Goal: Task Accomplishment & Management: Use online tool/utility

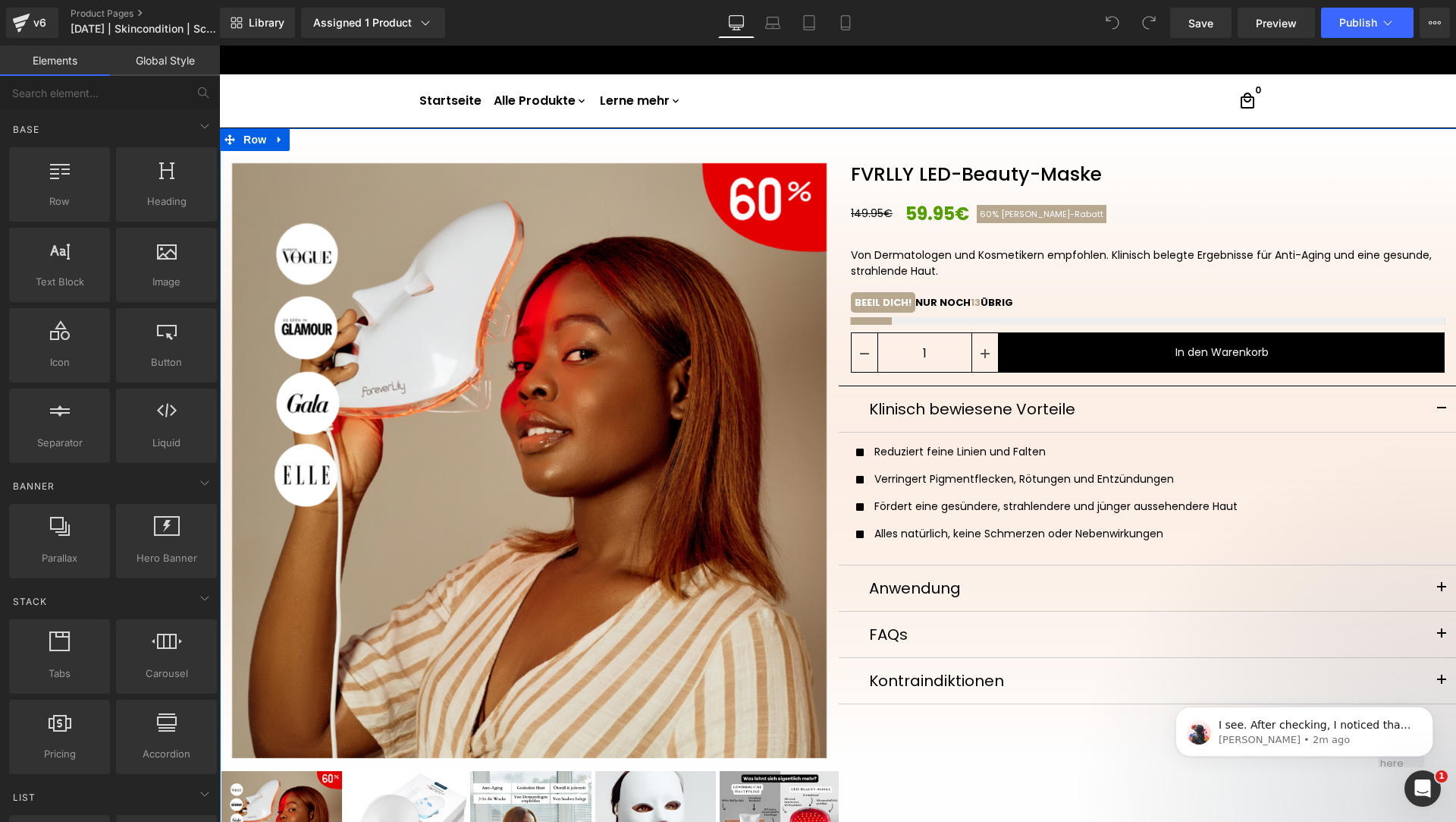
click at [1045, 324] on div at bounding box center [1148, 321] width 594 height 8
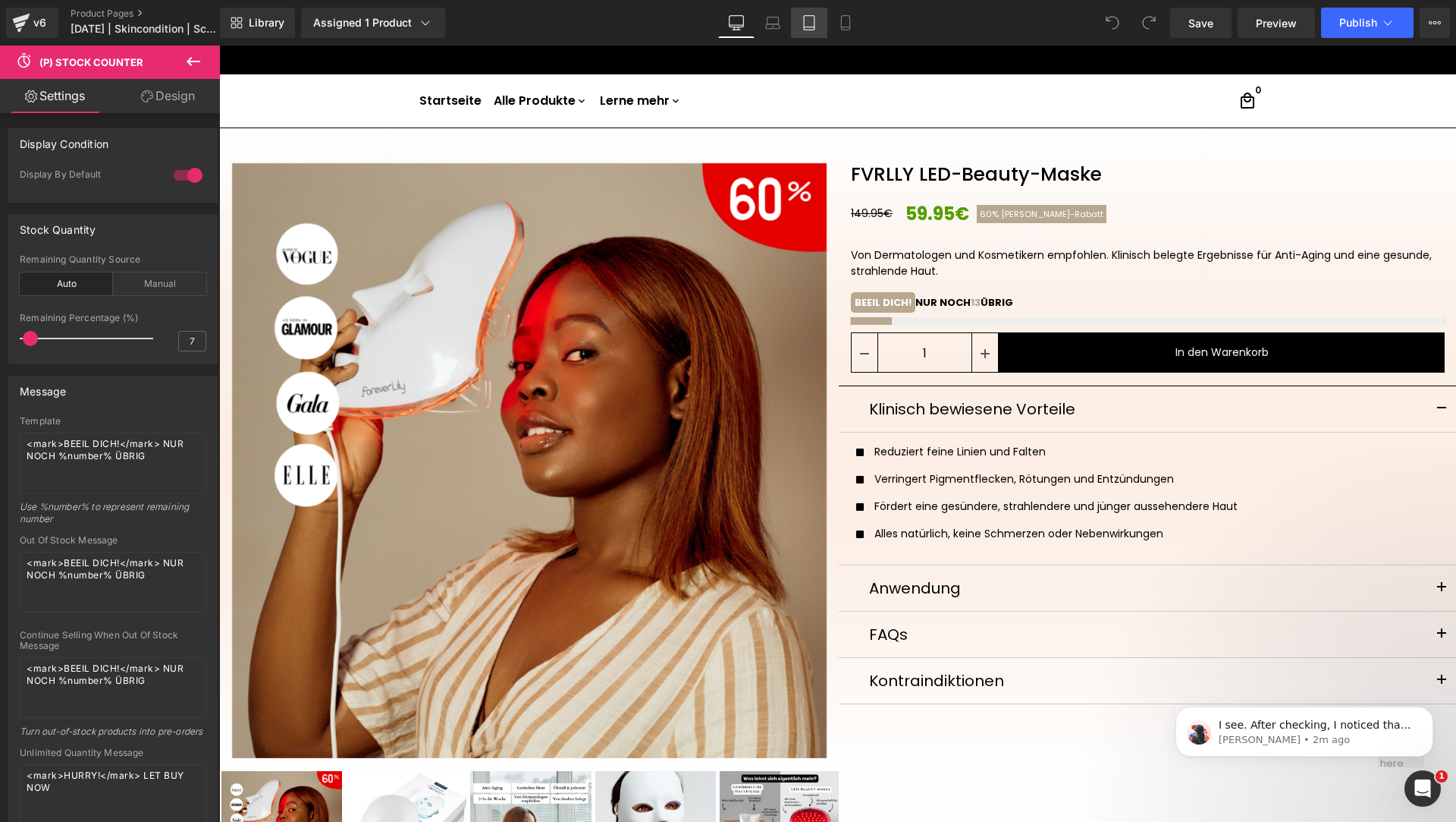
click at [815, 32] on link "Tablet" at bounding box center [809, 23] width 36 height 31
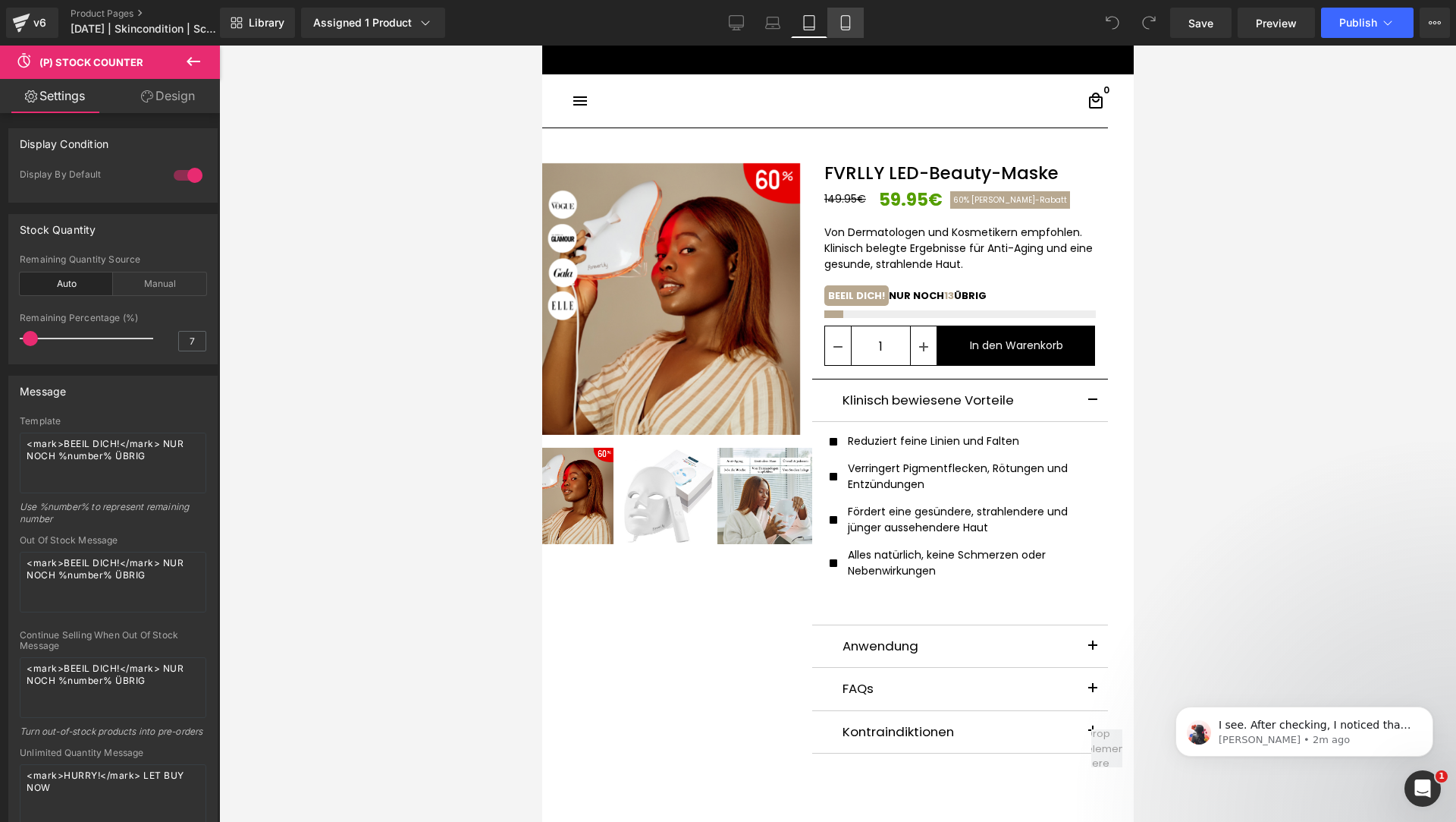
click at [841, 32] on link "Mobile" at bounding box center [845, 23] width 36 height 31
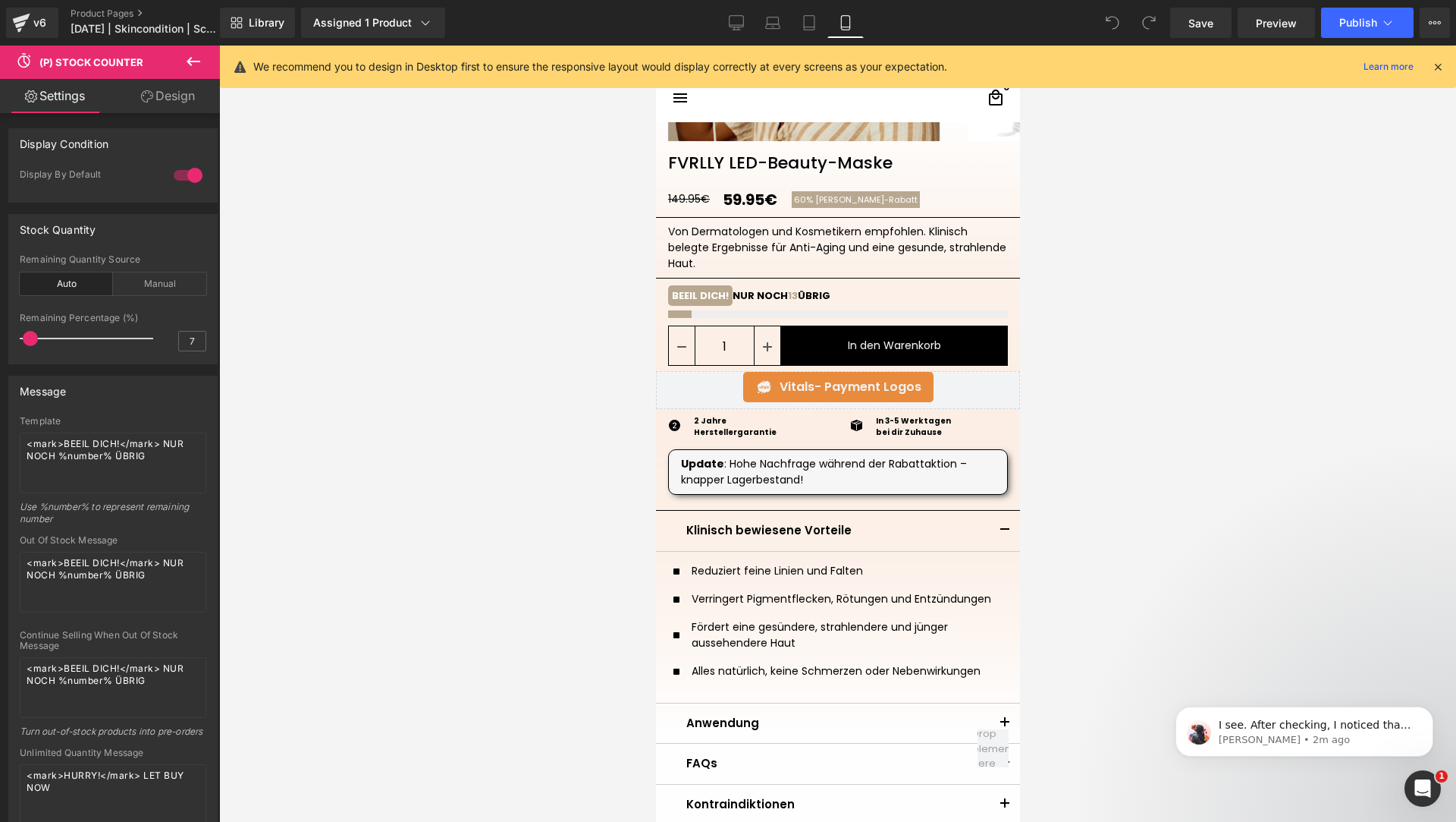
scroll to position [378, 0]
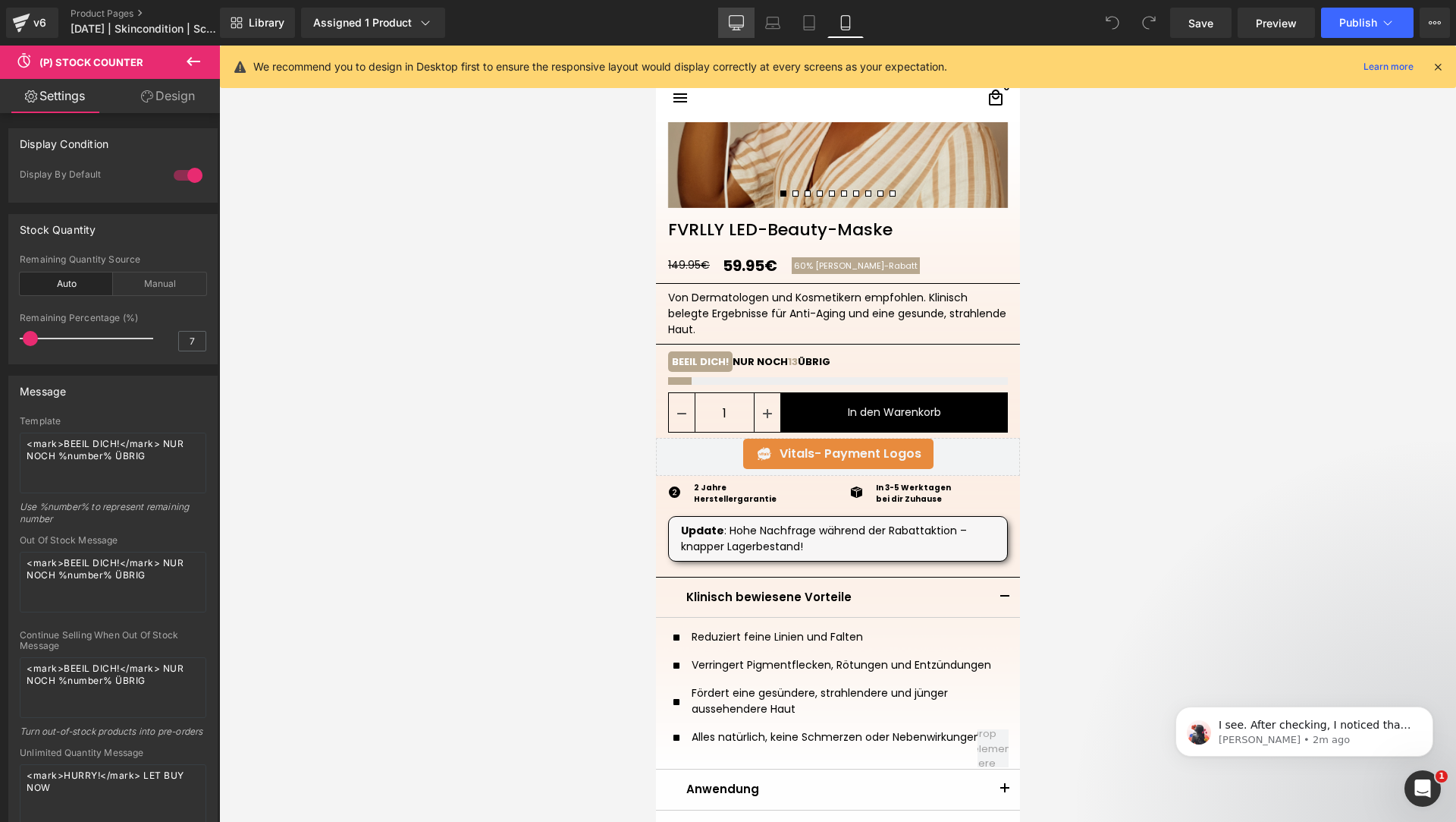
click at [737, 34] on link "Desktop" at bounding box center [736, 23] width 36 height 31
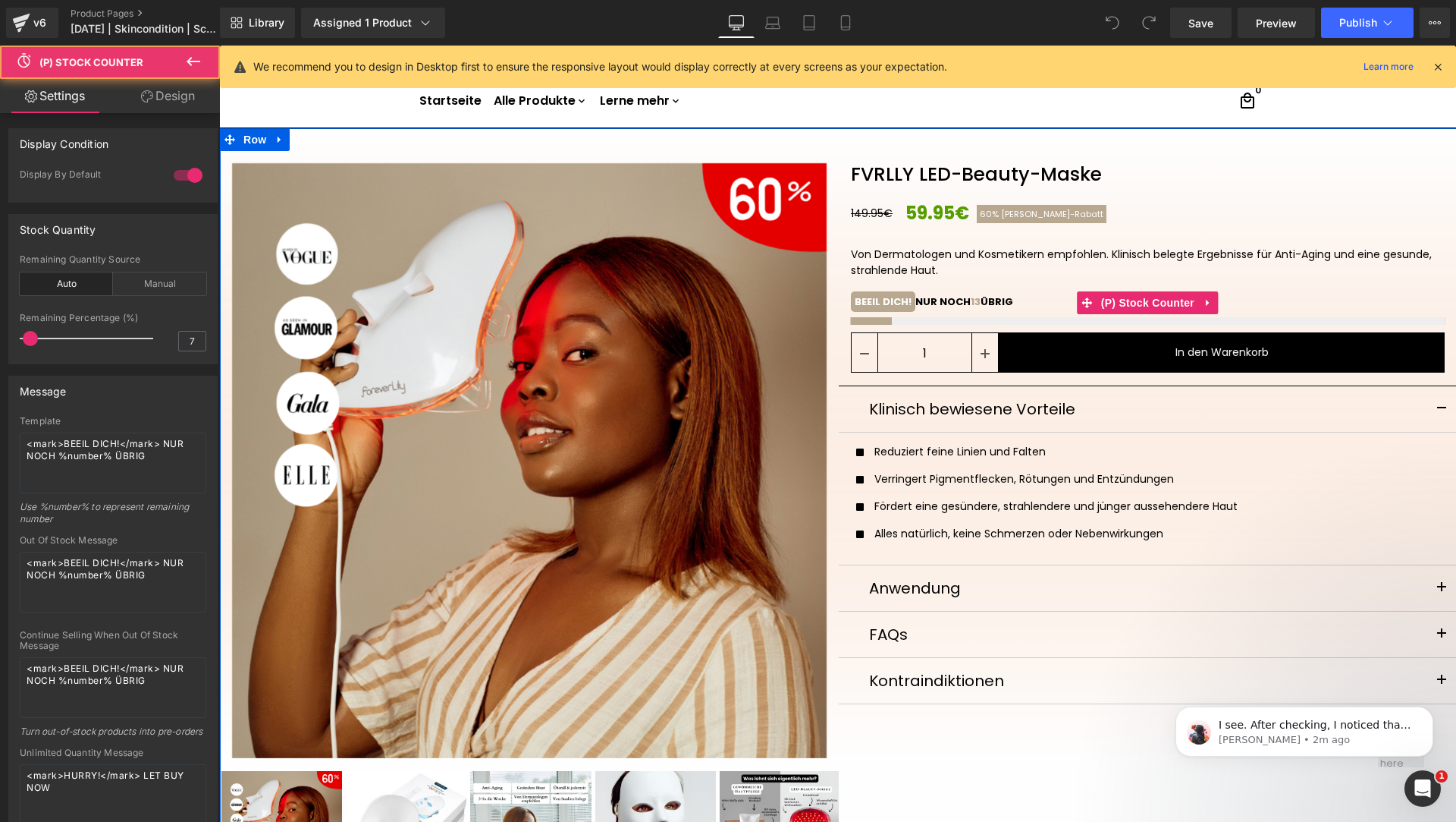
click at [1095, 322] on div at bounding box center [1148, 321] width 594 height 8
click at [944, 320] on div at bounding box center [1148, 321] width 594 height 8
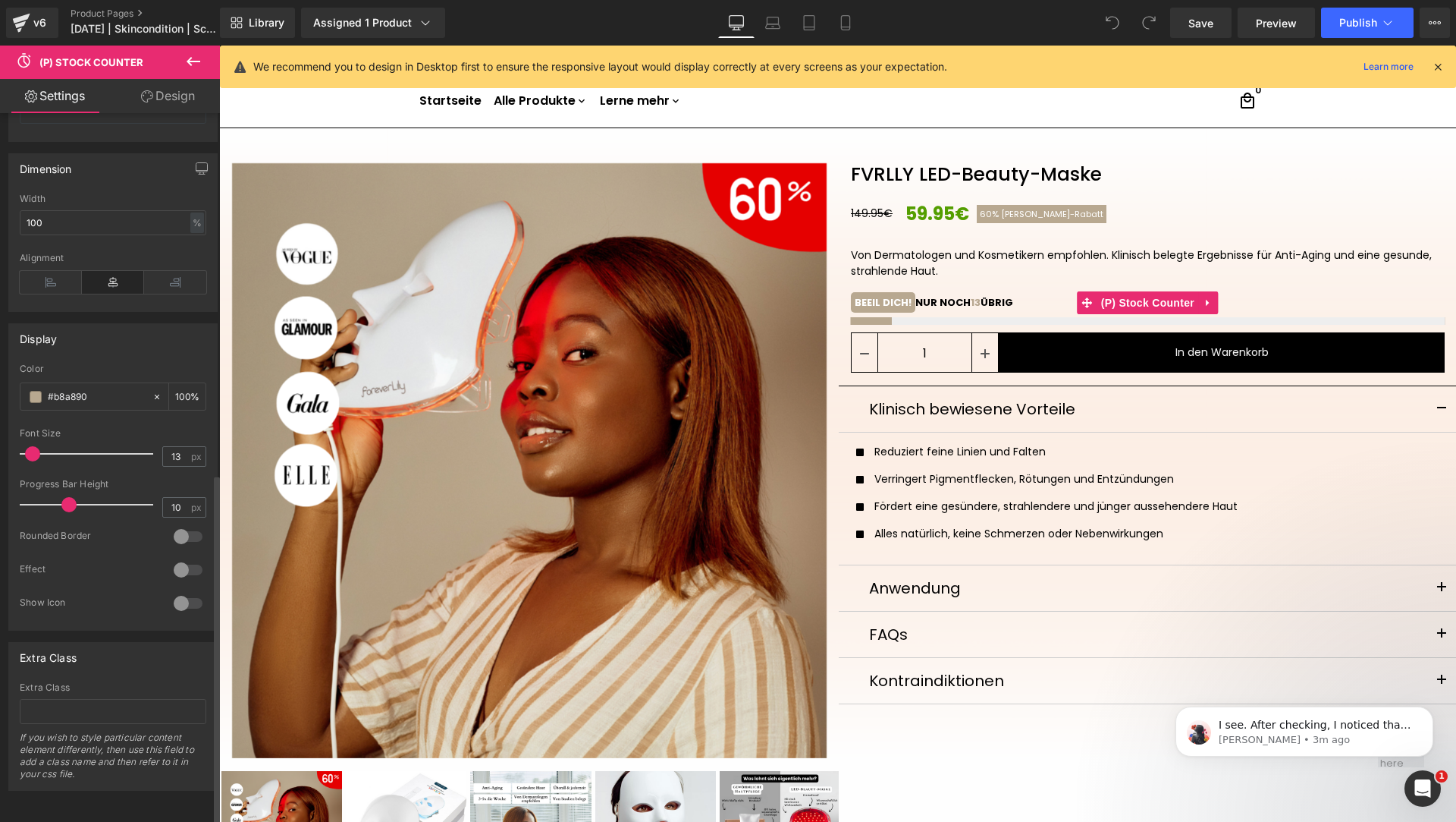
scroll to position [723, 0]
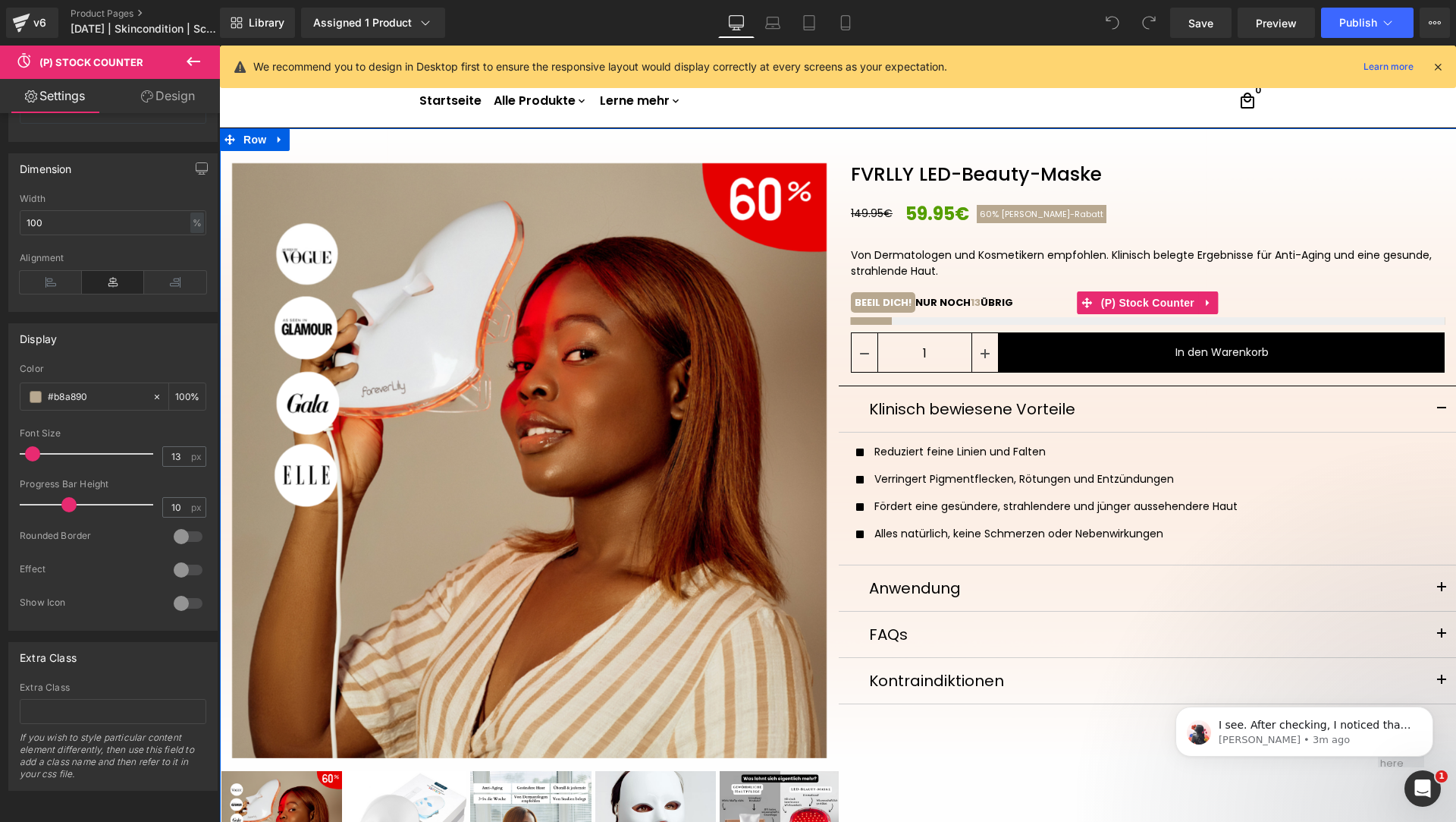
click at [1195, 321] on div at bounding box center [1148, 321] width 594 height 8
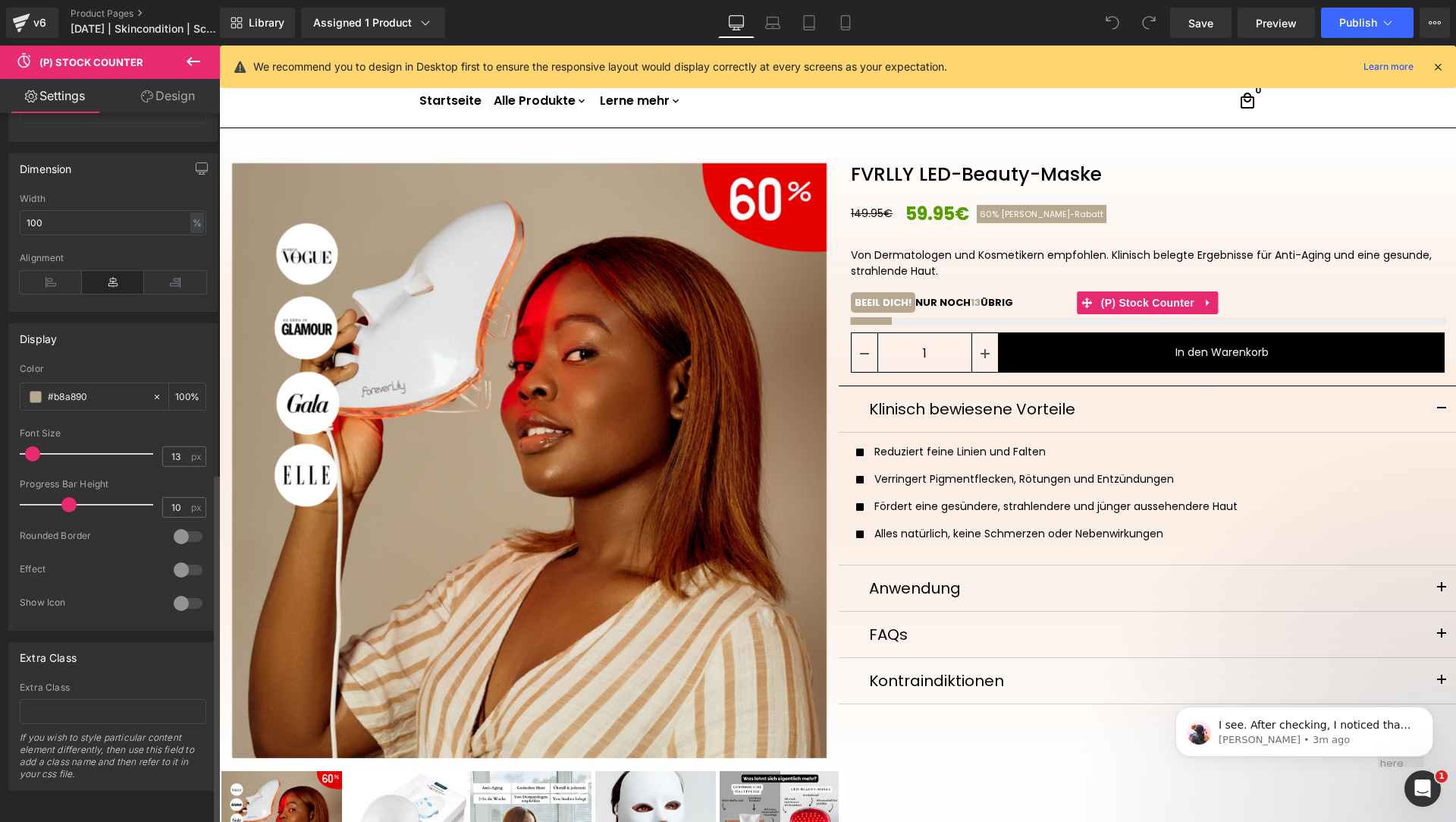
scroll to position [0, 0]
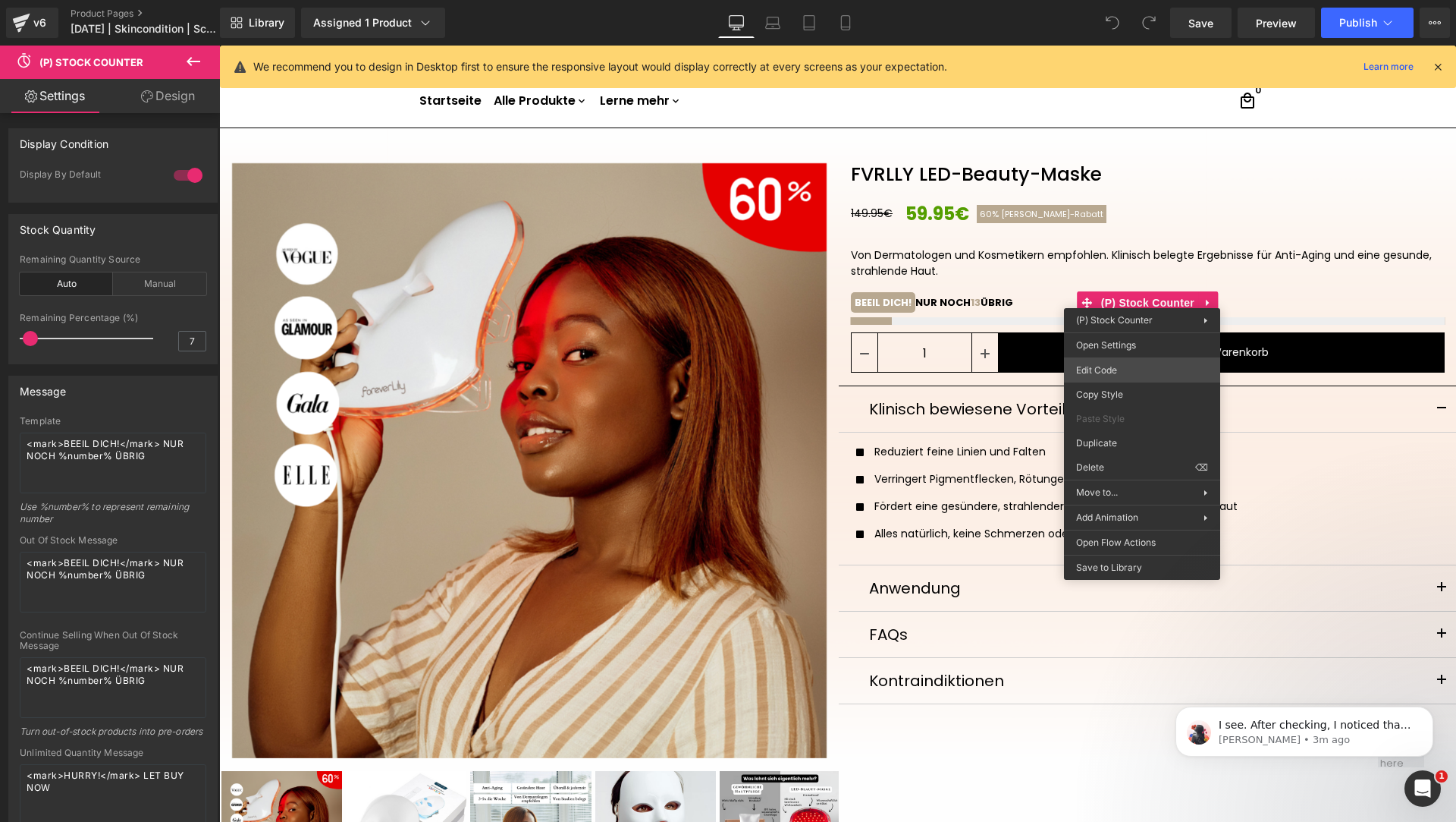
click at [1150, 370] on body "You are previewing how the will restyle your page. You can not edit Elements in…" at bounding box center [728, 411] width 1456 height 822
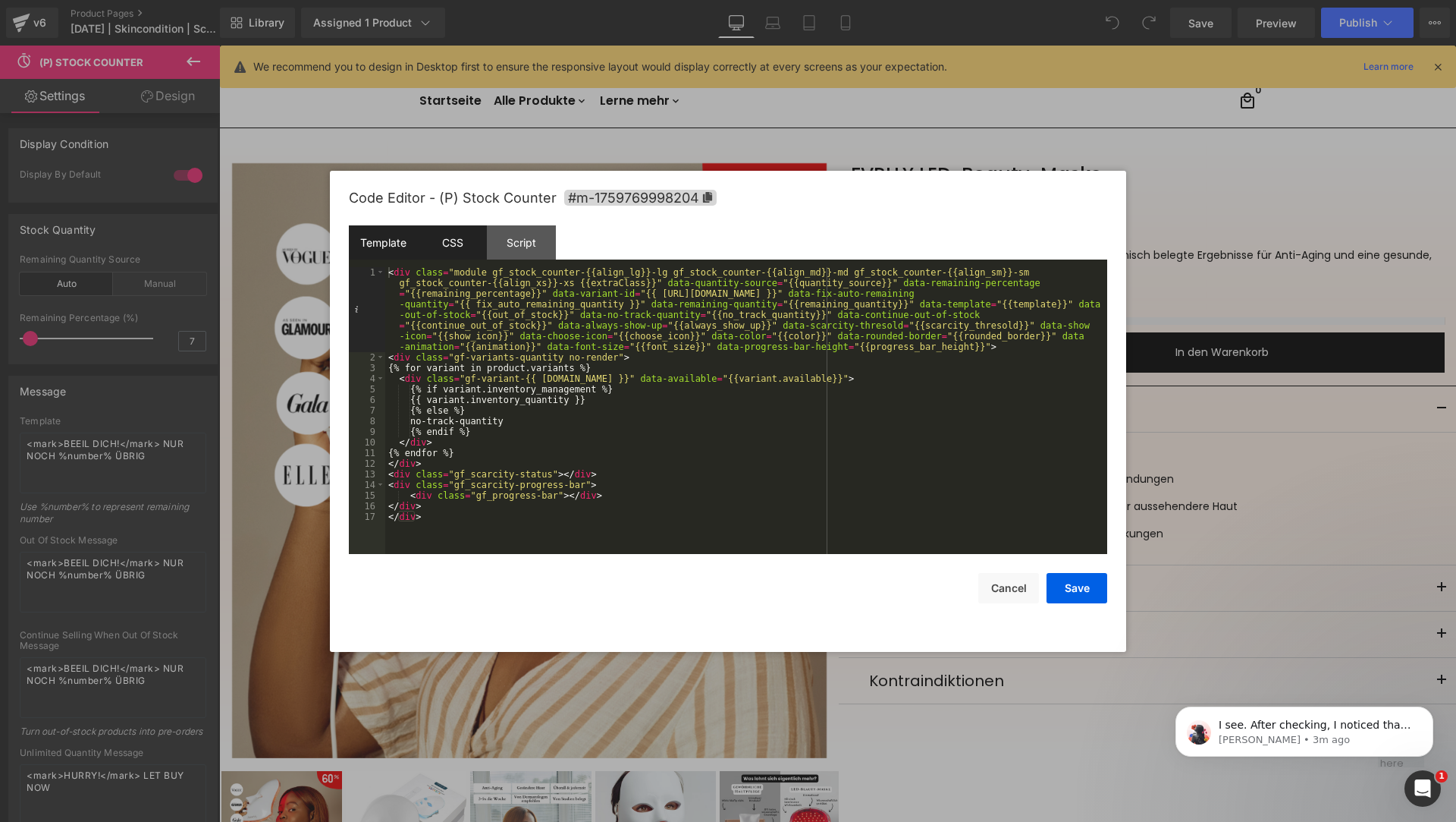
click at [453, 258] on div "CSS" at bounding box center [452, 243] width 69 height 34
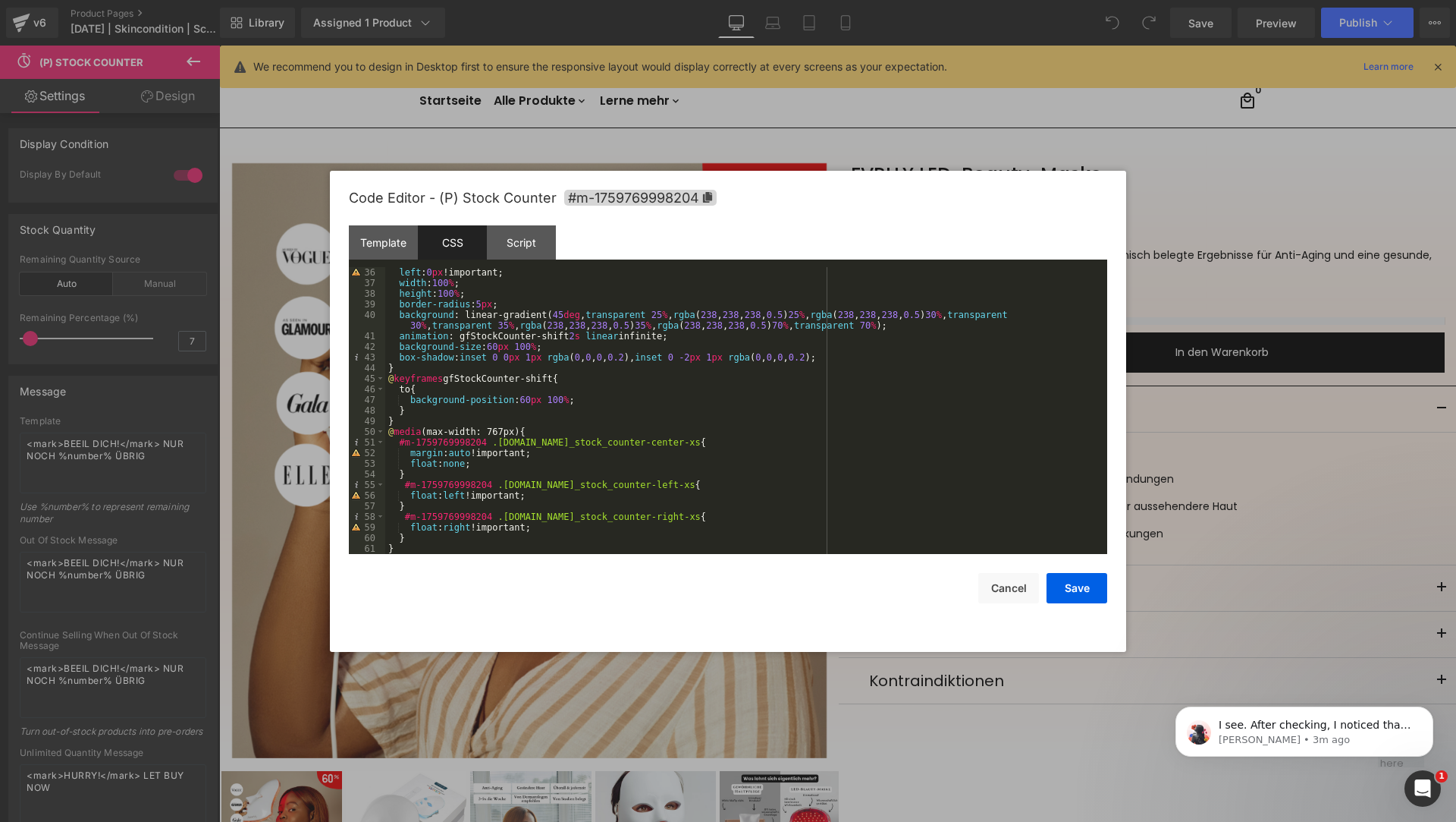
scroll to position [319, 0]
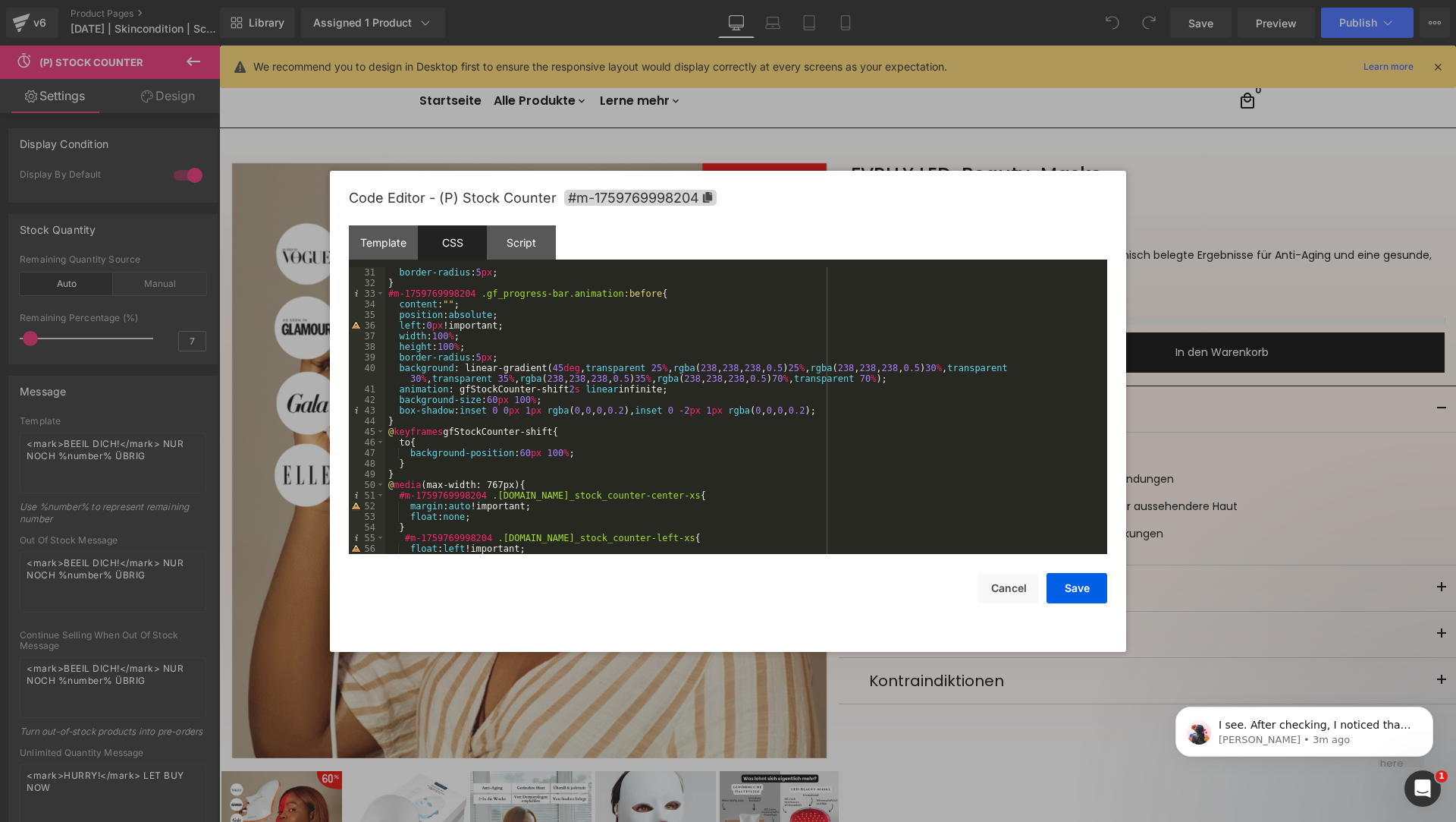
click at [543, 365] on div "border-radius : 5 px ; } #m-1759769998204 .gf_progress-bar.animation :before { …" at bounding box center [743, 421] width 716 height 308
click at [1124, 143] on div at bounding box center [728, 411] width 1456 height 822
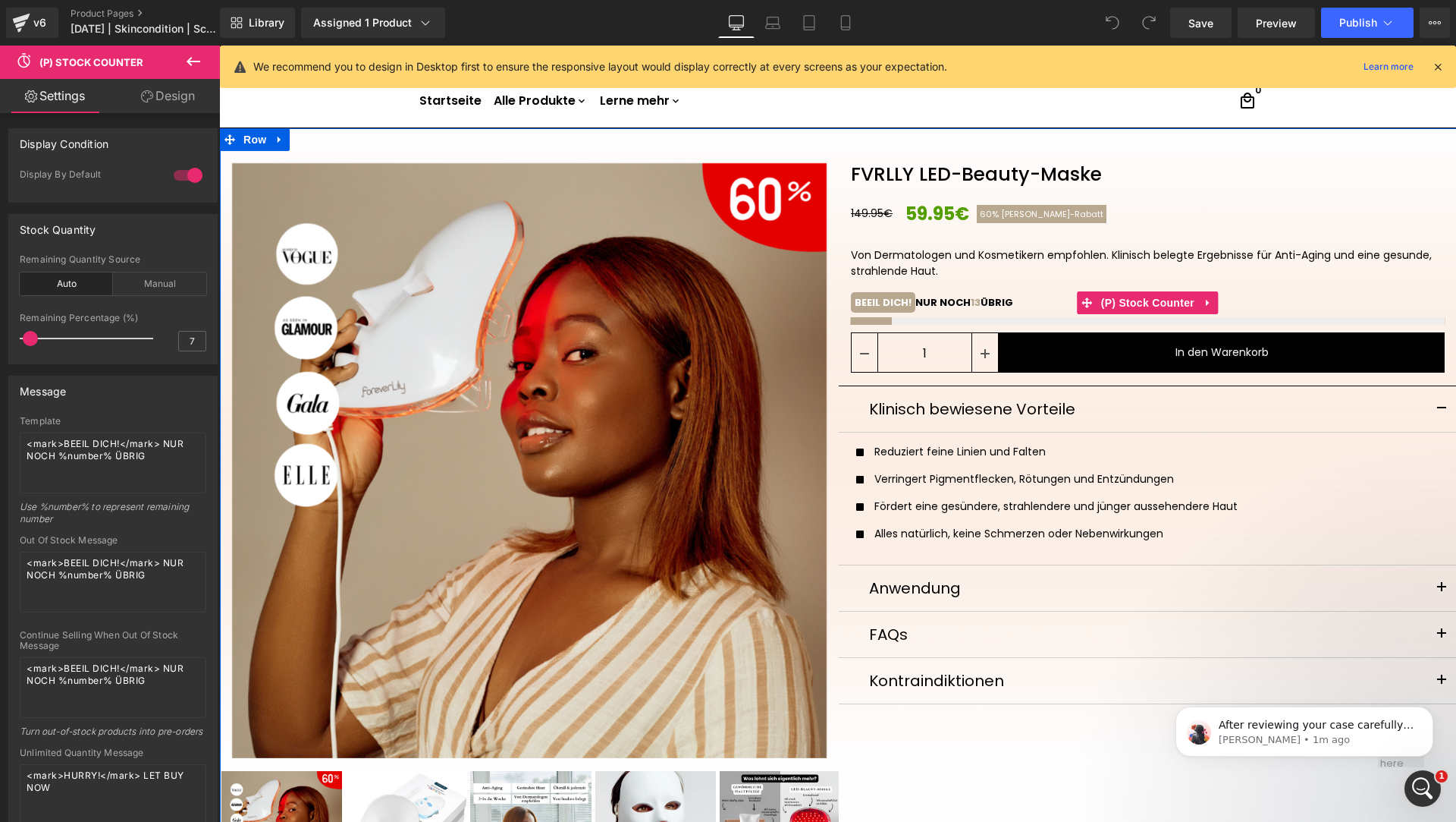
click at [1048, 322] on div at bounding box center [1148, 321] width 594 height 8
click at [1160, 299] on span "(P) Stock Counter" at bounding box center [1147, 302] width 101 height 23
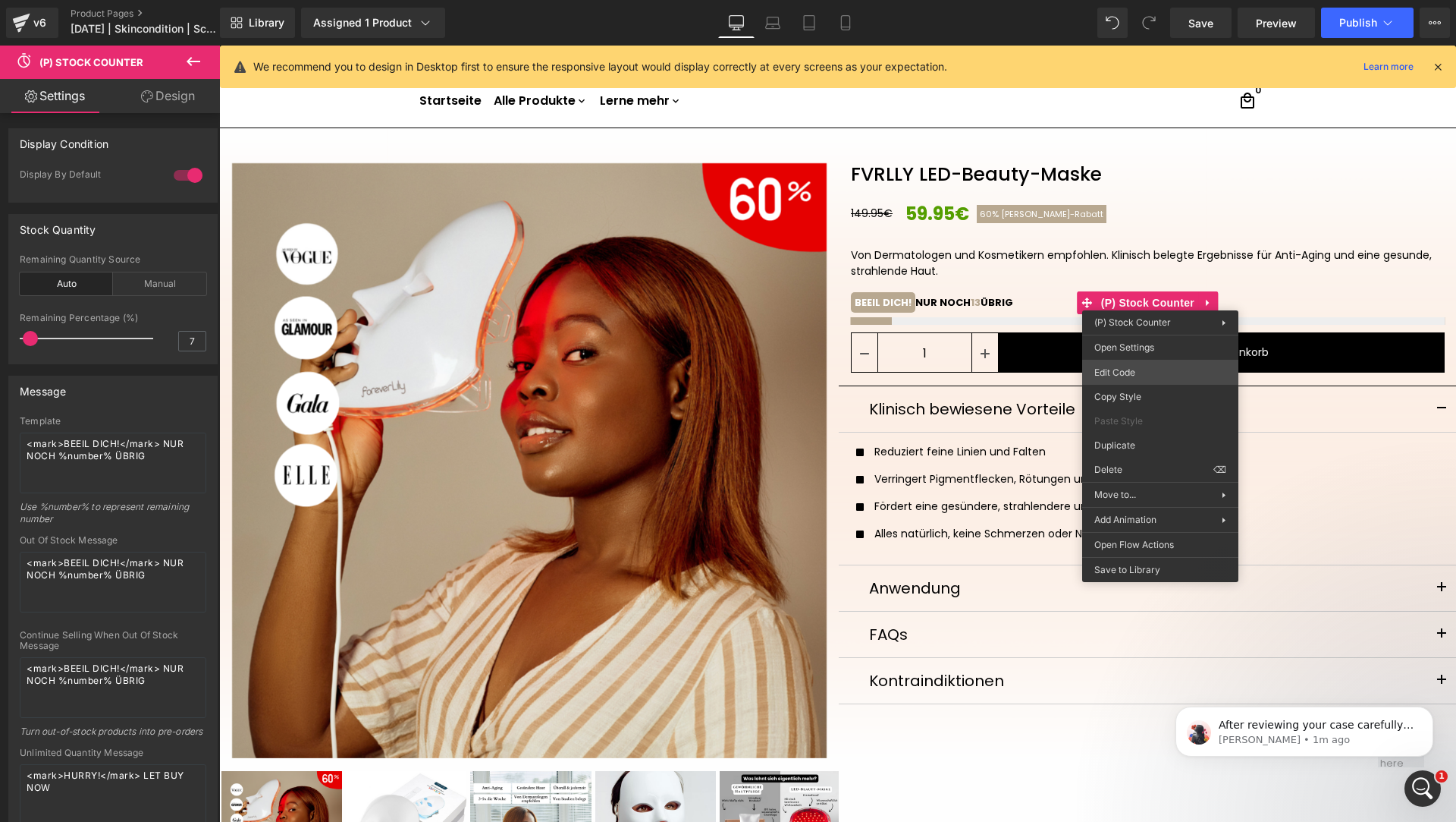
click at [1173, 370] on body "(P) Stock Counter You are previewing how the will restyle your page. You can no…" at bounding box center [728, 411] width 1456 height 822
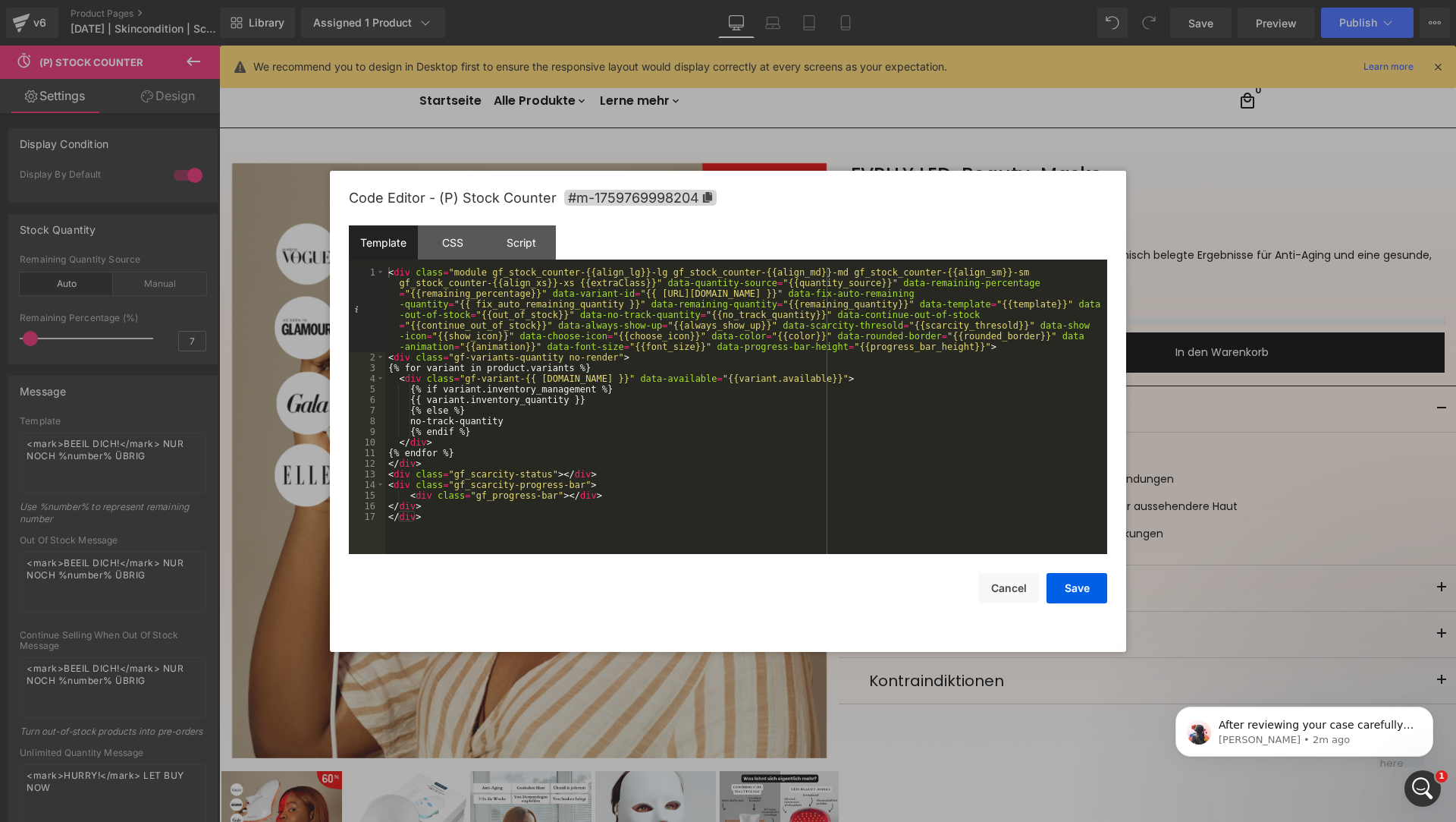
click at [527, 260] on div "Template CSS Script Data" at bounding box center [728, 246] width 758 height 42
click at [453, 210] on div "Code Editor - (P) Stock Counter #m-1759769998204" at bounding box center [728, 198] width 758 height 54
click at [458, 253] on div "CSS" at bounding box center [452, 243] width 69 height 34
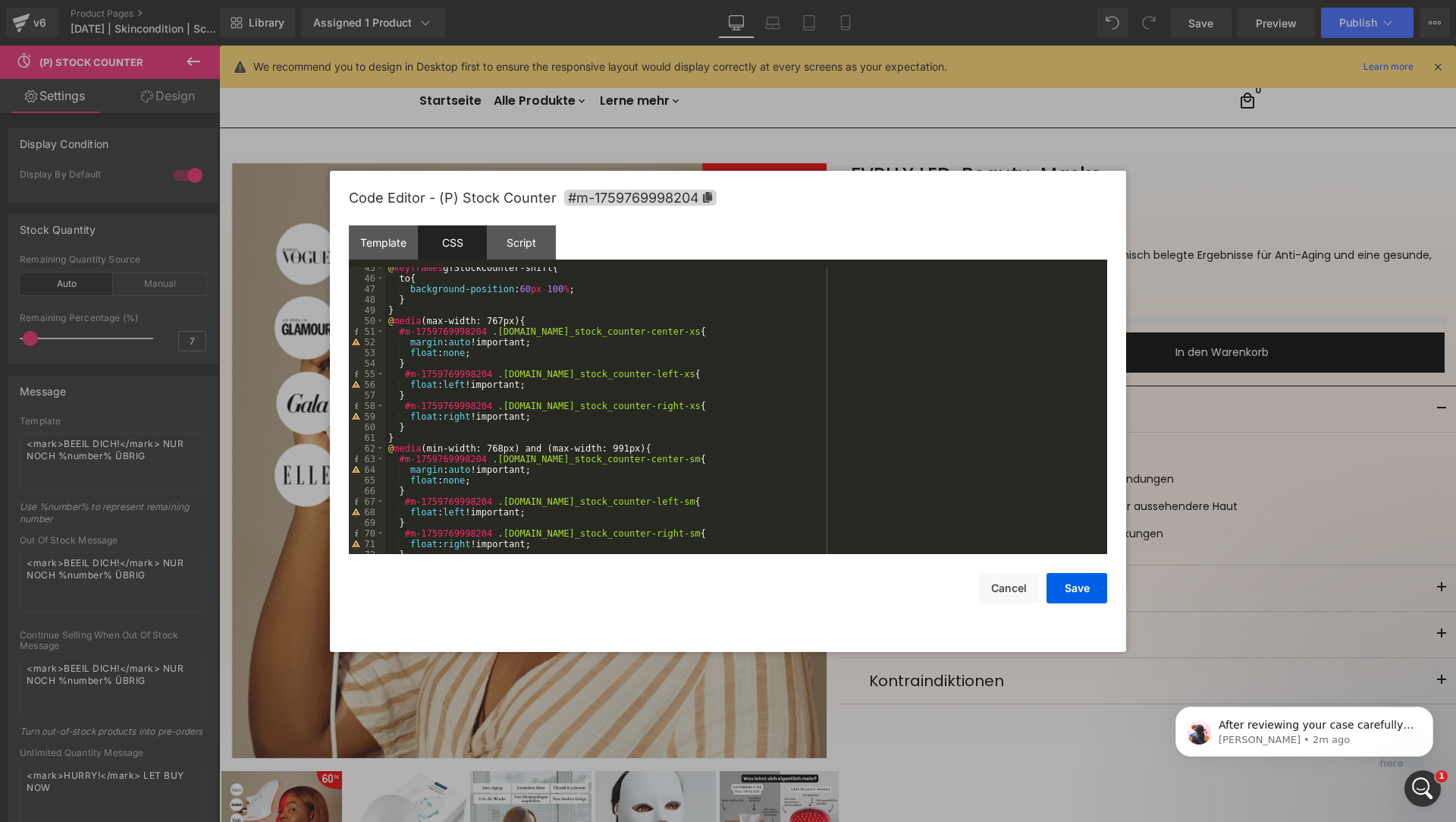
scroll to position [483, 0]
click at [1136, 159] on div at bounding box center [728, 411] width 1456 height 822
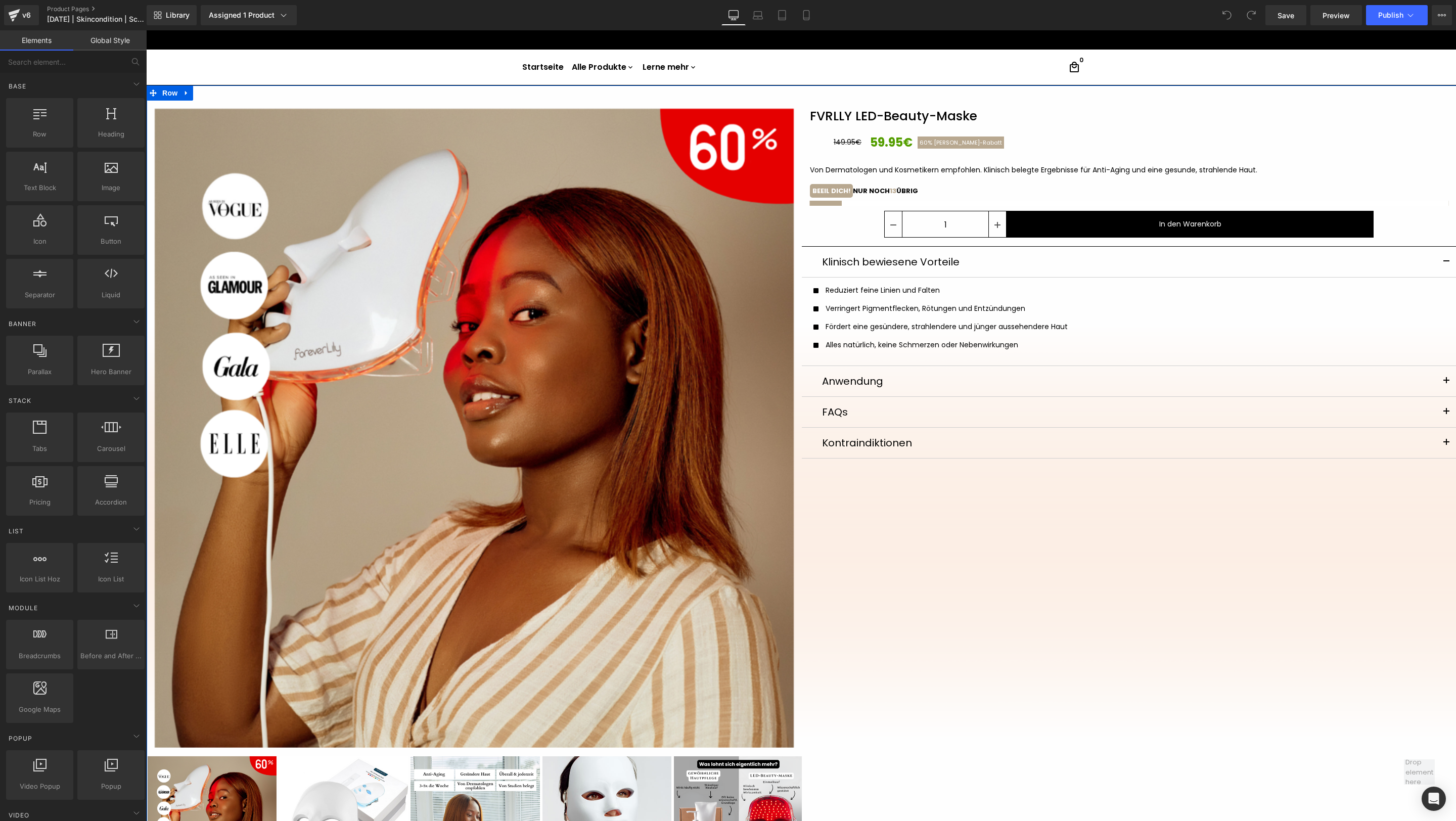
click at [845, 224] on div "FVRLLY LED-Beauty-Maske (P) Title 149.95€ 59.95€ 60% [PERSON_NAME]-[GEOGRAPHIC_…" at bounding box center [1129, 280] width 655 height 360
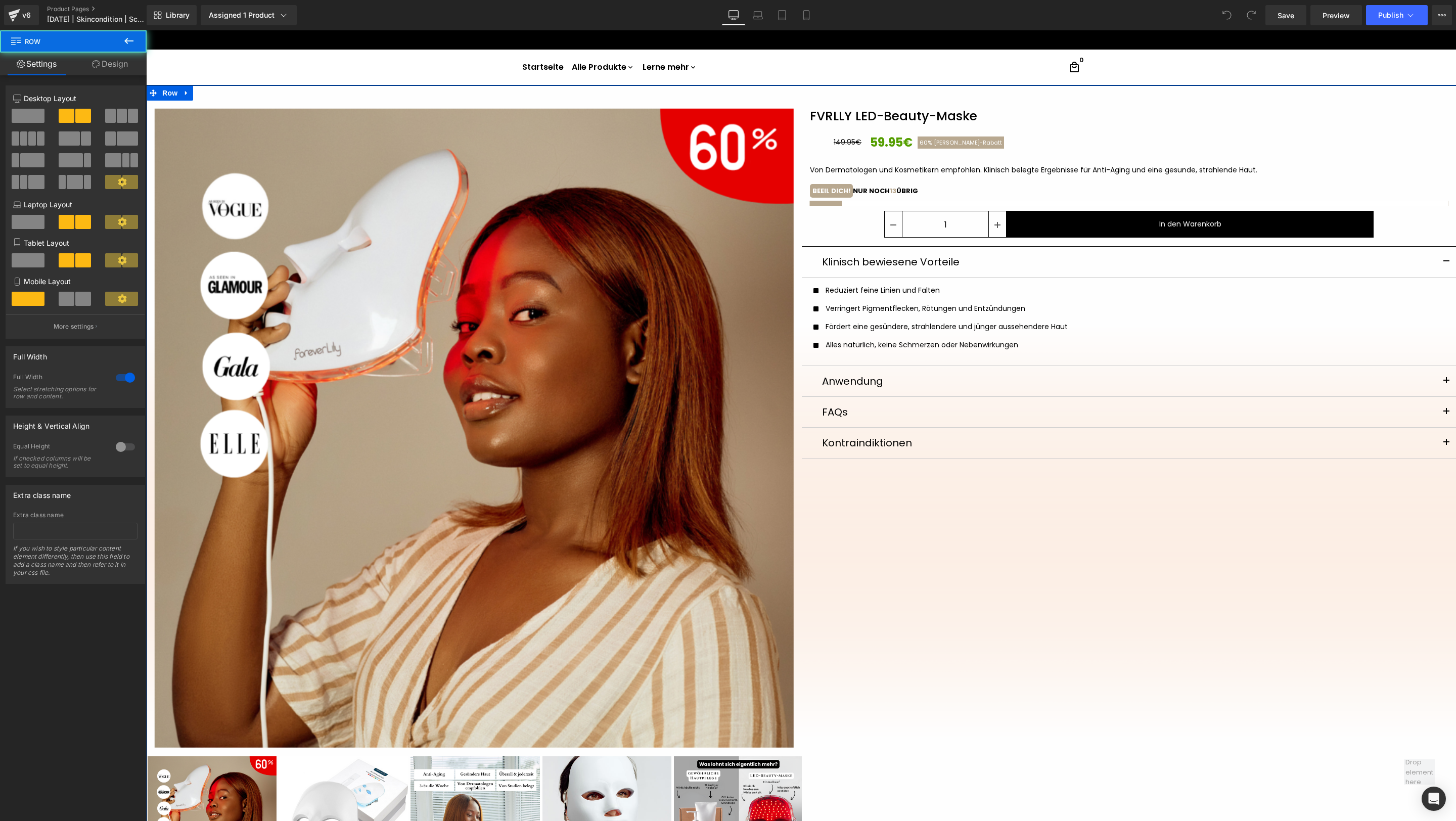
click at [915, 220] on link at bounding box center [913, 218] width 11 height 12
click at [970, 227] on icon at bounding box center [997, 225] width 6 height 6
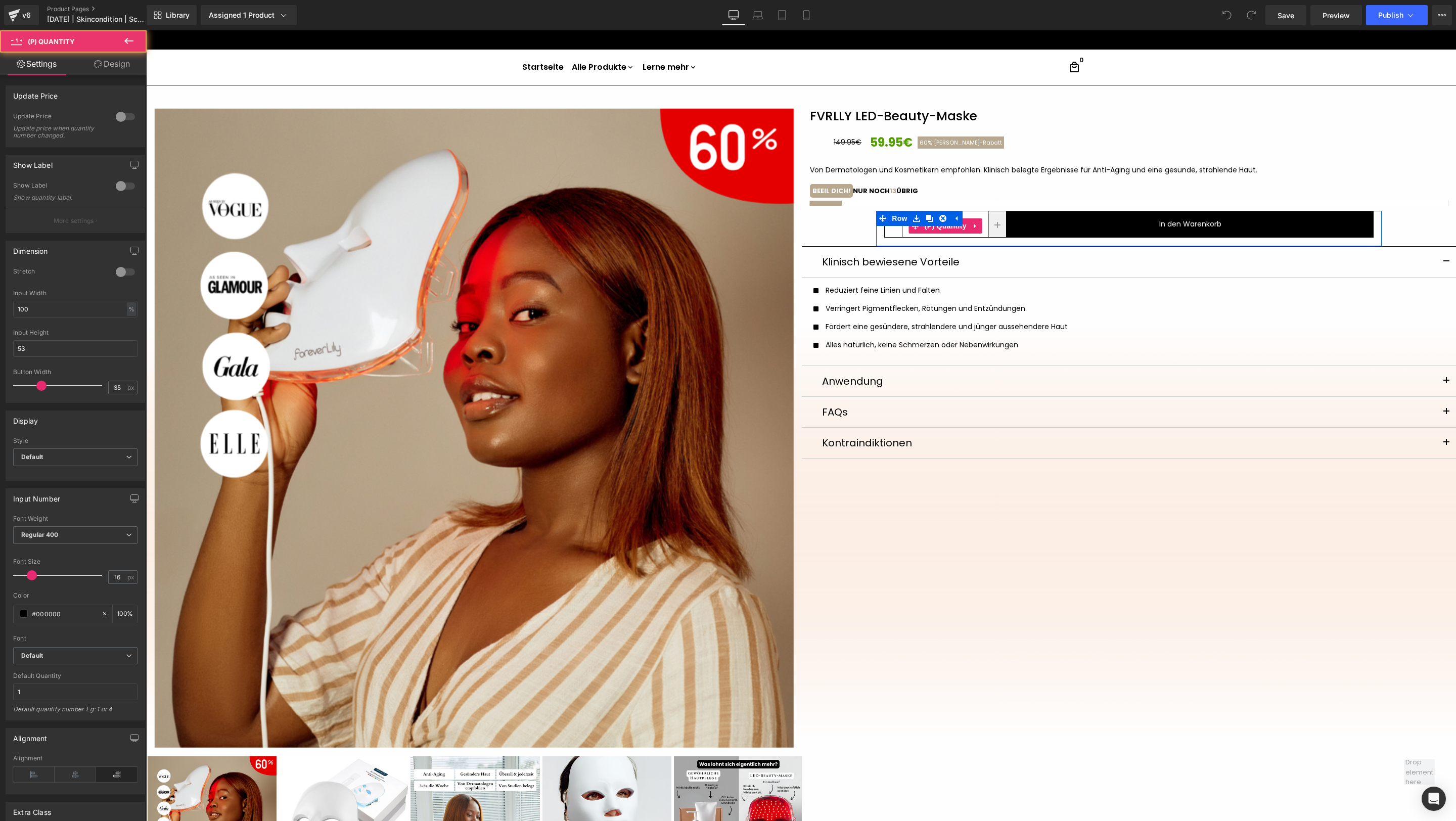
type input "2"
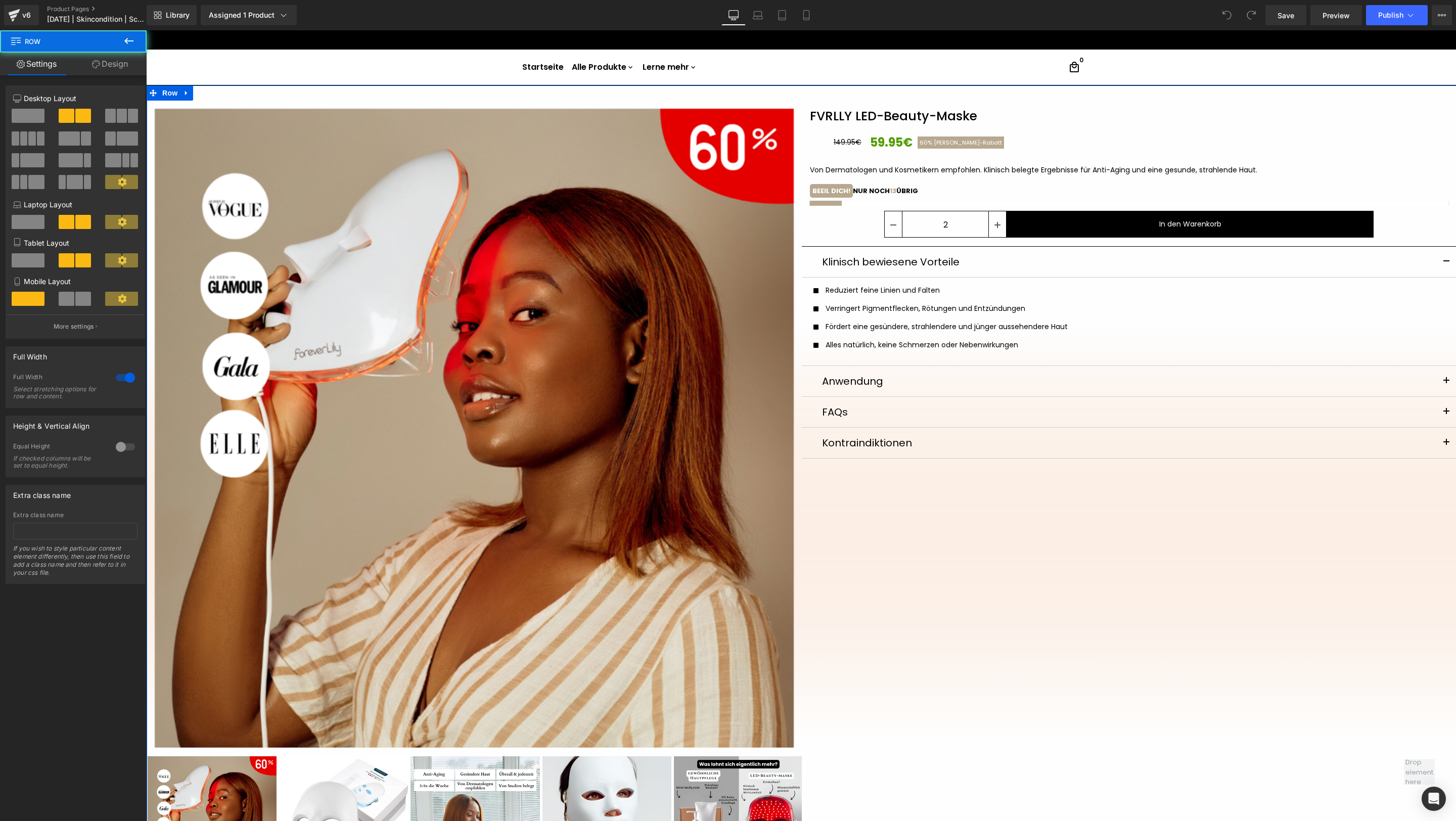
click at [866, 221] on div "FVRLLY LED-Beauty-Maske (P) Title 149.95€ 59.95€ 60% [PERSON_NAME]-[GEOGRAPHIC_…" at bounding box center [1129, 280] width 655 height 360
click at [915, 225] on link at bounding box center [916, 218] width 13 height 15
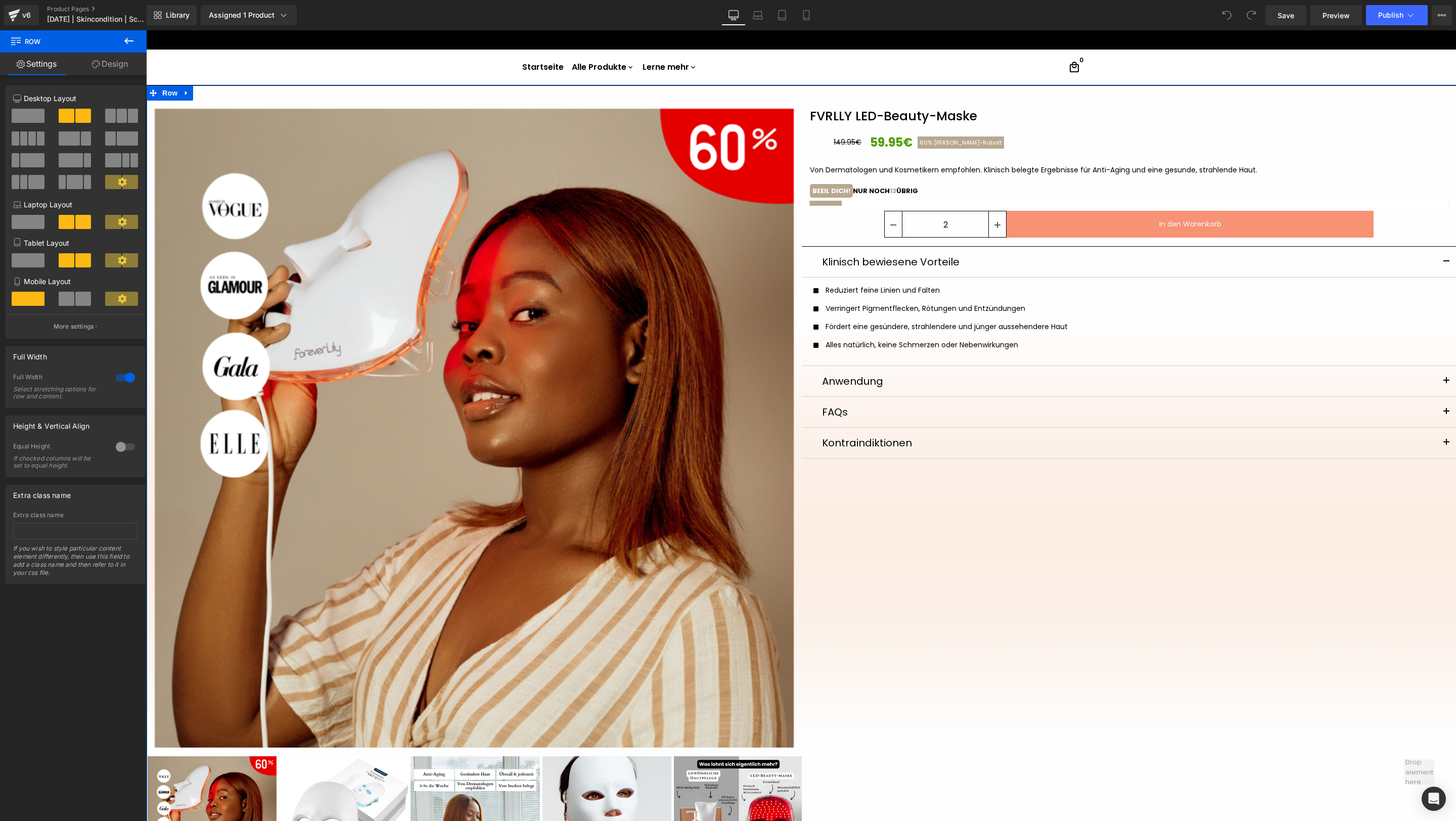
click at [970, 221] on button "In den Warenkorb" at bounding box center [1190, 224] width 367 height 27
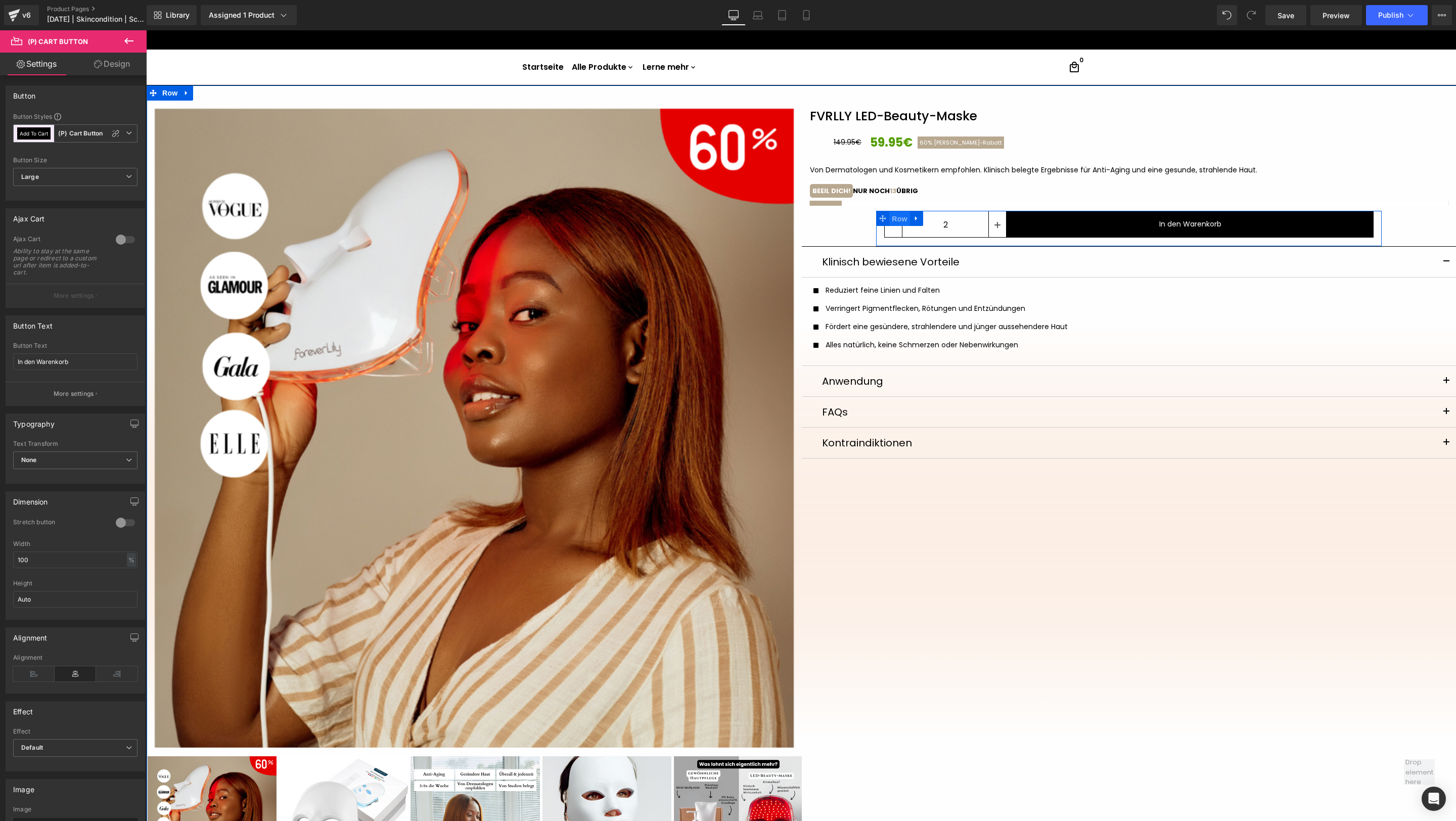
click at [896, 217] on span "Row" at bounding box center [899, 219] width 20 height 15
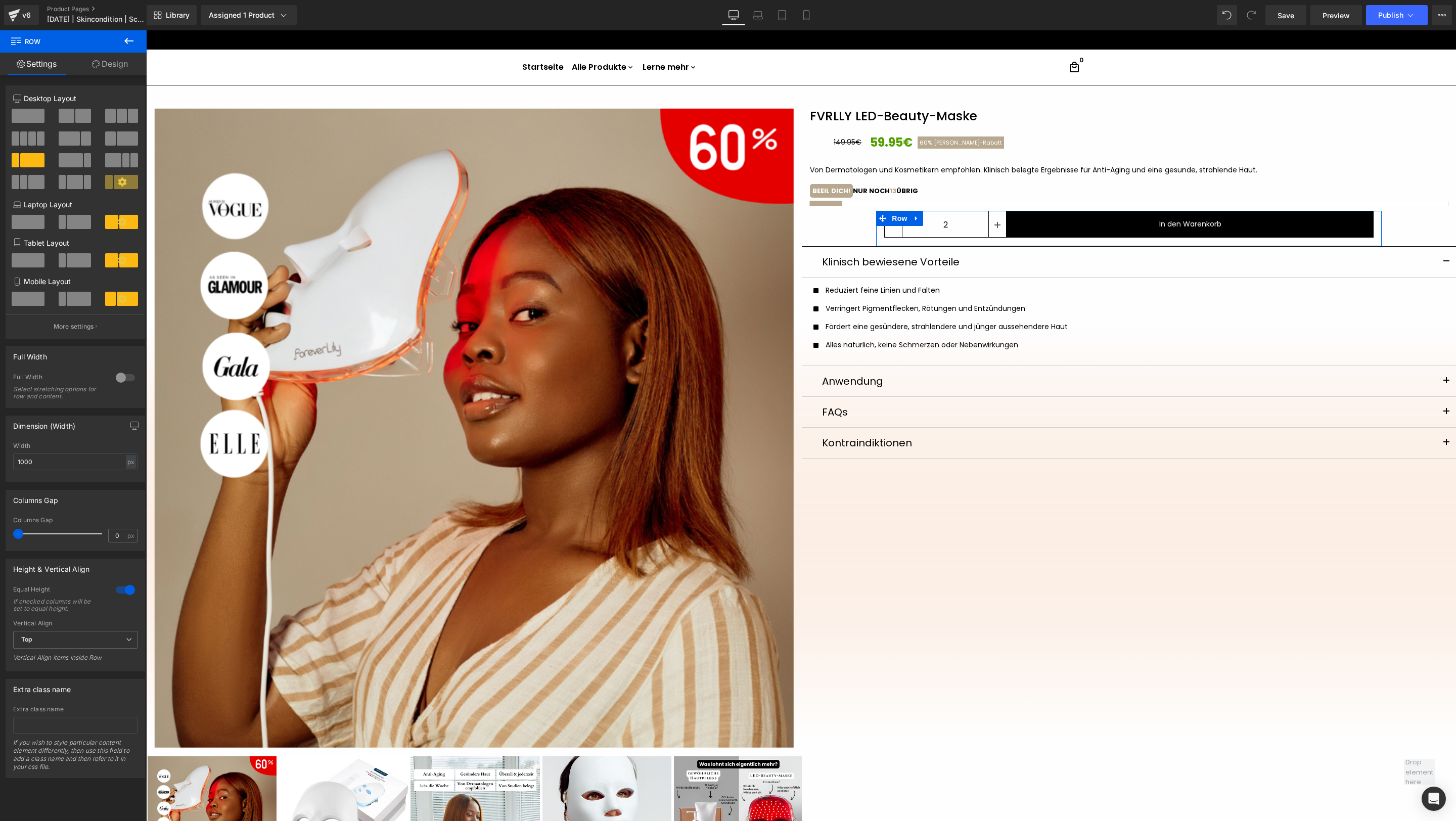
click at [124, 376] on div at bounding box center [125, 377] width 24 height 16
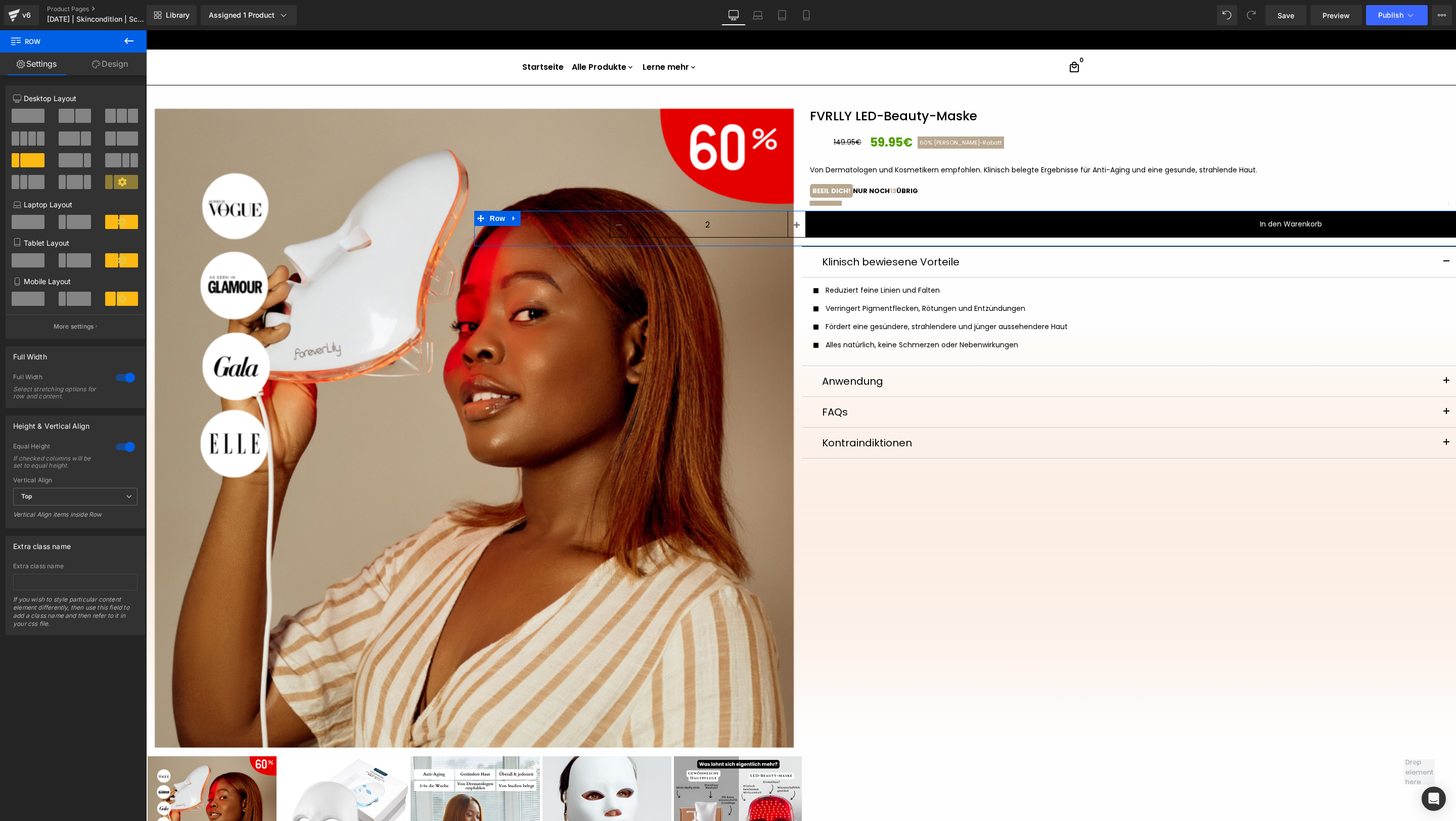
click at [124, 376] on div at bounding box center [125, 377] width 24 height 16
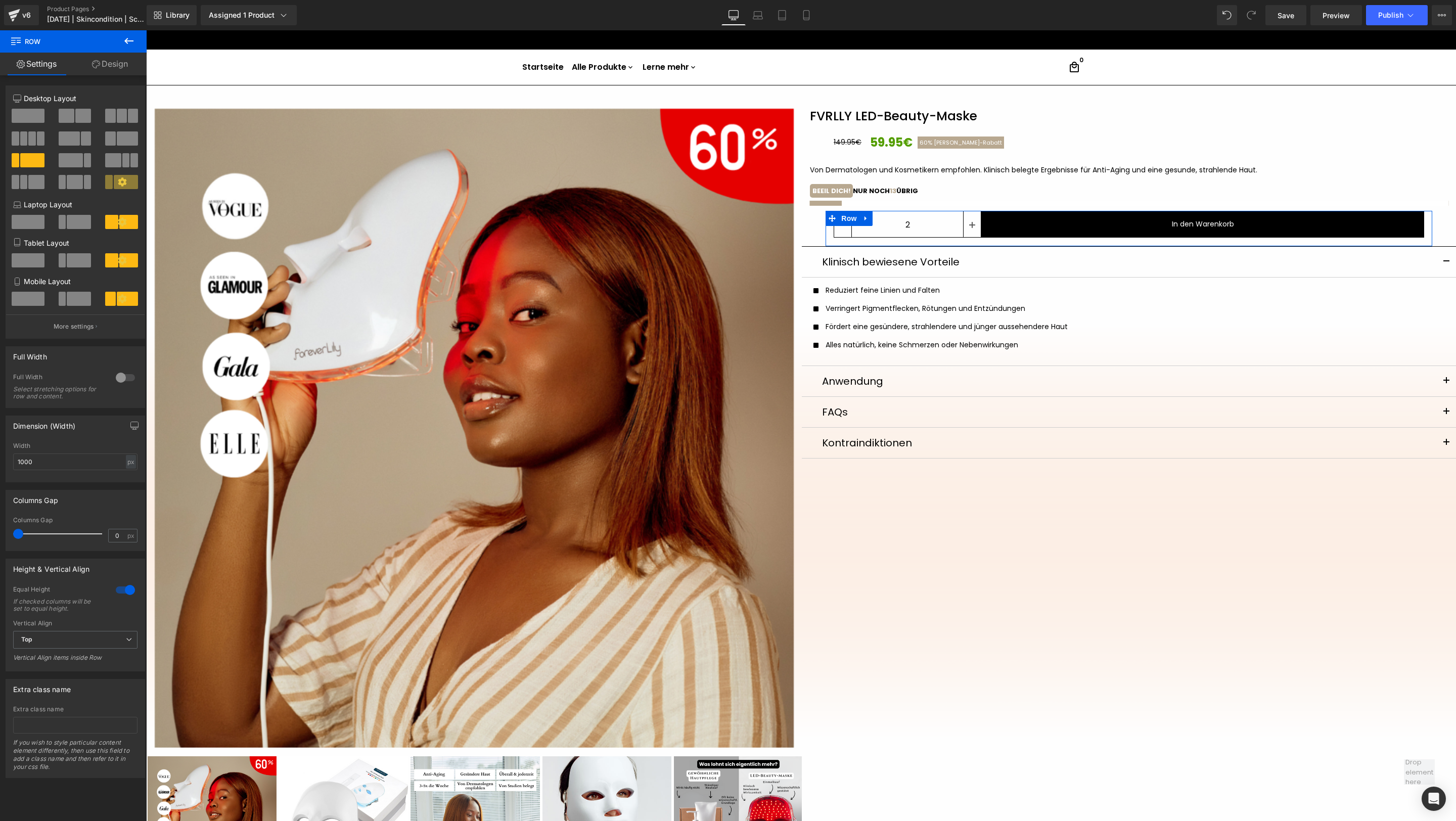
click at [124, 219] on span at bounding box center [128, 221] width 19 height 14
click at [116, 214] on div "Laptop Layout" at bounding box center [75, 218] width 124 height 38
click at [115, 212] on div "Laptop Layout" at bounding box center [75, 218] width 124 height 38
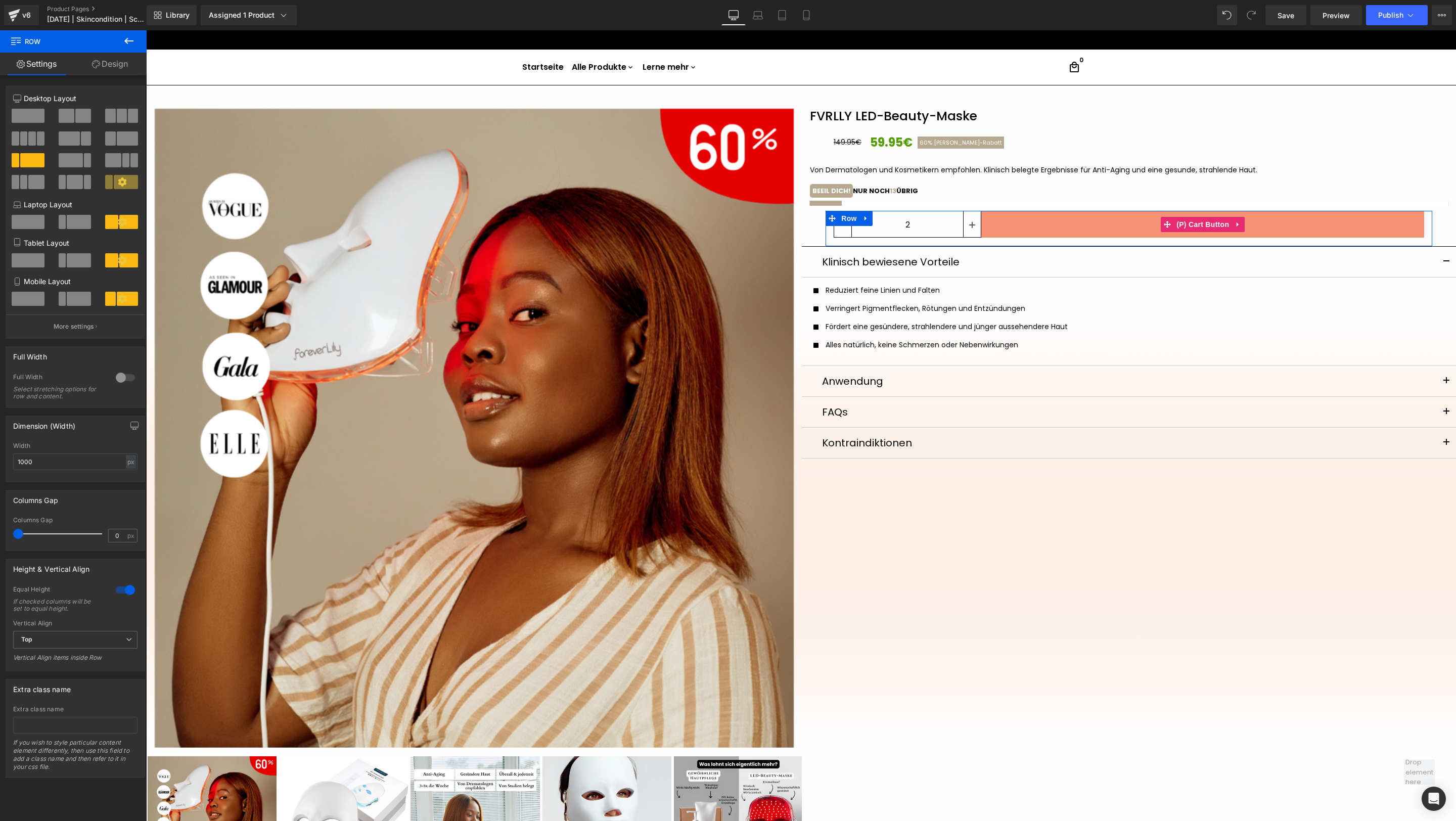
click at [970, 224] on button "In den Warenkorb" at bounding box center [1203, 224] width 443 height 27
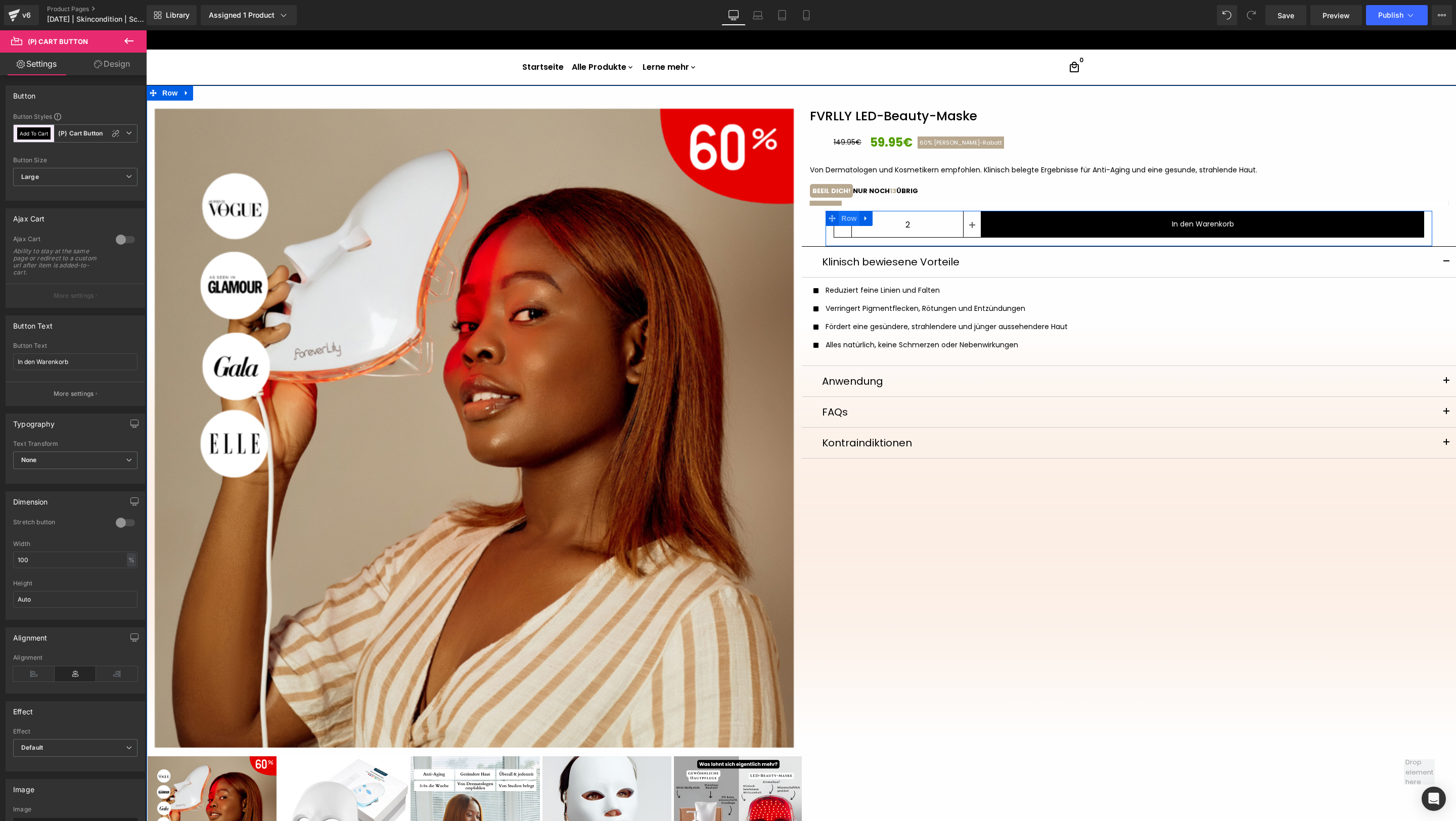
click at [847, 217] on span "Row" at bounding box center [849, 218] width 20 height 15
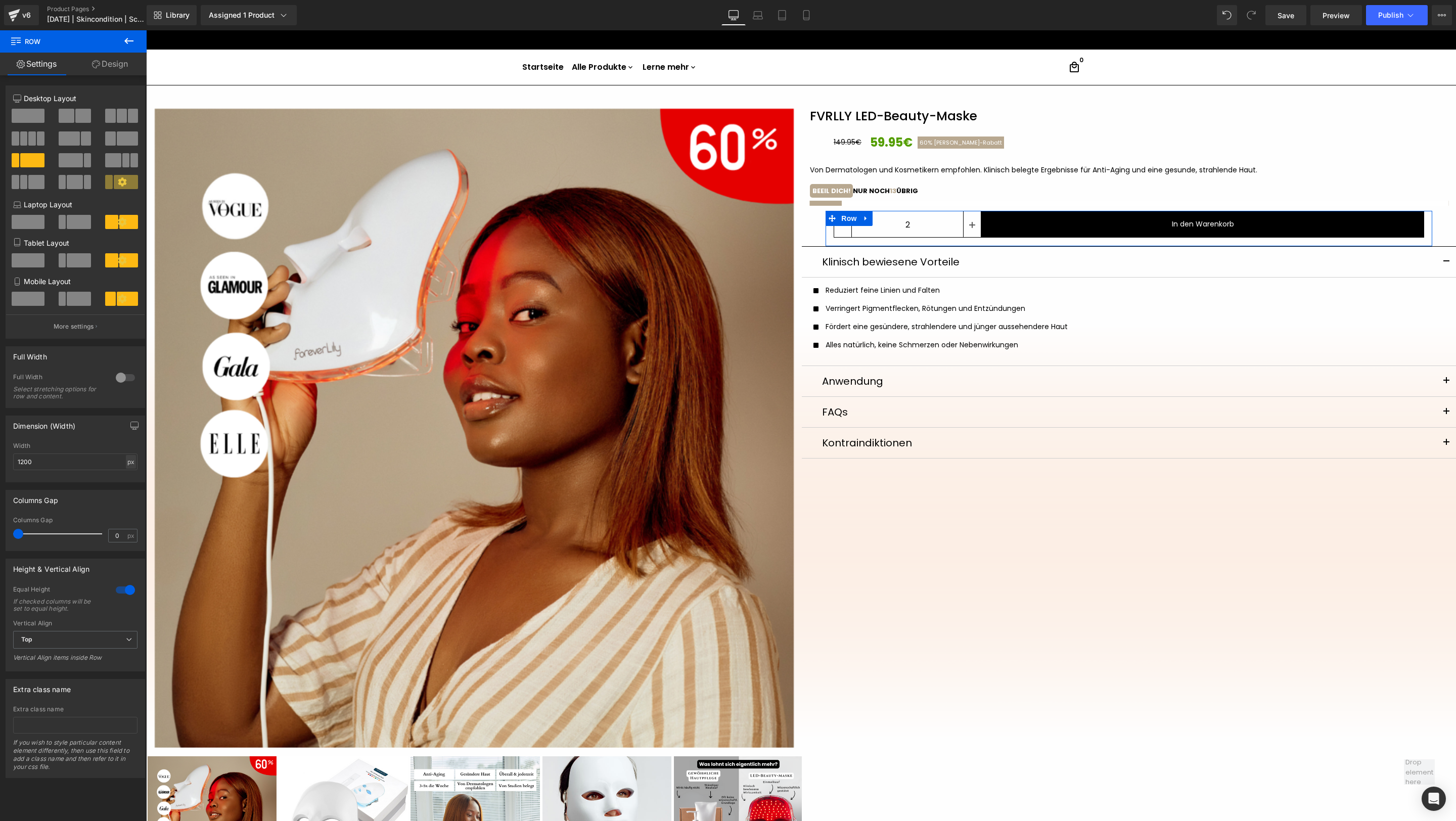
click at [126, 457] on div "px" at bounding box center [131, 462] width 10 height 14
click at [132, 457] on input "1200" at bounding box center [75, 462] width 124 height 17
click at [131, 462] on div "px" at bounding box center [131, 462] width 10 height 14
click at [130, 472] on li "%" at bounding box center [131, 477] width 12 height 15
click at [96, 464] on input "1200" at bounding box center [75, 462] width 124 height 17
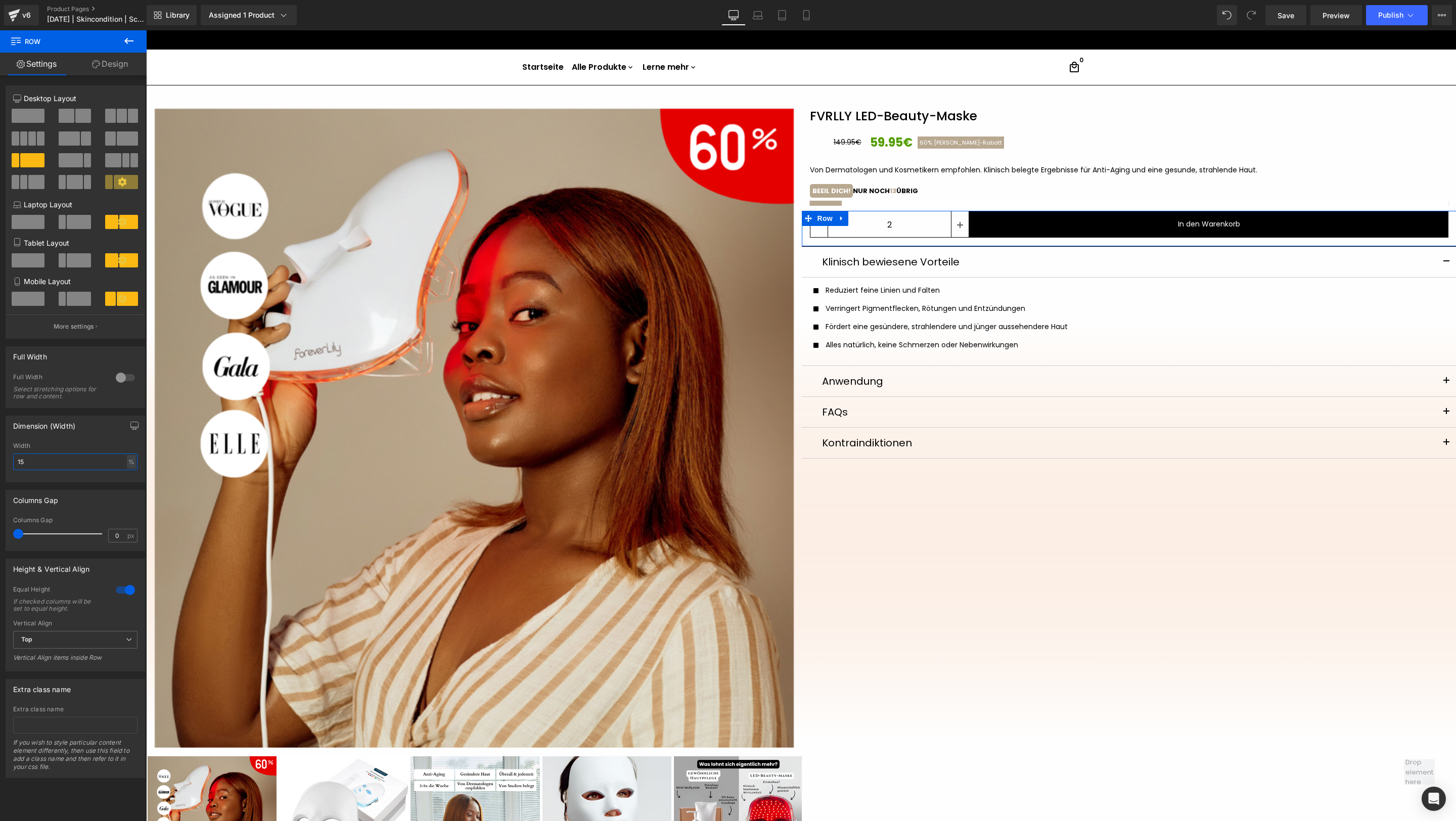
type input "1"
click at [122, 483] on div "Columns Gap 0px Columns Gap 0 px" at bounding box center [75, 516] width 151 height 69
click at [130, 459] on div "-" at bounding box center [133, 462] width 6 height 14
click at [128, 474] on li "%" at bounding box center [131, 477] width 12 height 15
click at [92, 453] on input "text" at bounding box center [75, 462] width 124 height 17
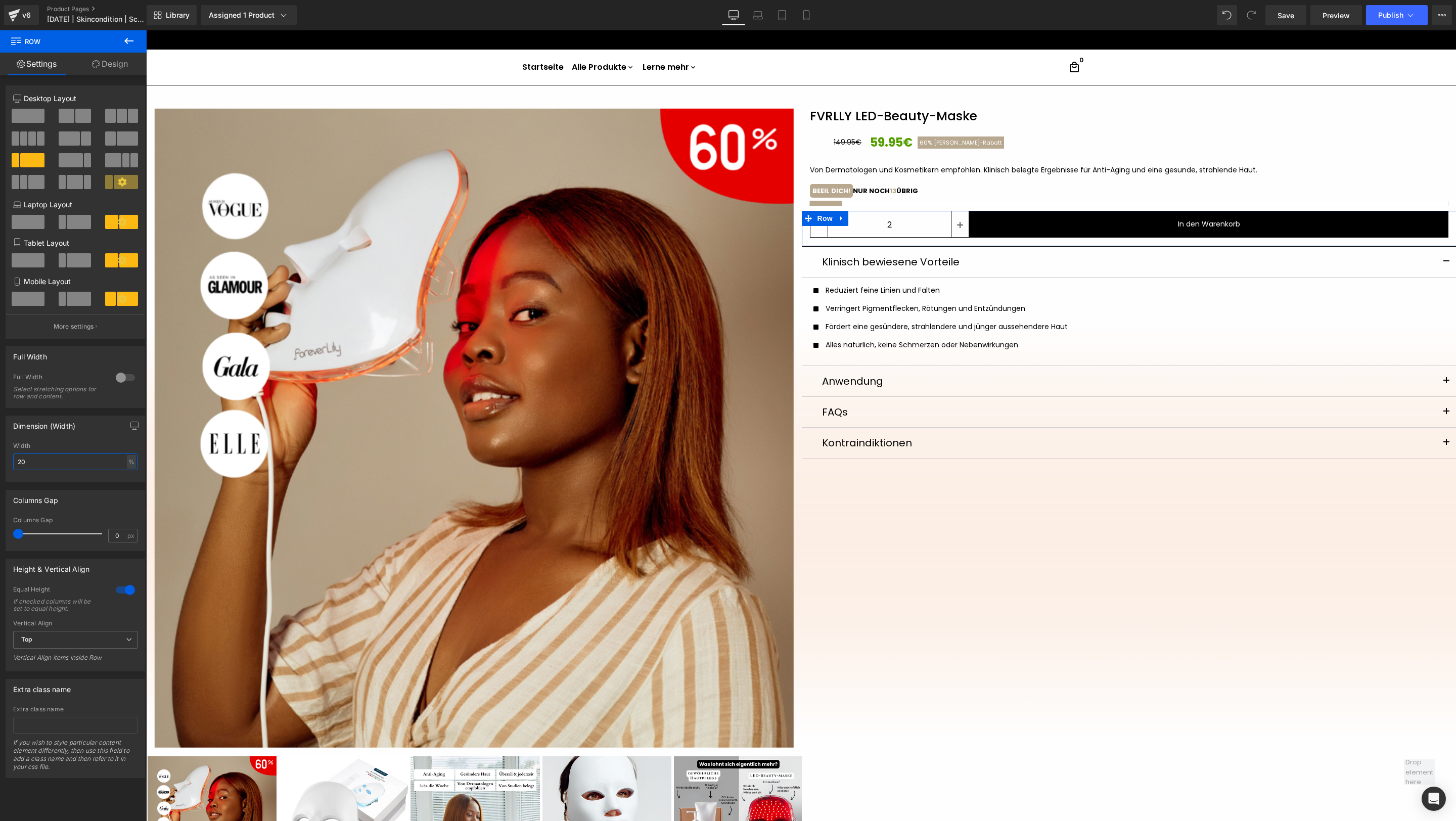
type input "2"
click at [970, 10] on span at bounding box center [1227, 15] width 20 height 20
click at [970, 10] on button at bounding box center [1227, 15] width 20 height 20
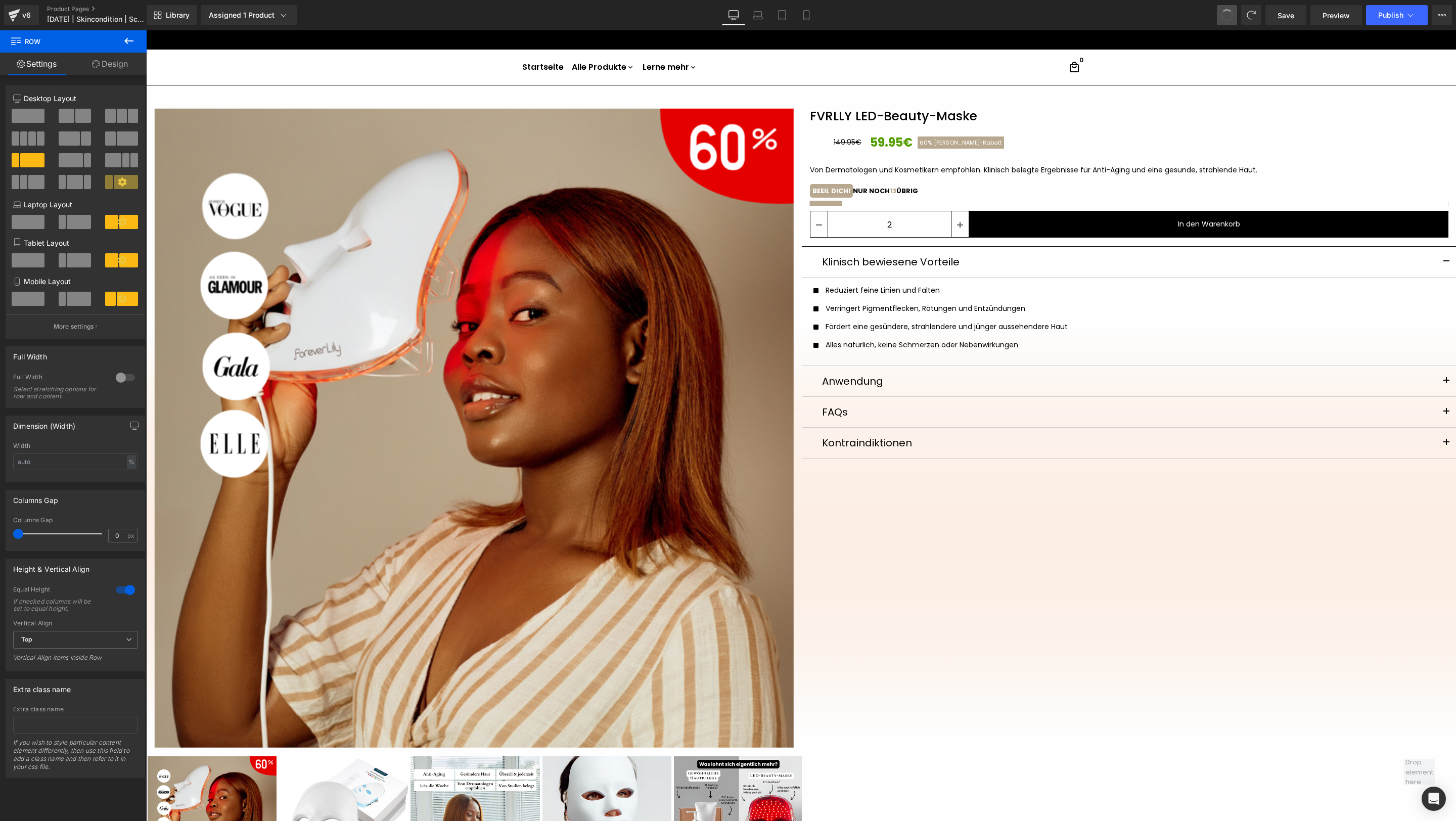
click at [970, 10] on button at bounding box center [1227, 15] width 20 height 20
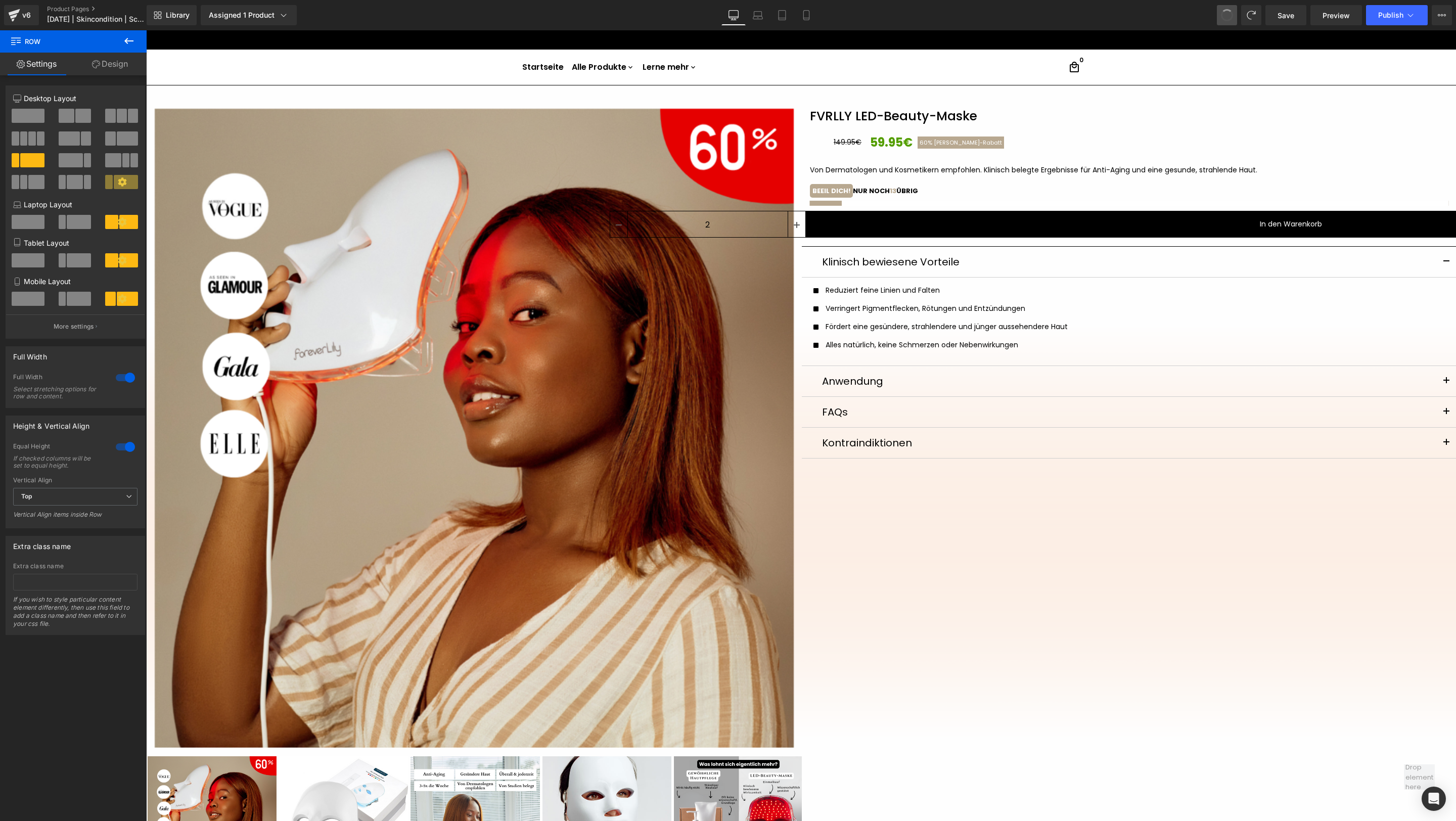
click at [970, 10] on button at bounding box center [1227, 15] width 20 height 20
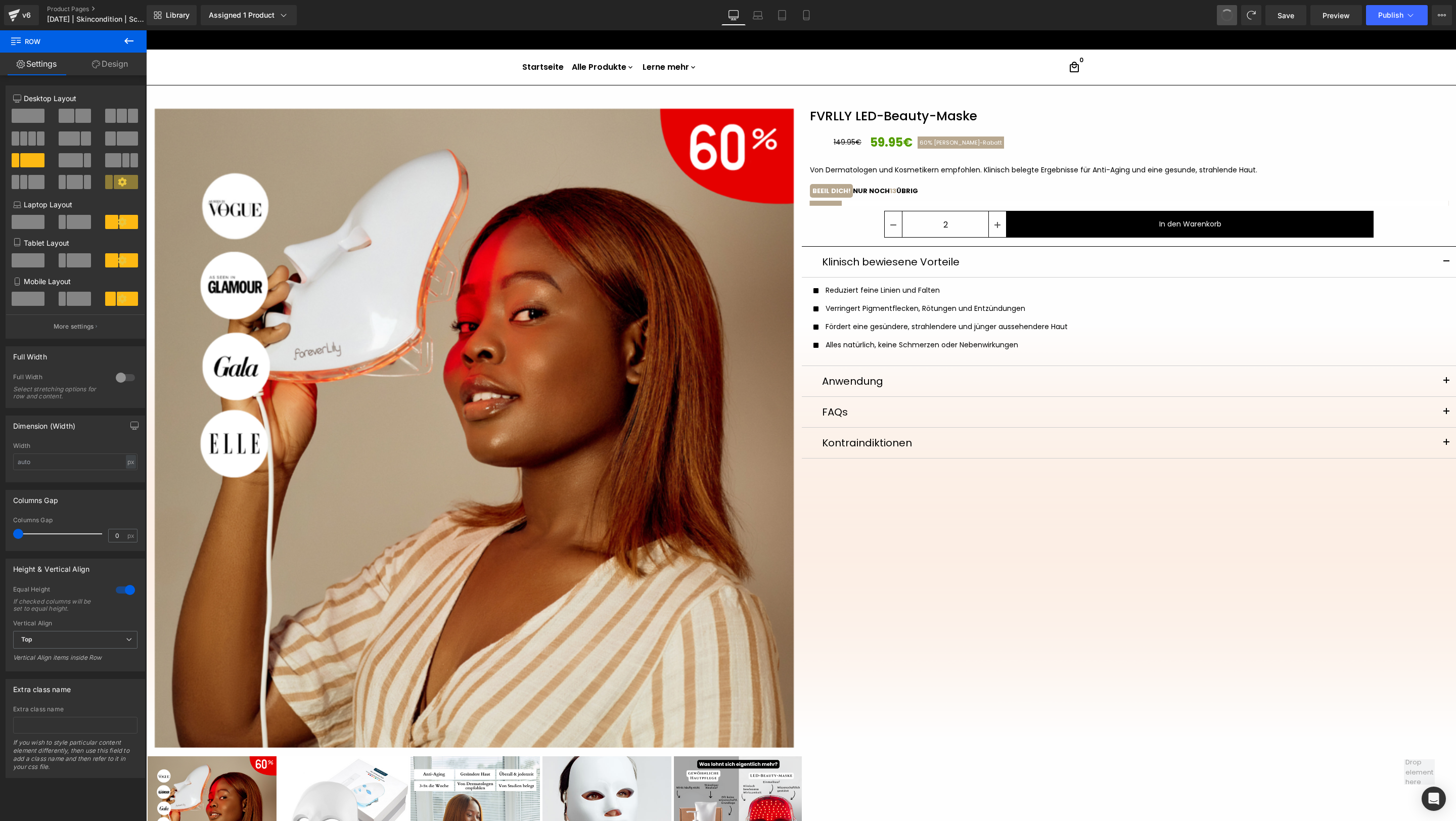
click at [970, 10] on button at bounding box center [1227, 15] width 20 height 20
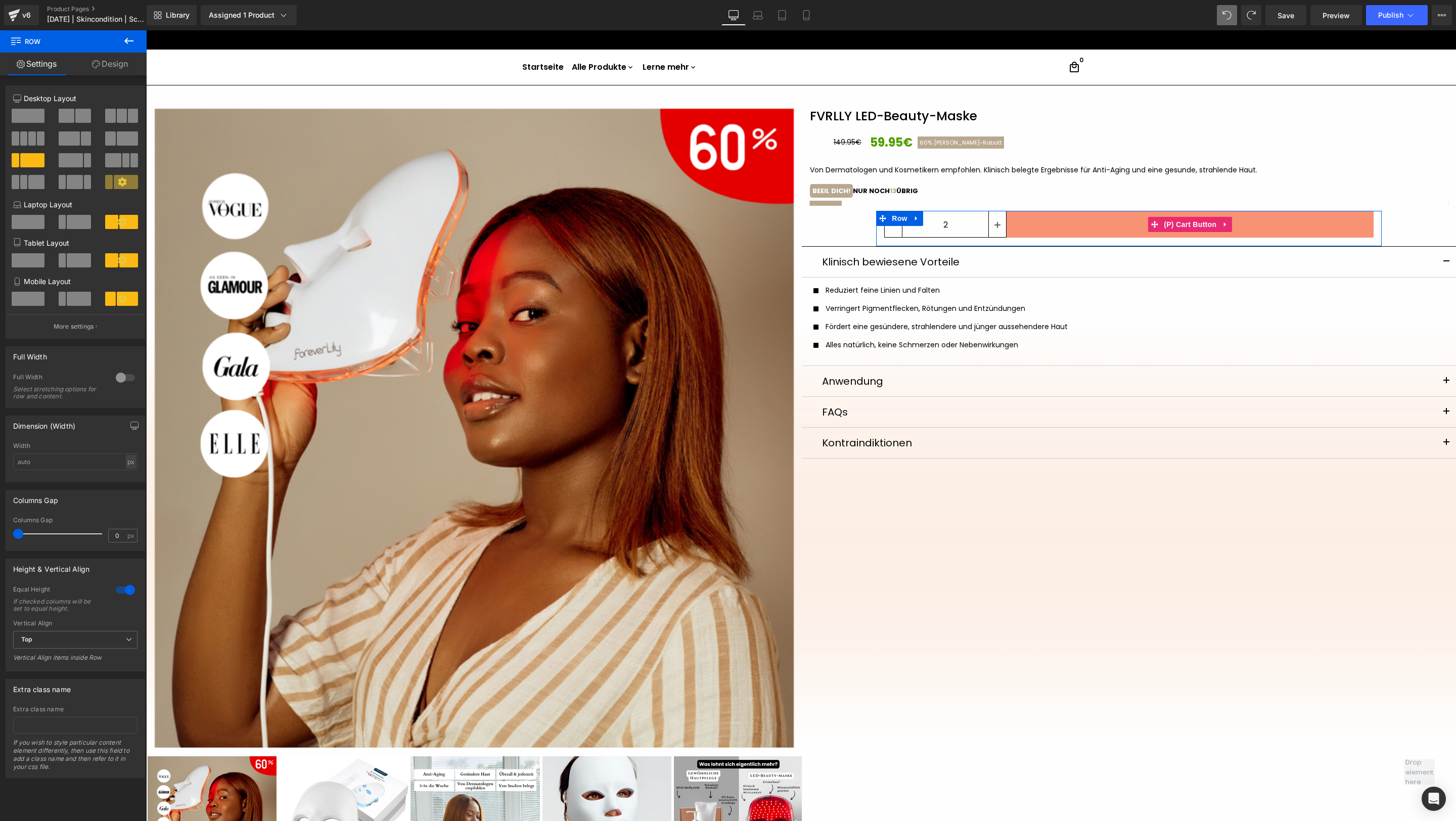
click at [970, 225] on button "In den Warenkorb" at bounding box center [1190, 224] width 367 height 27
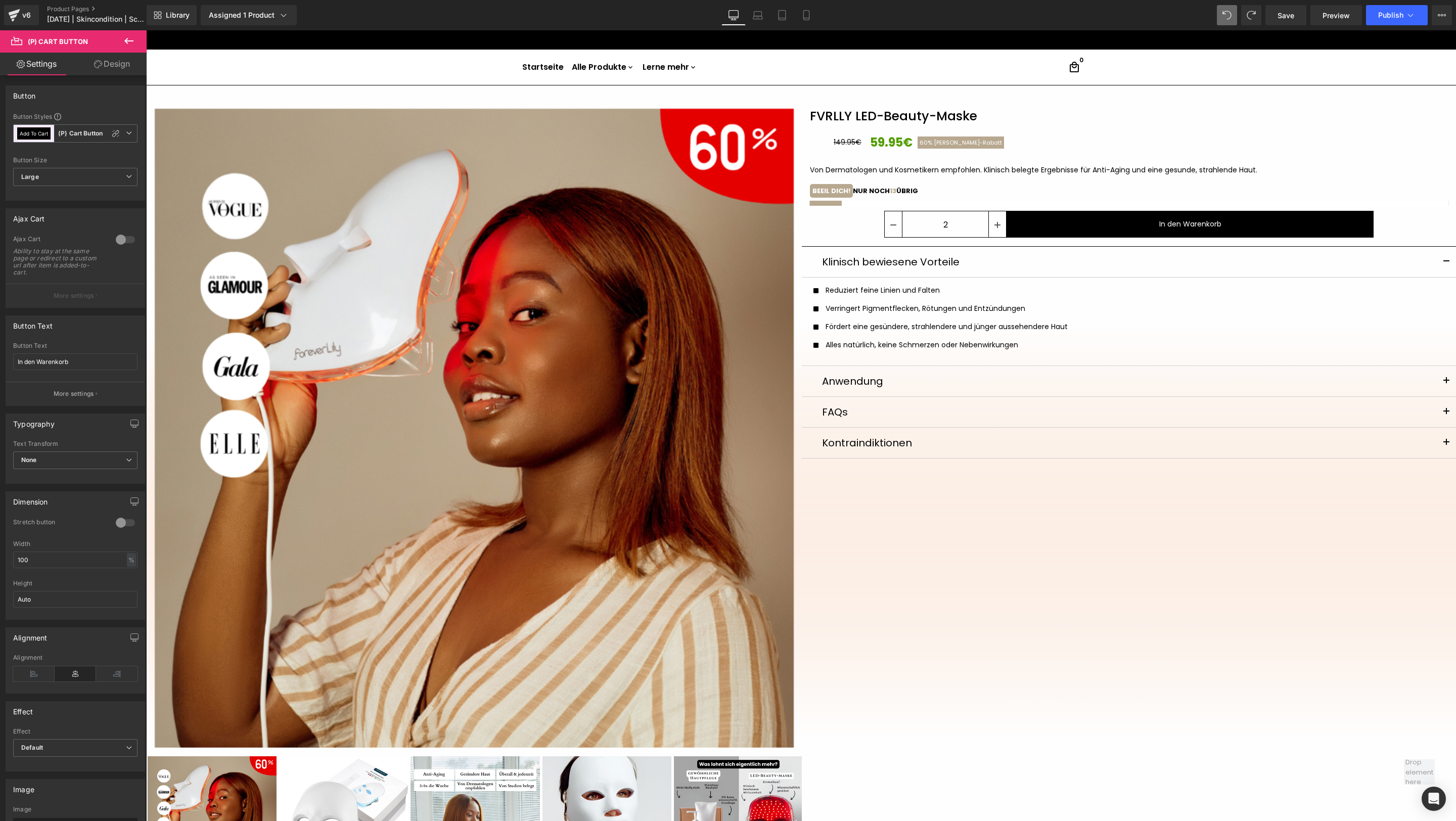
click at [970, 166] on div "Von Dermatologen und Kosmetikern empfohlen. Klinisch belegte Ergebnisse für Ant…" at bounding box center [1129, 170] width 639 height 11
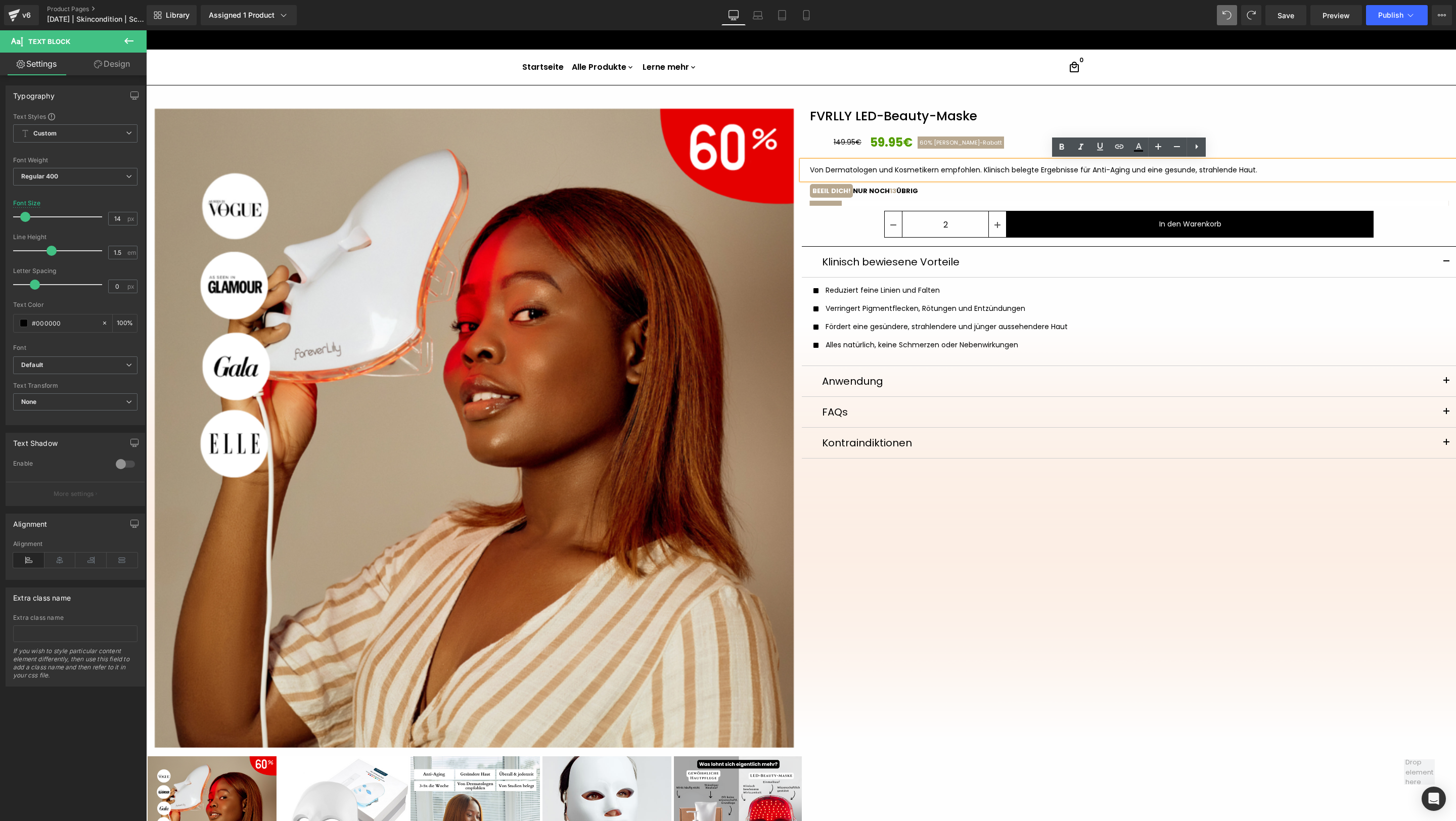
click at [970, 160] on div "Von Dermatologen und Kosmetikern empfohlen. Klinisch belegte Ergebnisse für Ant…" at bounding box center [1129, 170] width 655 height 19
click at [970, 144] on div "149.95€ 59.95€ 60% [PERSON_NAME]-[GEOGRAPHIC_DATA]" at bounding box center [1133, 142] width 599 height 18
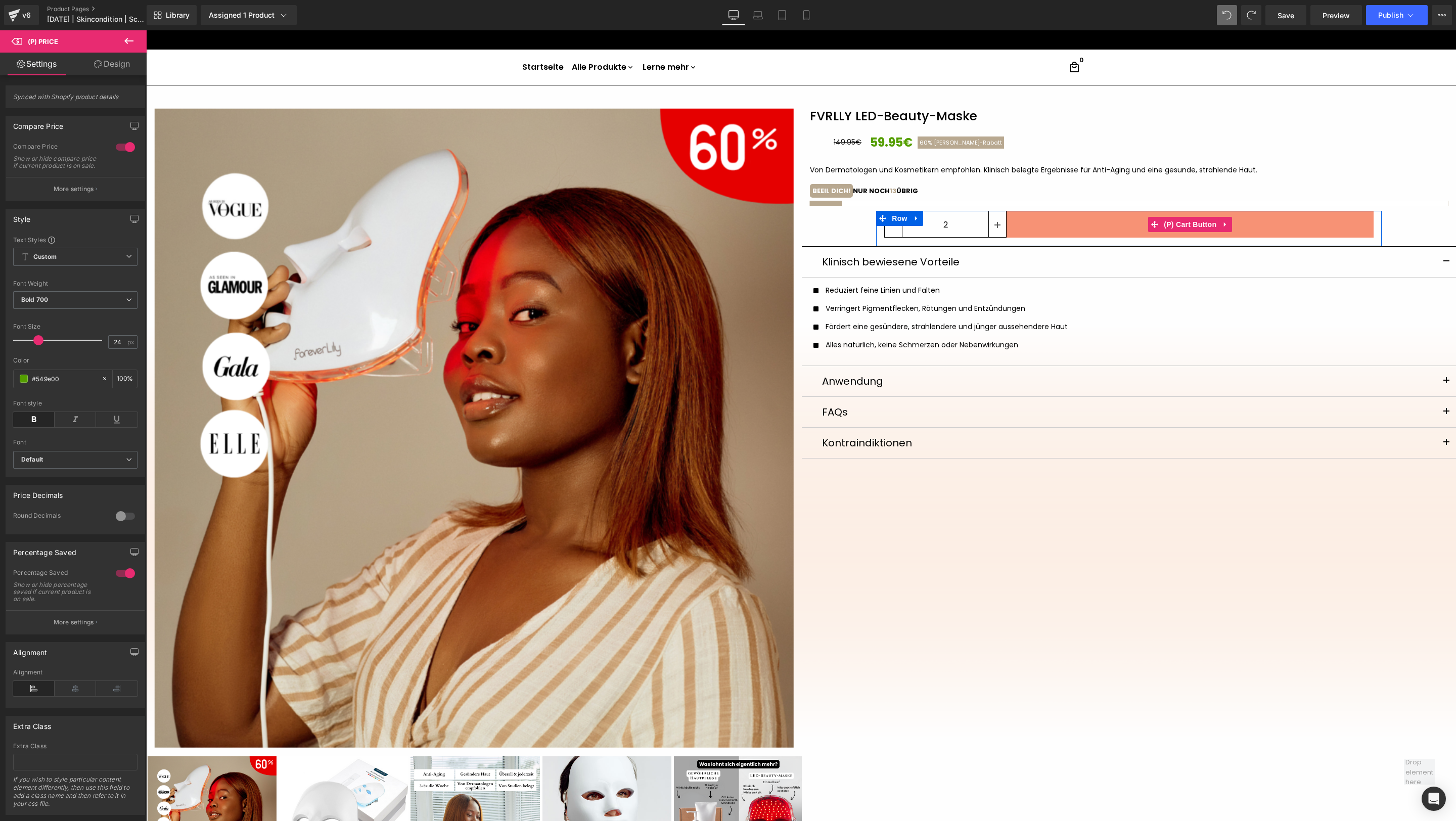
click at [970, 228] on button "In den Warenkorb" at bounding box center [1190, 224] width 367 height 27
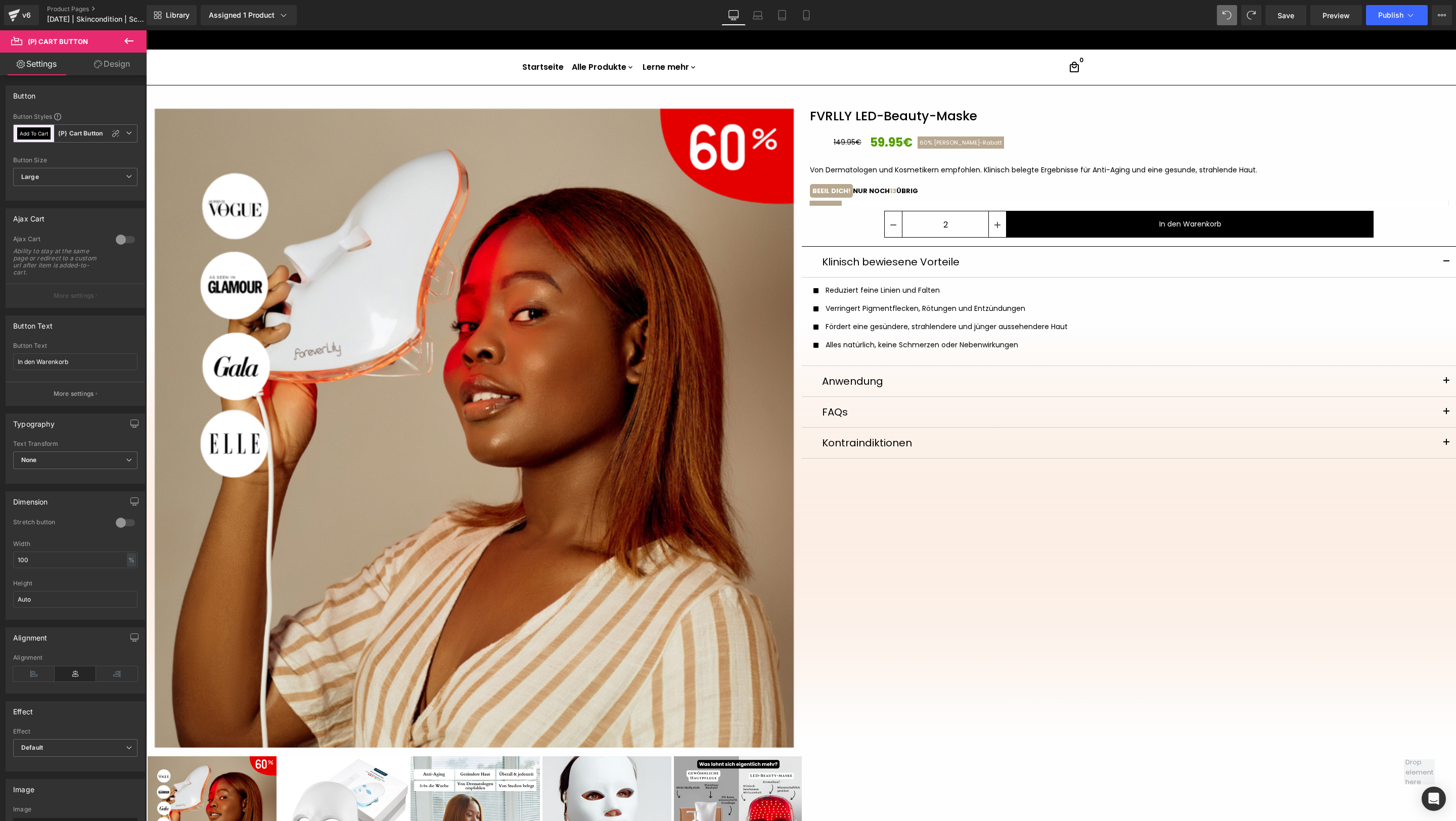
click at [120, 66] on link "Design" at bounding box center [112, 64] width 73 height 23
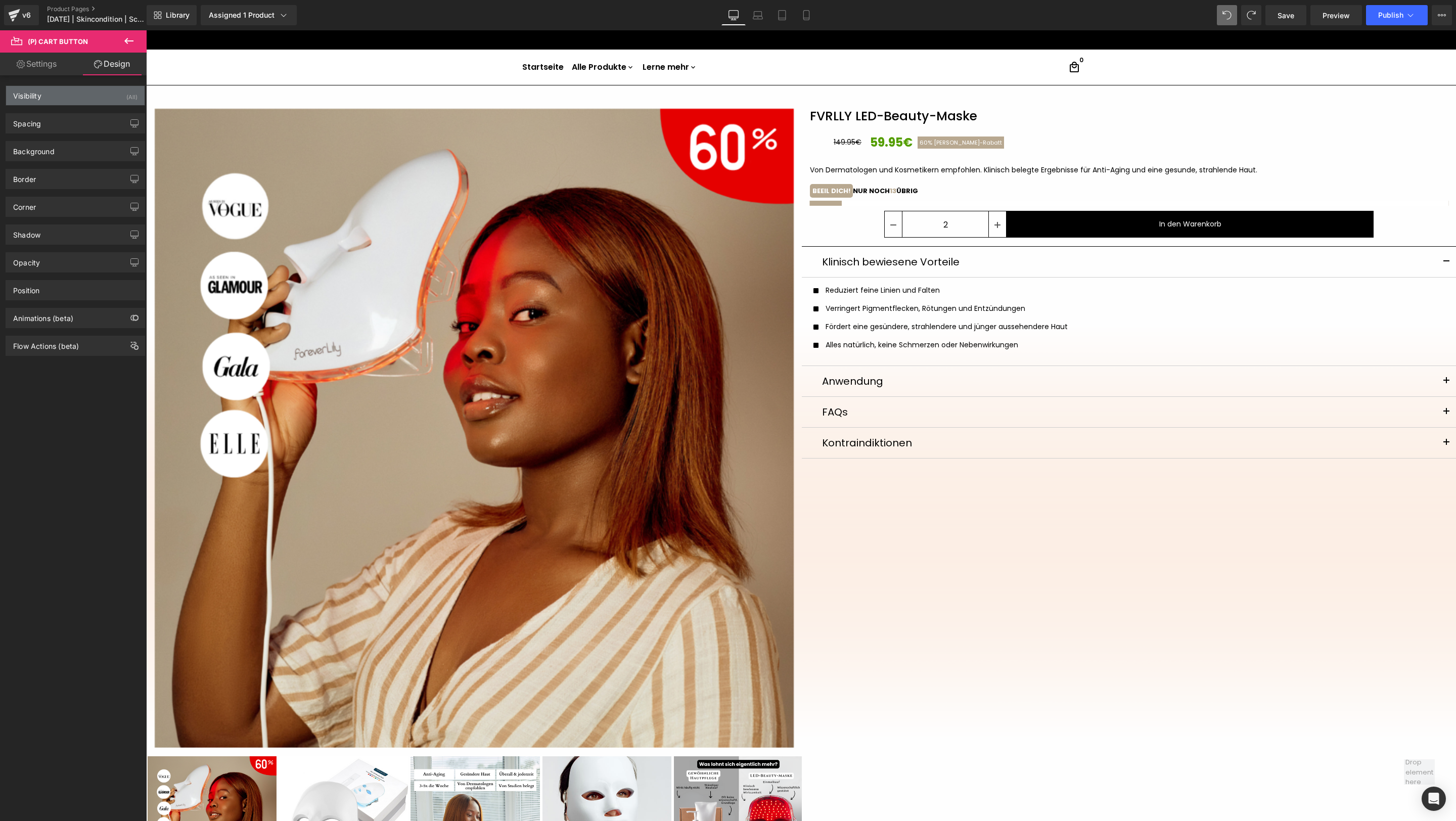
click at [62, 88] on div "Visibility (All)" at bounding box center [75, 95] width 138 height 19
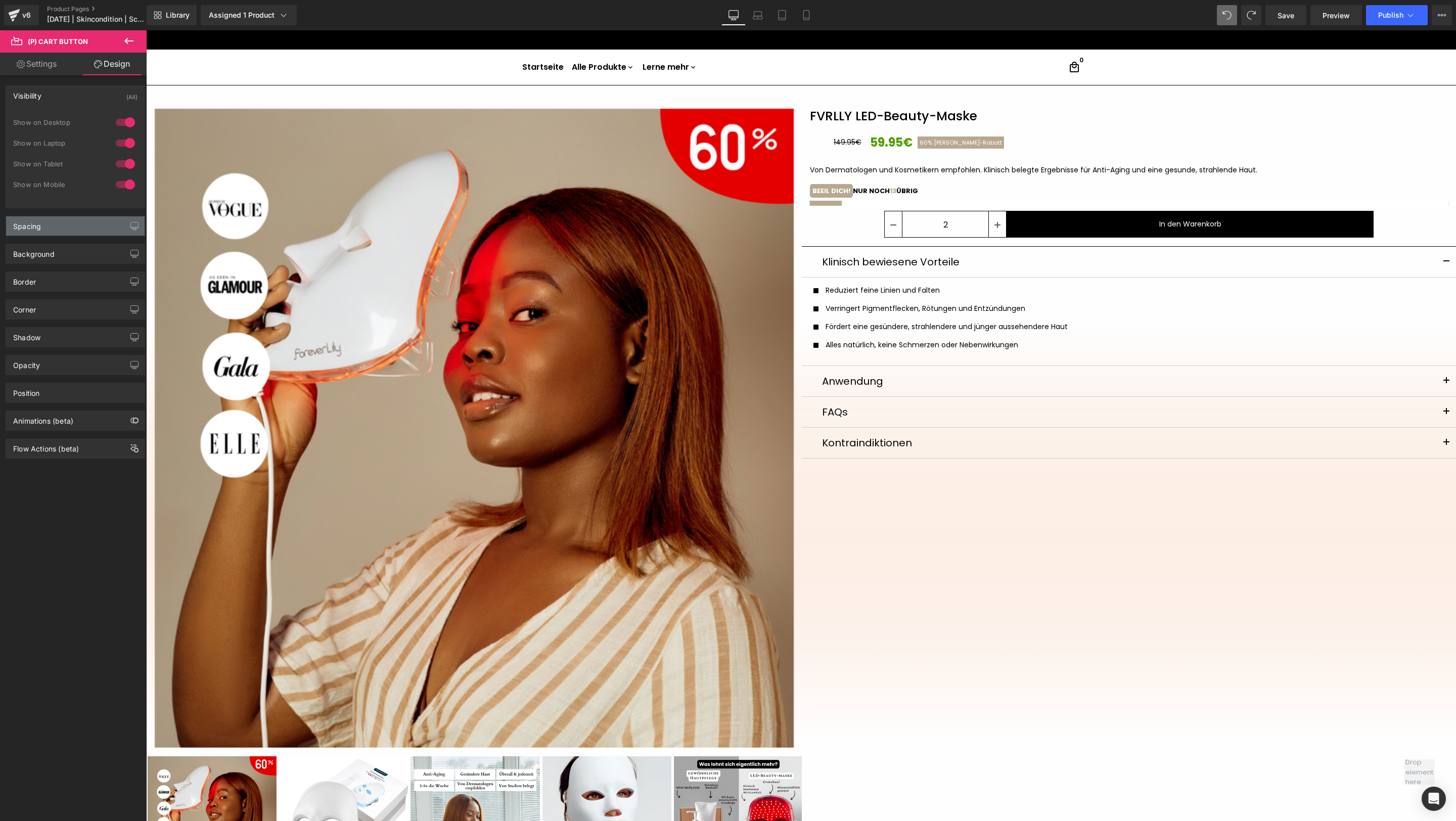
click at [64, 229] on div "Spacing" at bounding box center [75, 226] width 138 height 19
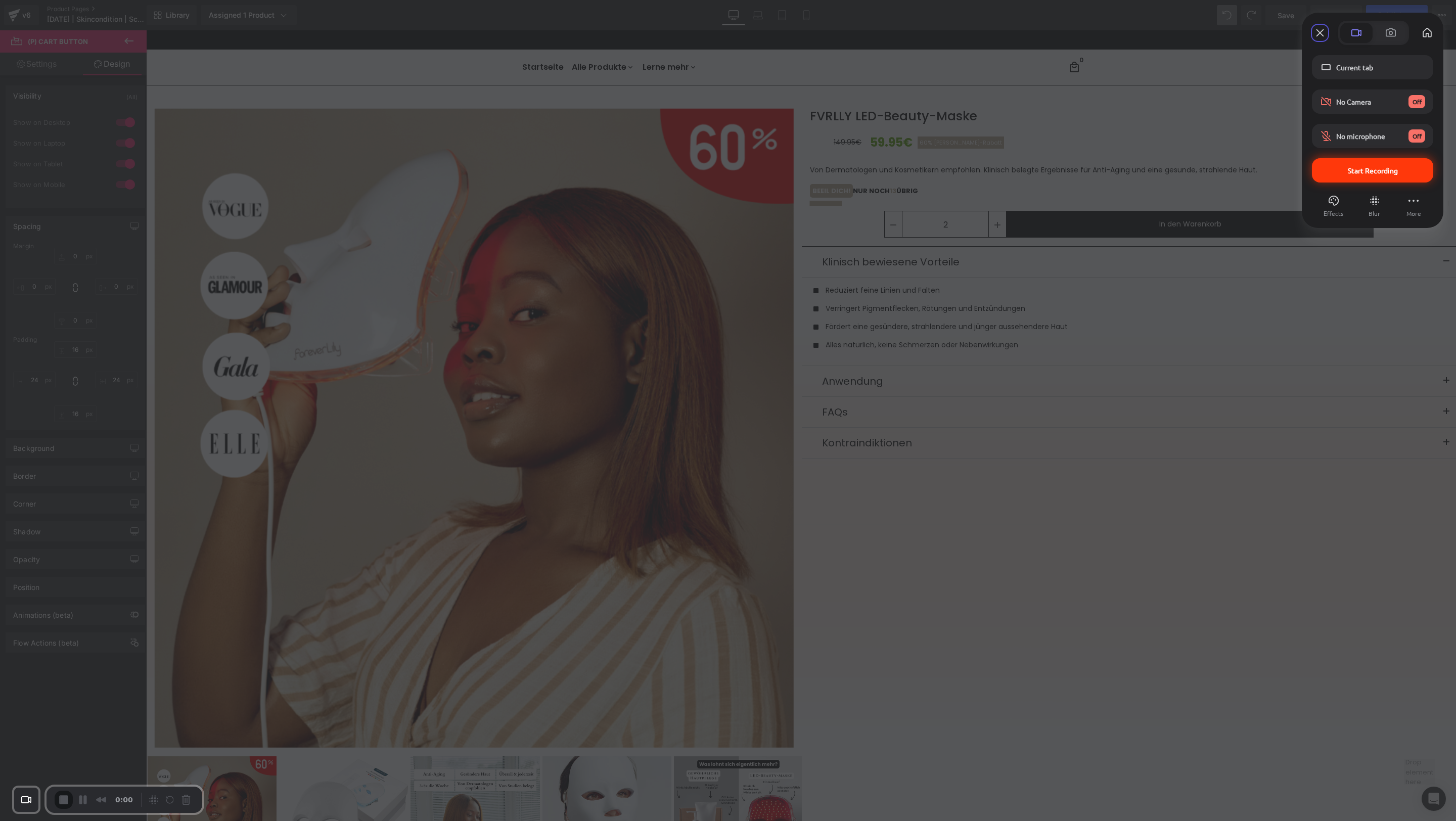
click at [970, 170] on span "Start Recording" at bounding box center [1372, 170] width 105 height 9
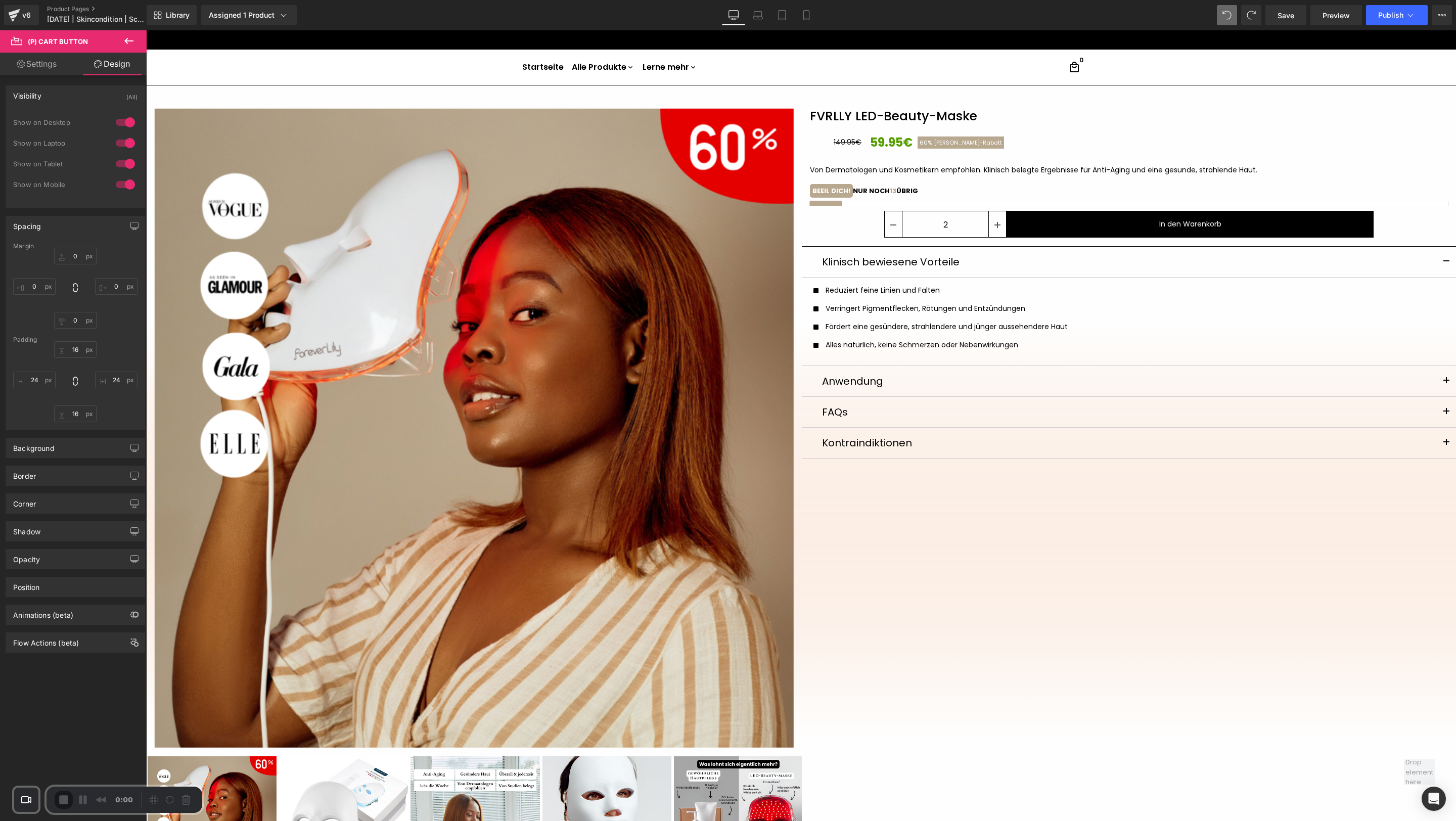
click at [725, 547] on div "Skip" at bounding box center [728, 836] width 1456 height 10
click at [970, 354] on div "Icon Reduziert feine Linien und Falten Text Block Icon Verringert Pigmentflecke…" at bounding box center [1129, 321] width 632 height 73
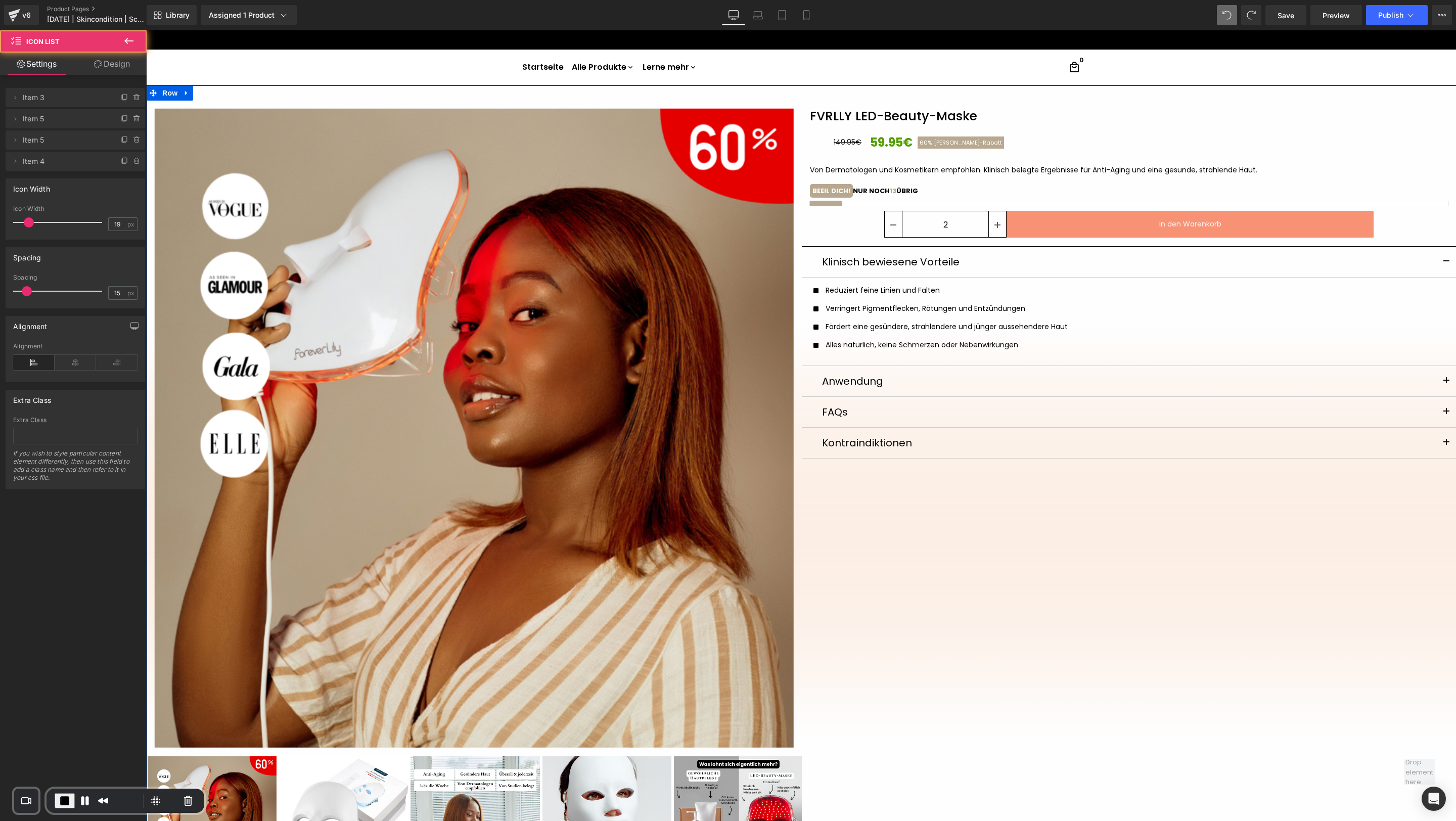
click at [970, 224] on button "In den Warenkorb" at bounding box center [1190, 224] width 367 height 27
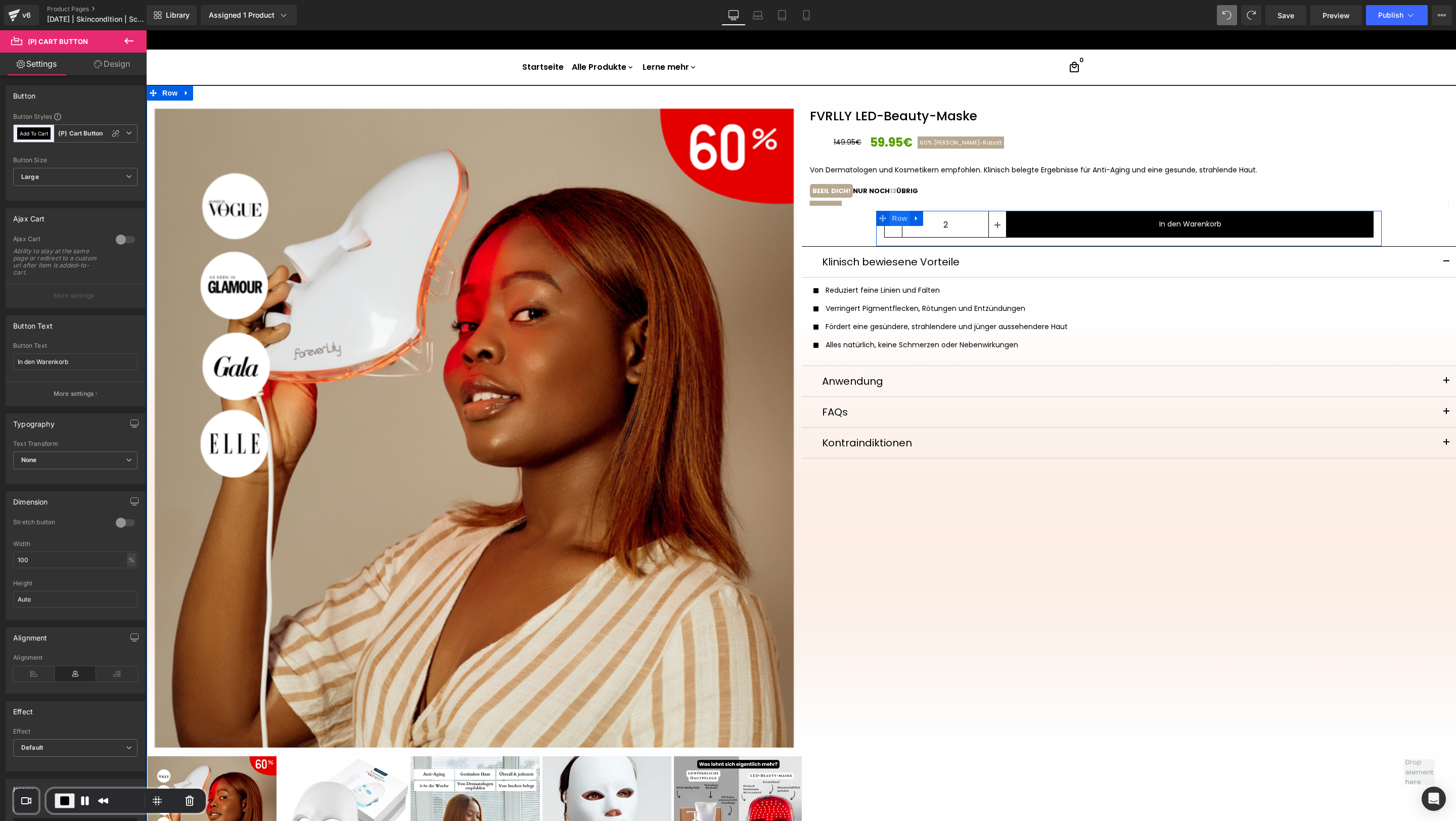
click at [898, 218] on span "Row" at bounding box center [899, 218] width 20 height 15
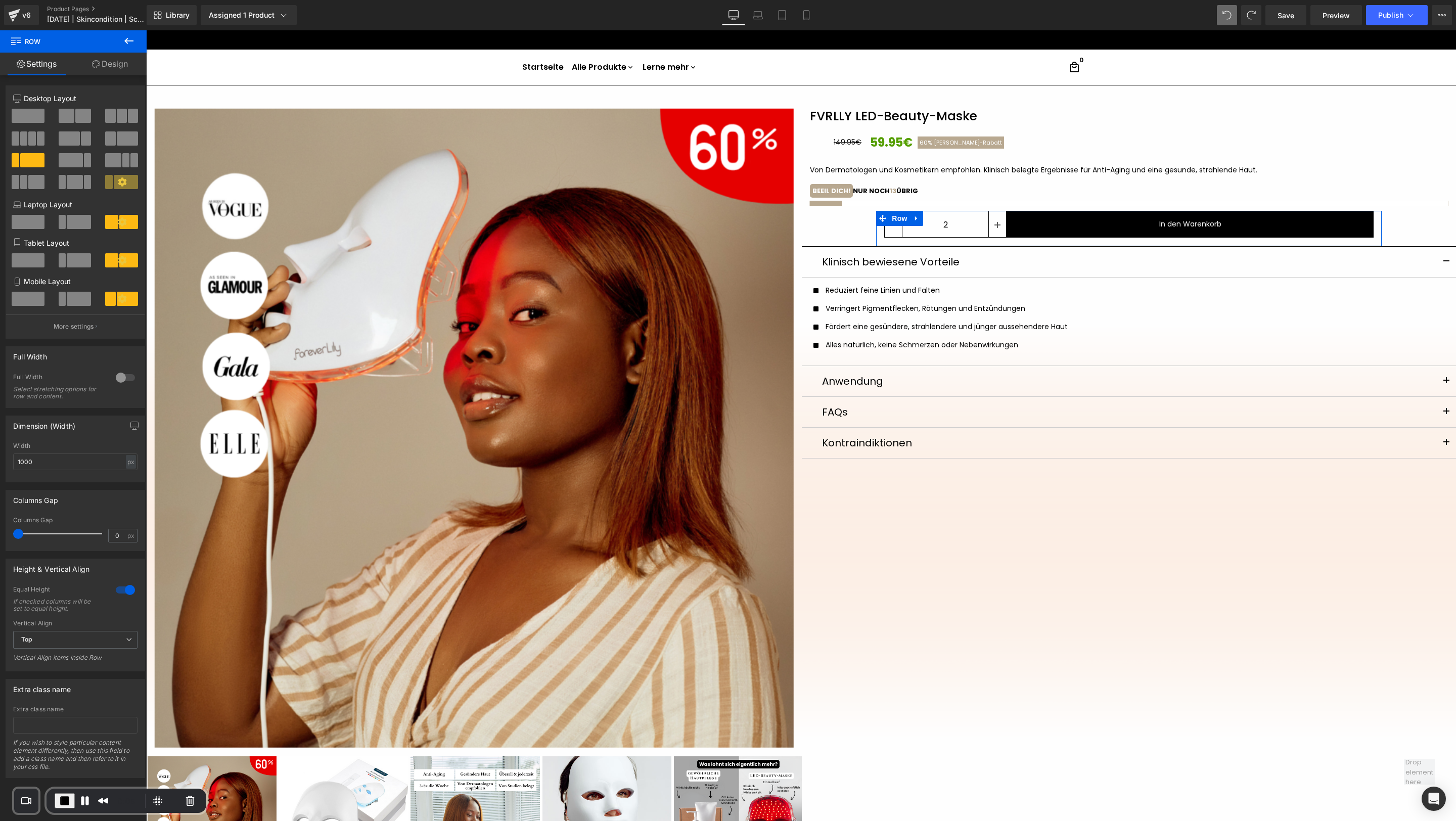
click at [102, 60] on link "Design" at bounding box center [110, 64] width 73 height 23
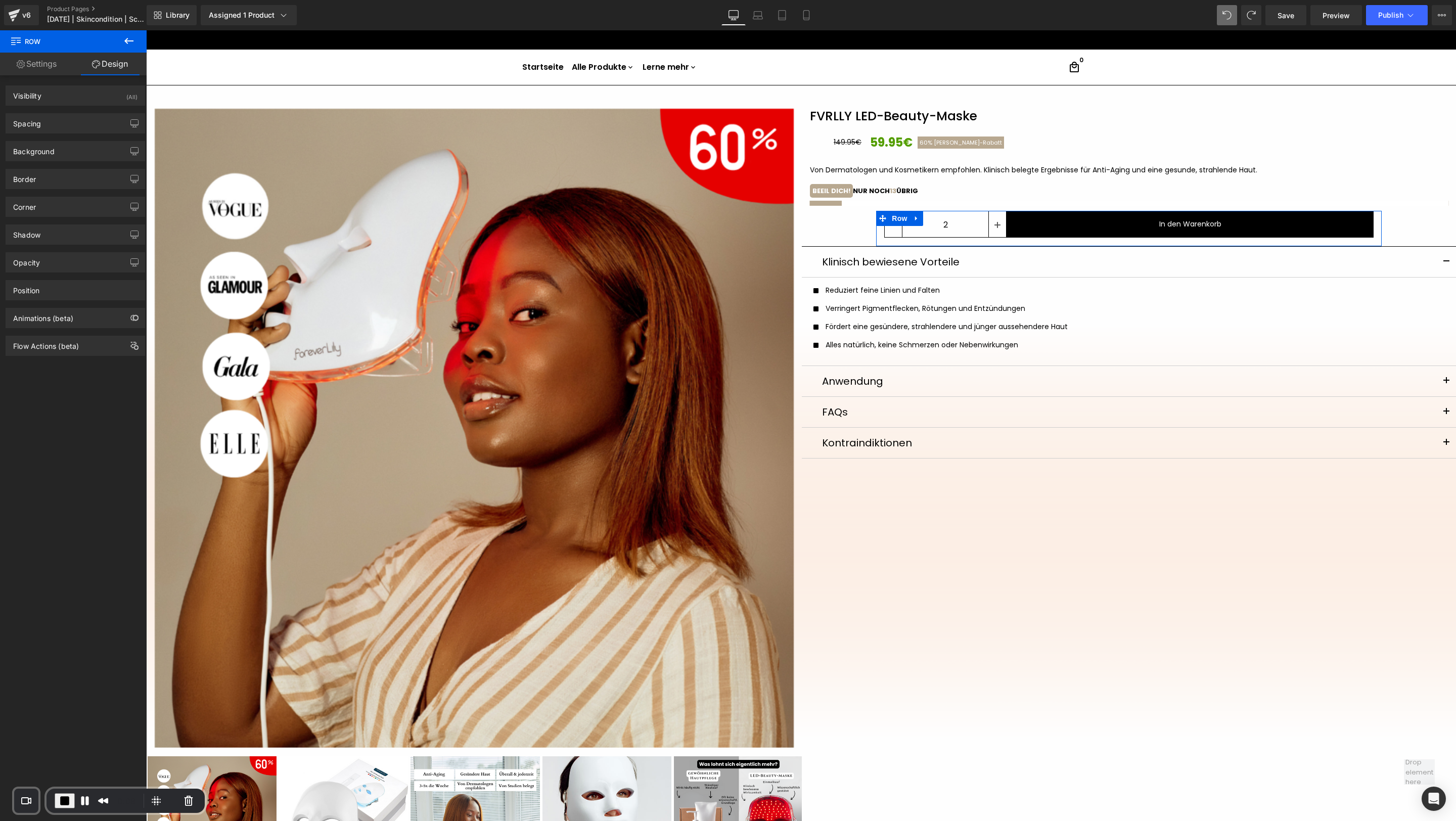
click at [70, 110] on div "Spacing [GEOGRAPHIC_DATA] 0 auto 0 auto [GEOGRAPHIC_DATA] 0 S 10 S" at bounding box center [75, 119] width 151 height 28
click at [70, 126] on div "Spacing" at bounding box center [75, 123] width 138 height 19
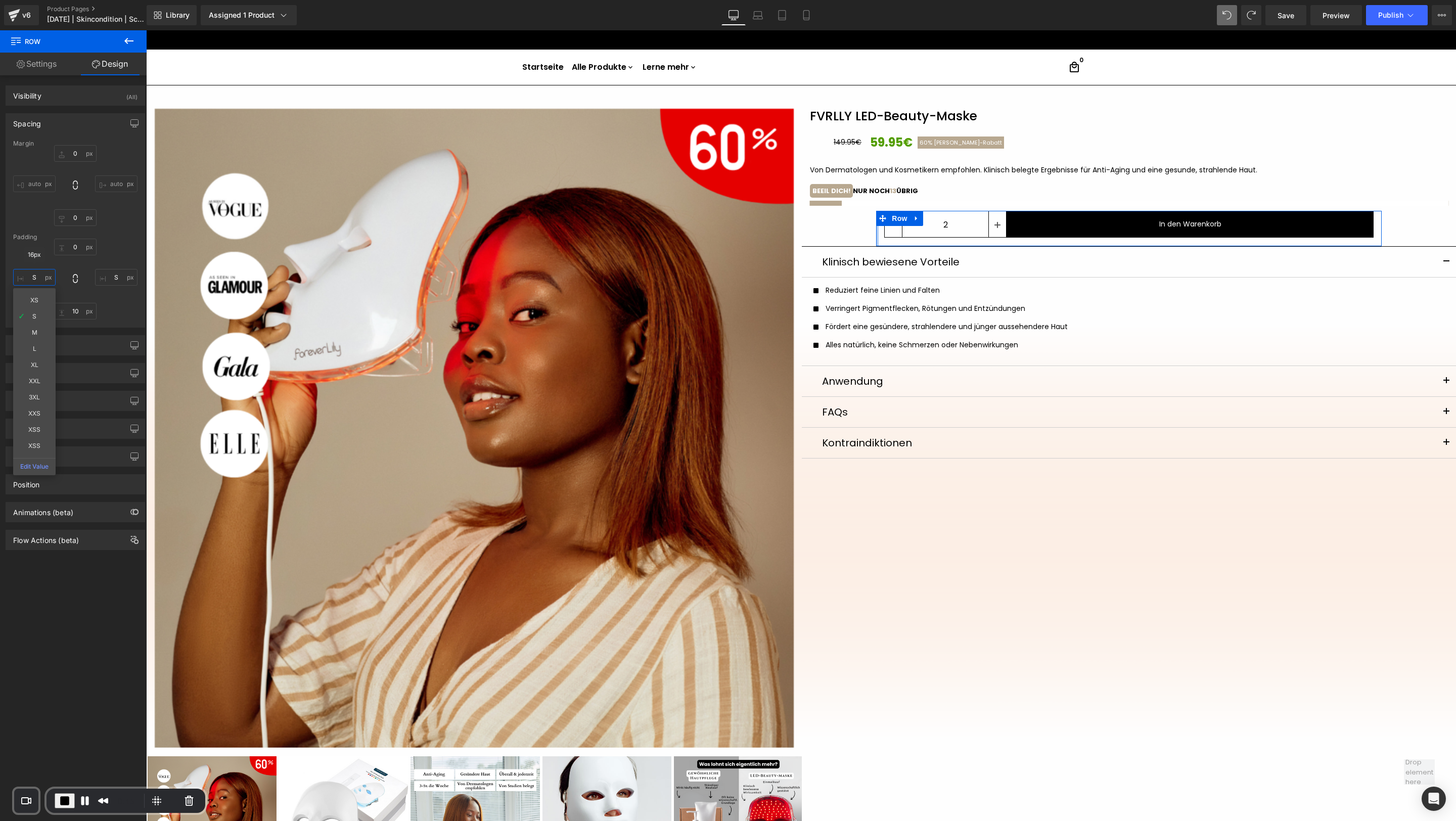
click at [37, 278] on input "S" at bounding box center [34, 277] width 42 height 17
type input "0"
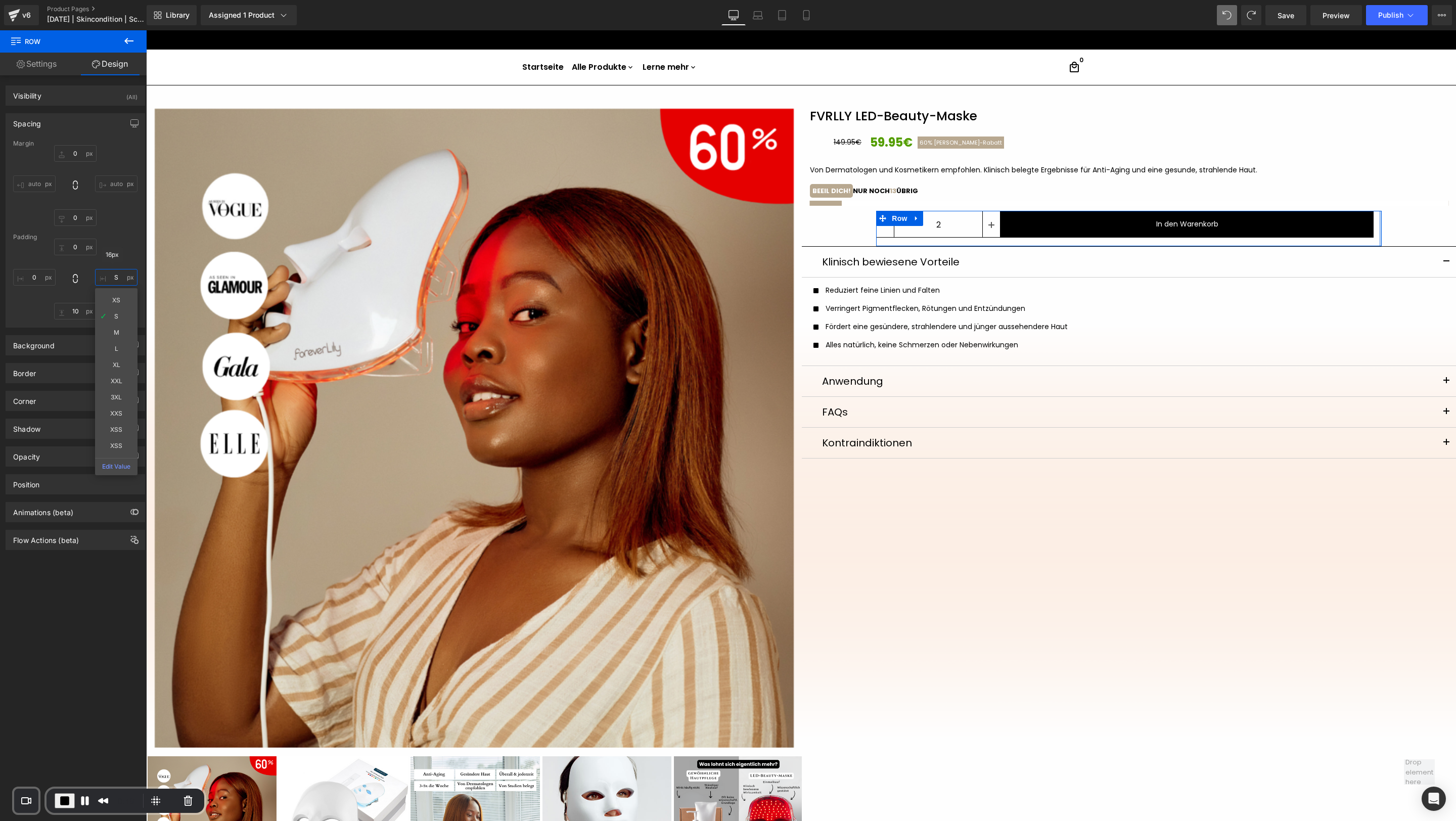
click at [113, 275] on input "S" at bounding box center [116, 277] width 42 height 17
type input "0"
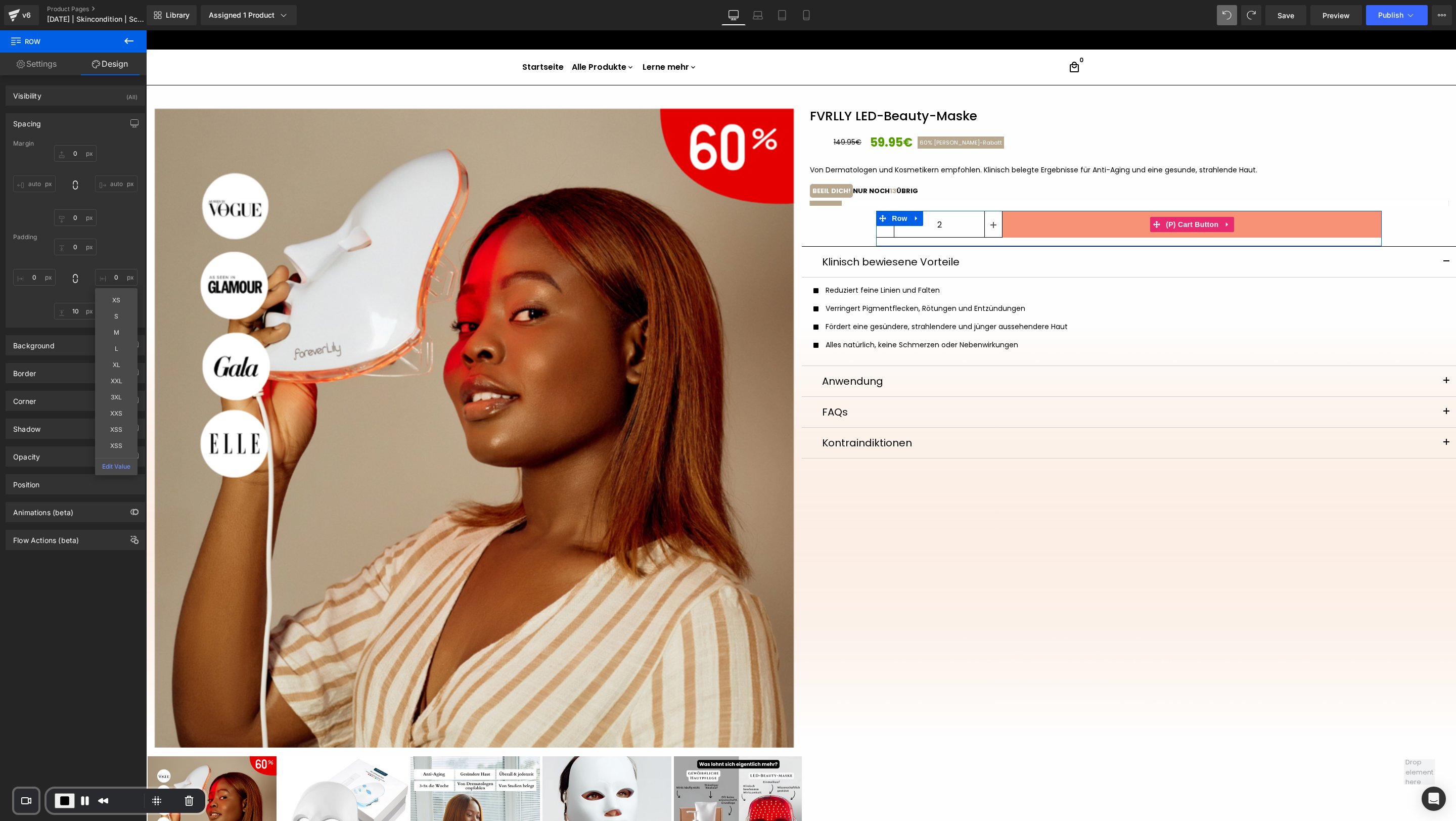
click at [970, 221] on button "In den Warenkorb" at bounding box center [1192, 224] width 379 height 27
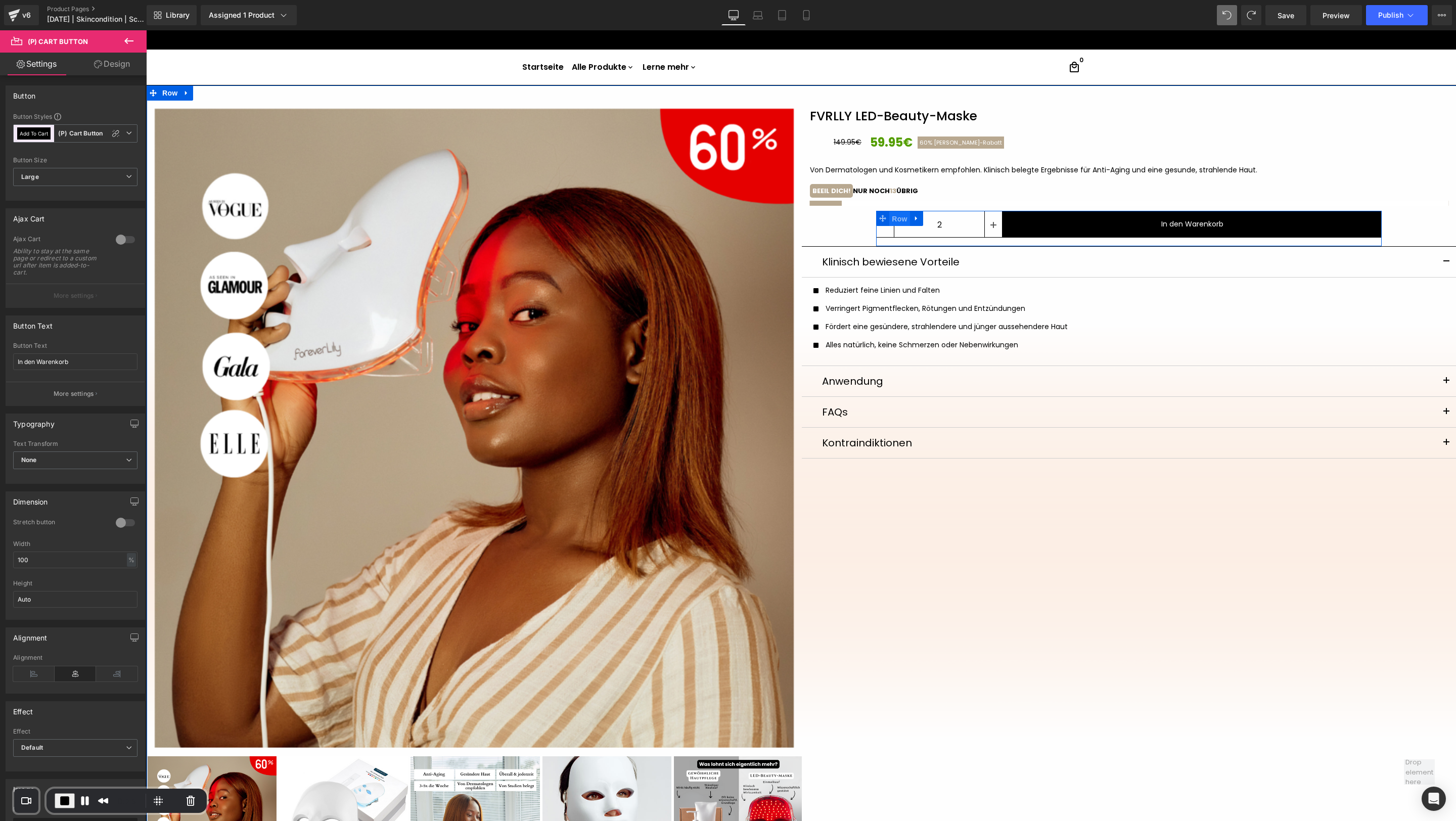
click at [898, 213] on span "Row" at bounding box center [899, 219] width 20 height 15
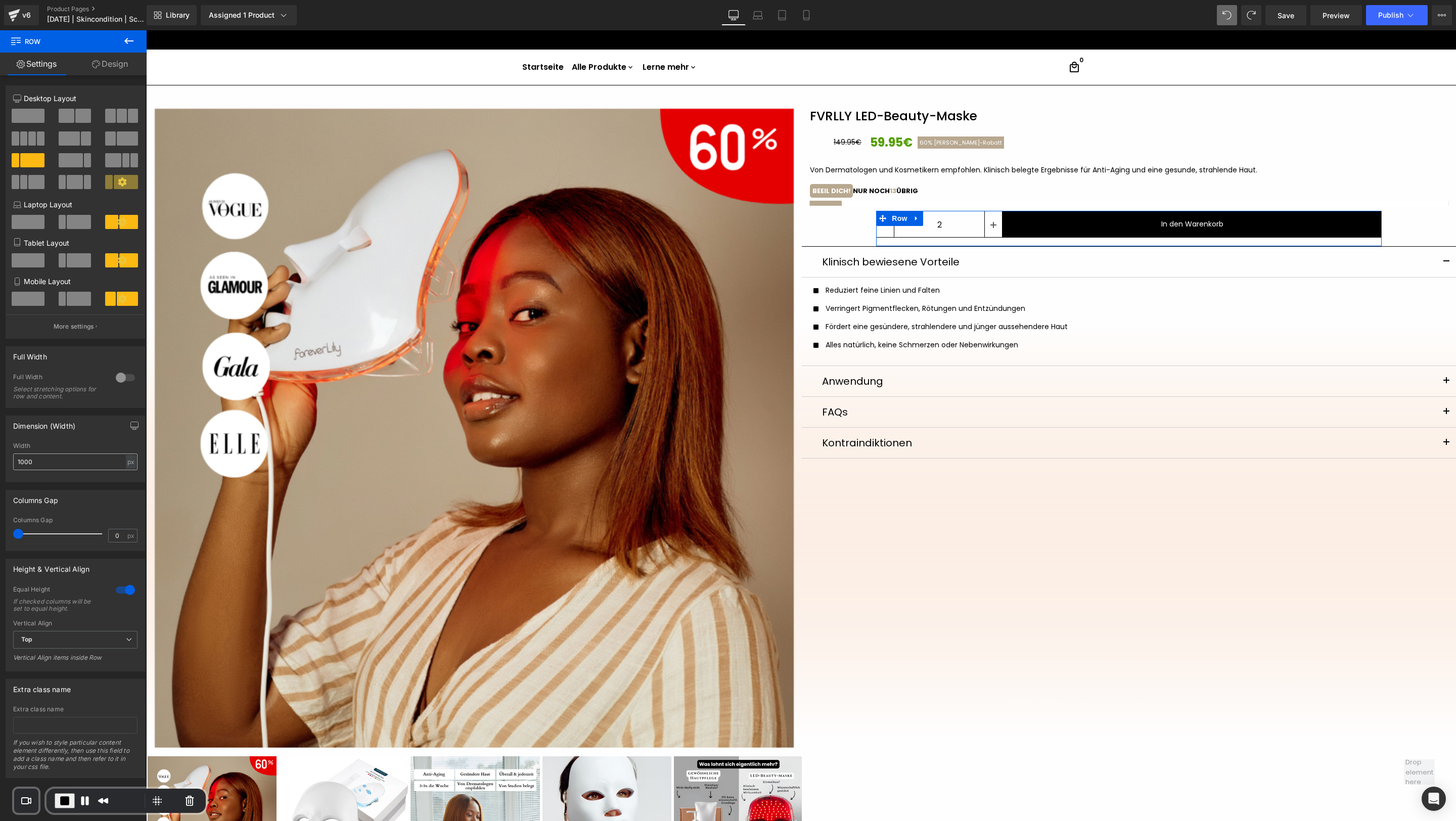
click at [70, 453] on input "1000" at bounding box center [75, 462] width 124 height 17
click at [127, 463] on div "px" at bounding box center [131, 462] width 10 height 14
click at [127, 478] on li "%" at bounding box center [131, 477] width 12 height 15
click at [116, 60] on link "Design" at bounding box center [110, 64] width 73 height 23
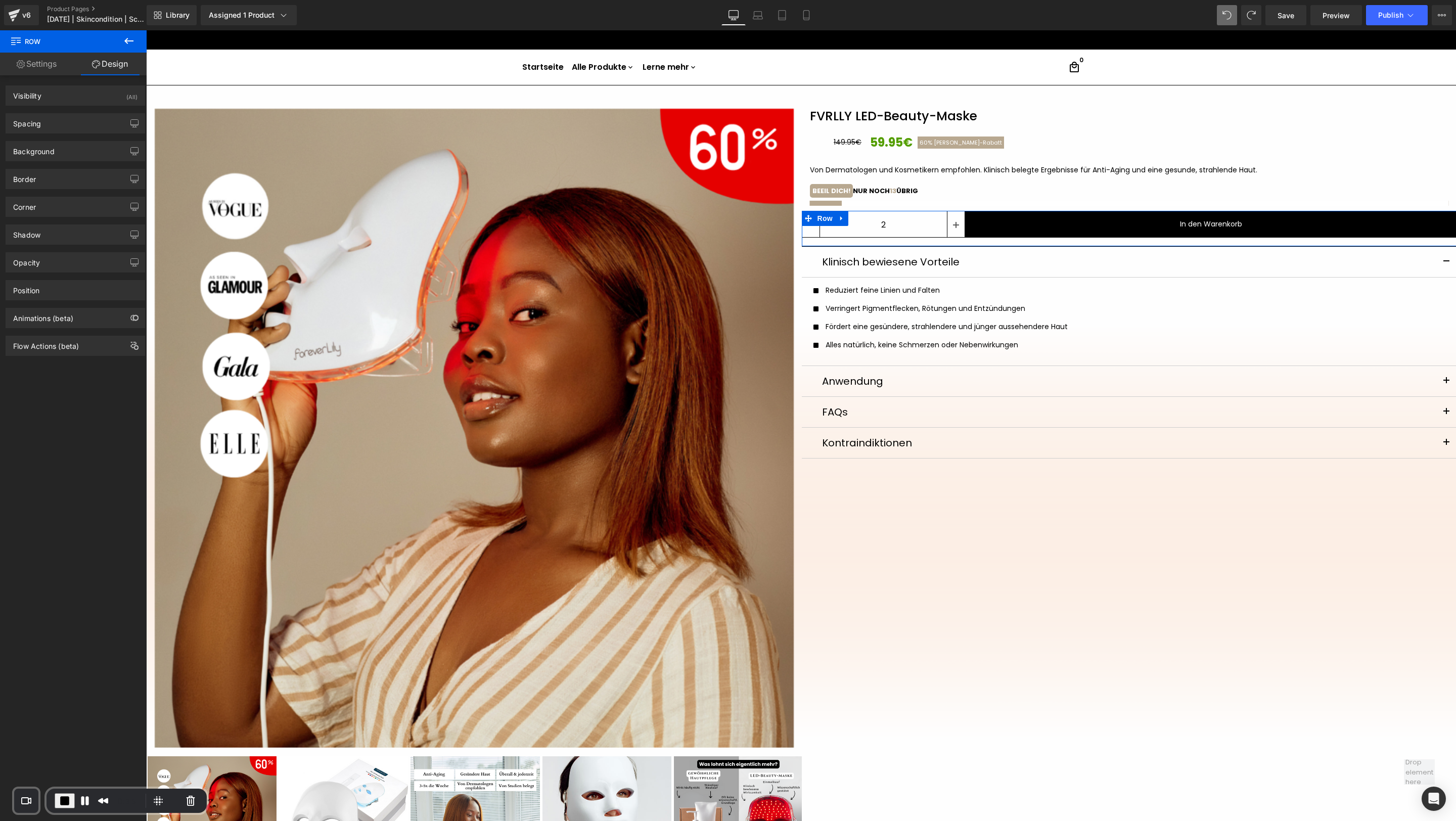
click at [45, 59] on link "Settings" at bounding box center [37, 64] width 73 height 23
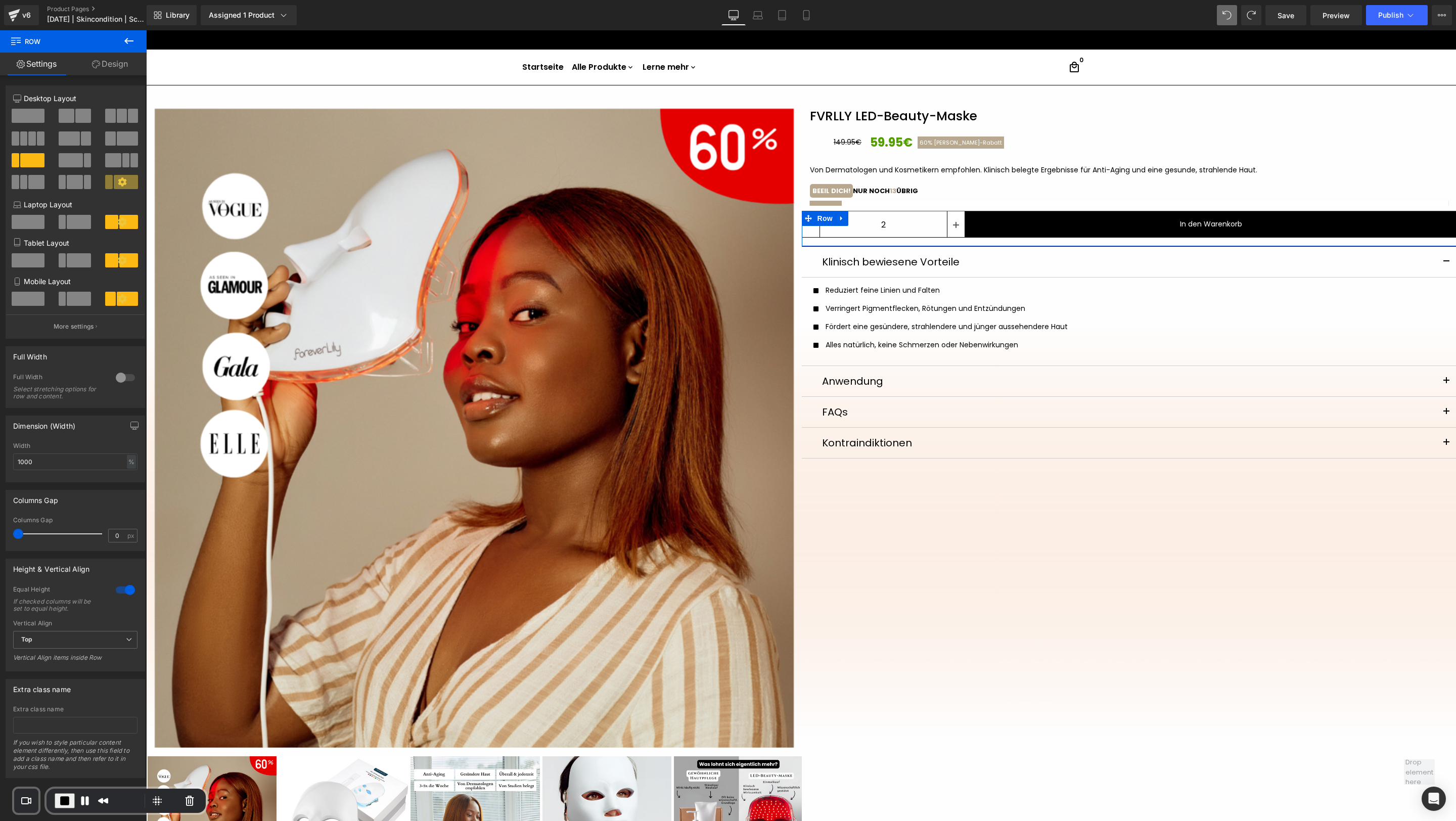
click at [118, 174] on div at bounding box center [122, 164] width 47 height 21
click at [118, 179] on icon at bounding box center [122, 181] width 8 height 8
click at [127, 376] on div at bounding box center [125, 377] width 24 height 16
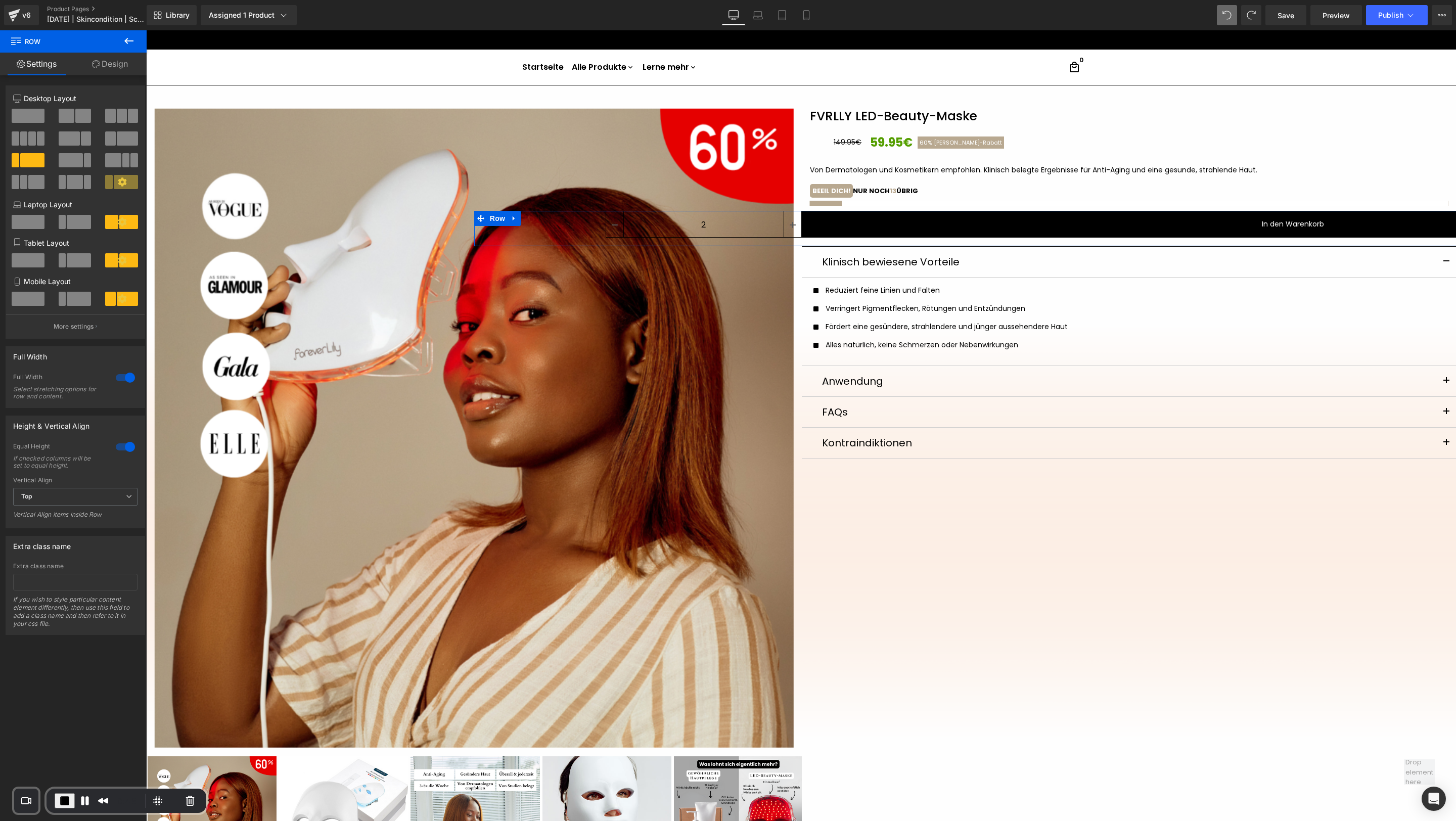
click at [127, 376] on div at bounding box center [125, 377] width 24 height 16
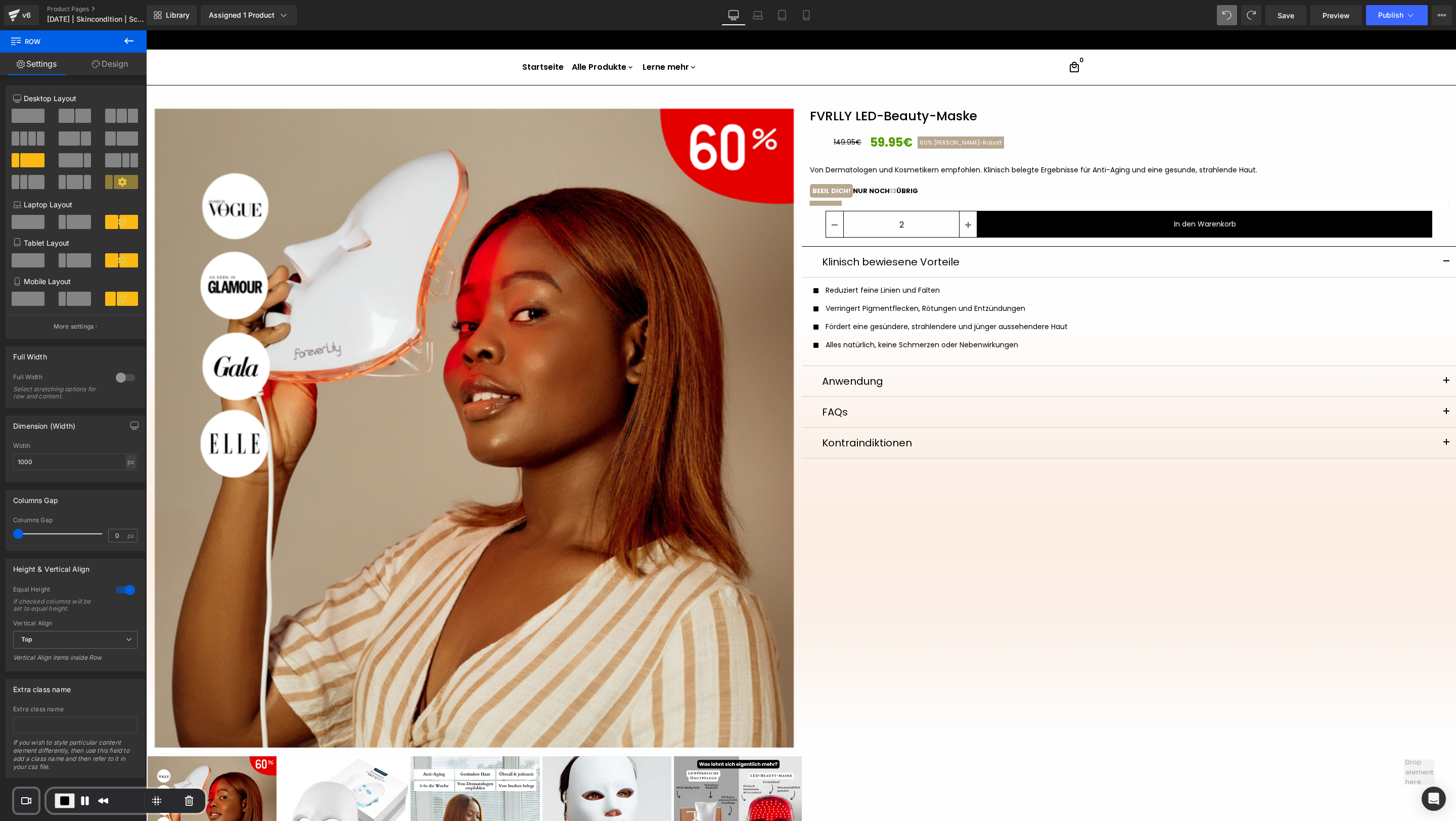
click at [109, 51] on div "Row Settings Design 5+7 5+7 4+8 Column Size Customizer 3+9 Desktop Layout Lapto…" at bounding box center [73, 428] width 146 height 796
click at [109, 55] on link "Design" at bounding box center [110, 64] width 73 height 23
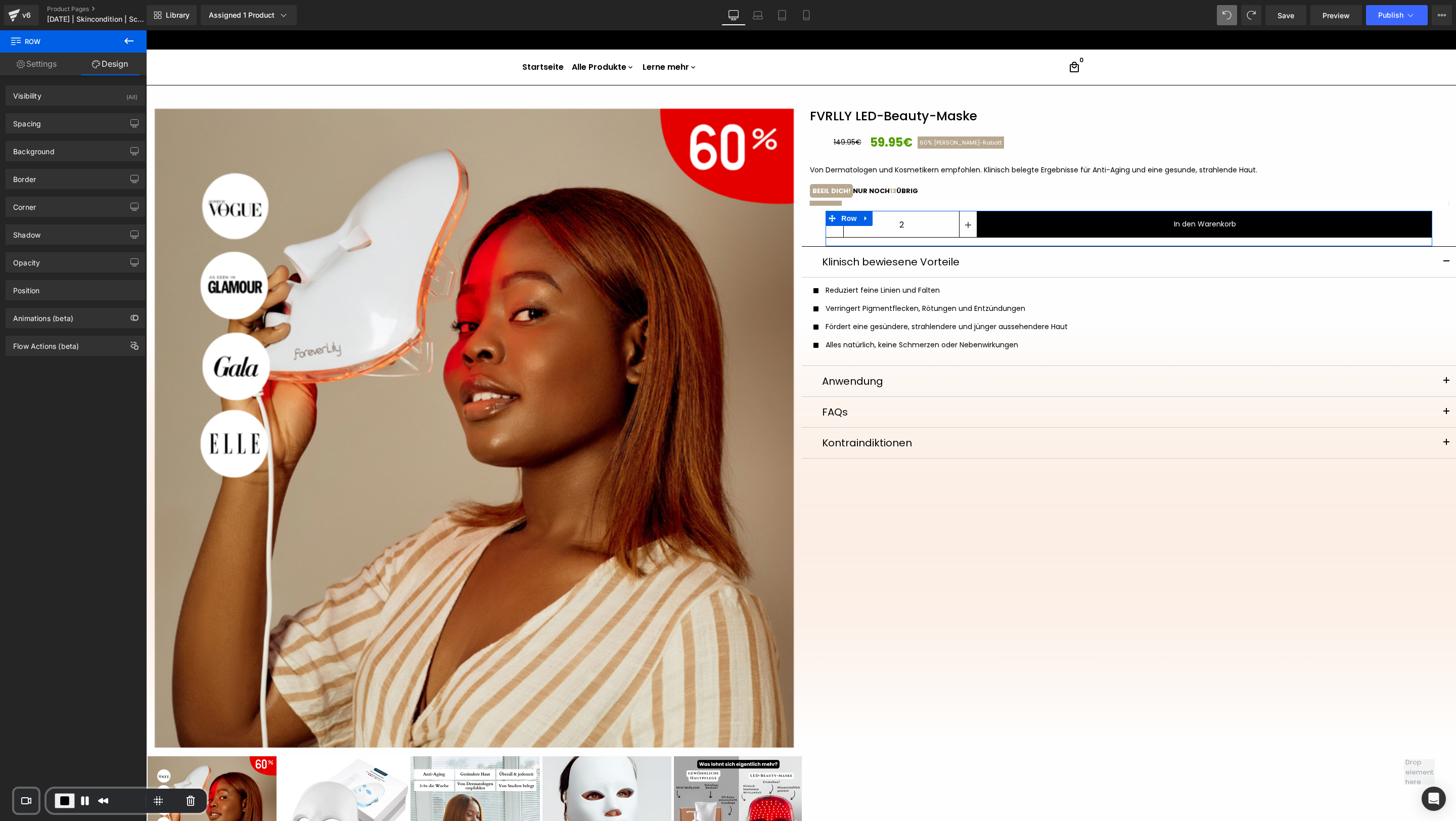
click at [84, 81] on div "Visibility (All) 0|0|0|0 1 Show on Desktop 1 Show on Laptop 1 Show on Tablet 1 …" at bounding box center [75, 92] width 151 height 28
click at [72, 119] on div "Spacing" at bounding box center [75, 123] width 138 height 19
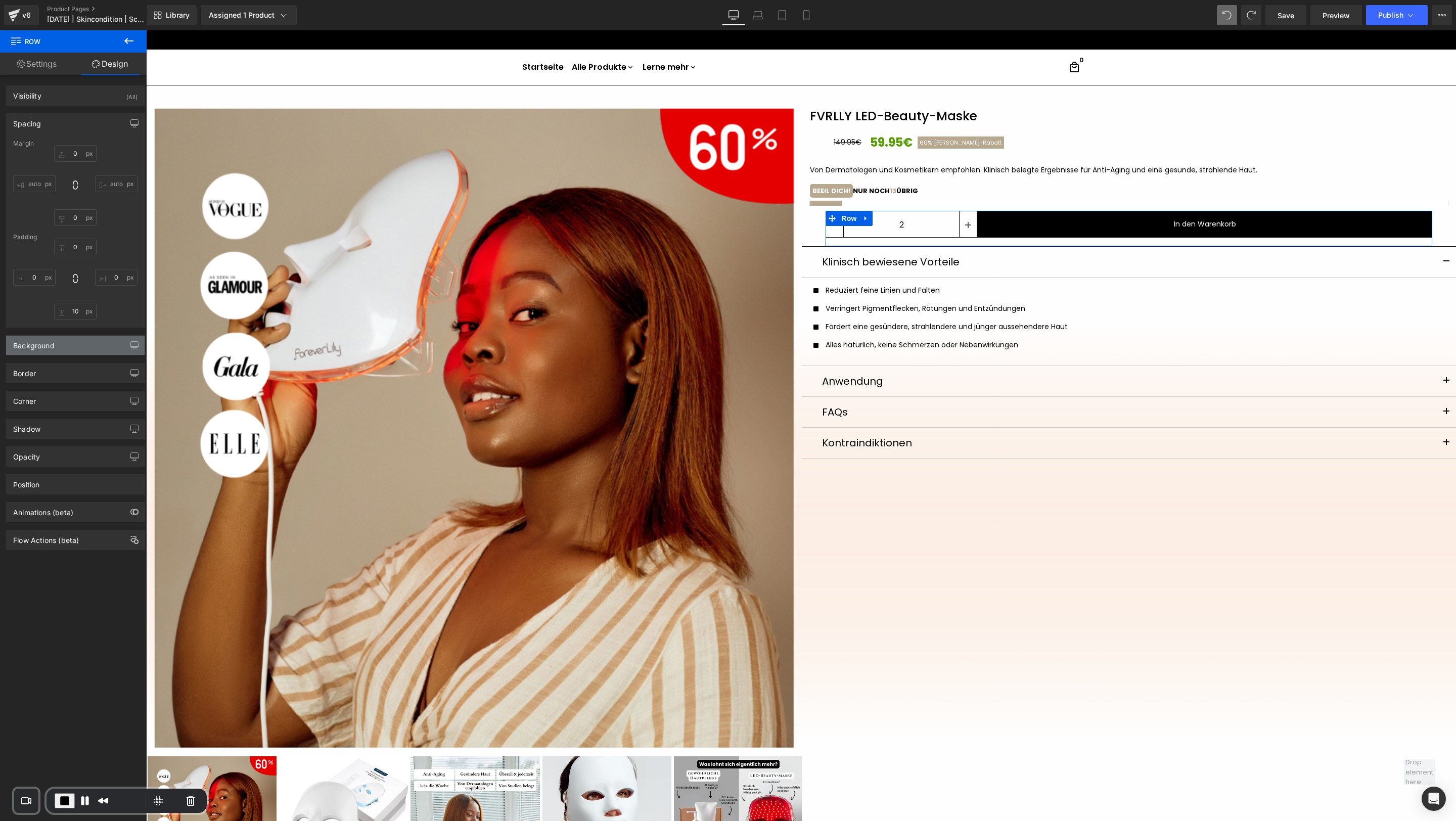
click at [85, 354] on div "Background" at bounding box center [75, 345] width 138 height 19
click at [68, 441] on div "Border Border Style Custom Border Solid Border Dashed Border Dotted Custom Cust…" at bounding box center [75, 451] width 140 height 20
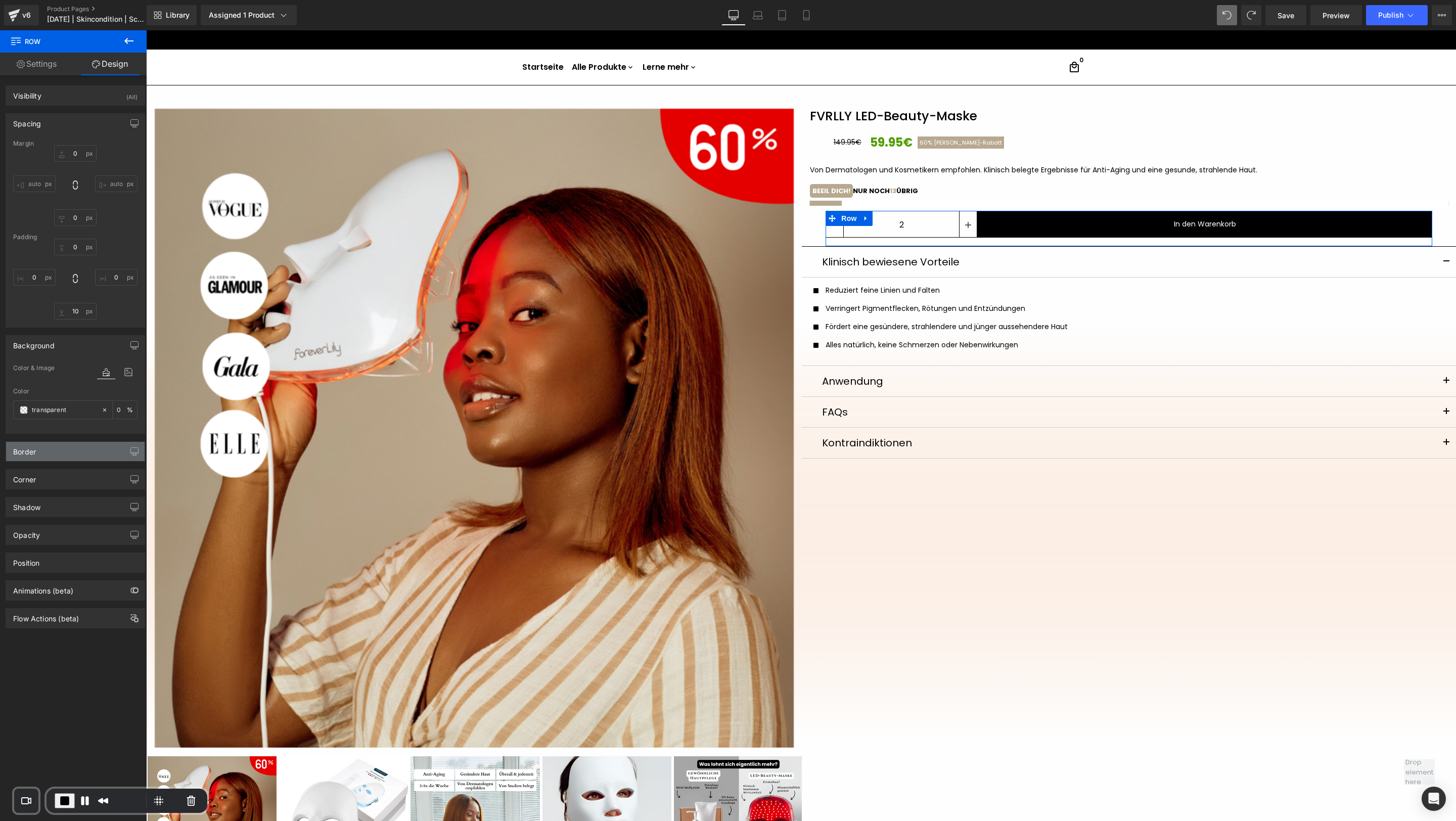
click at [66, 453] on div "Border" at bounding box center [75, 451] width 138 height 19
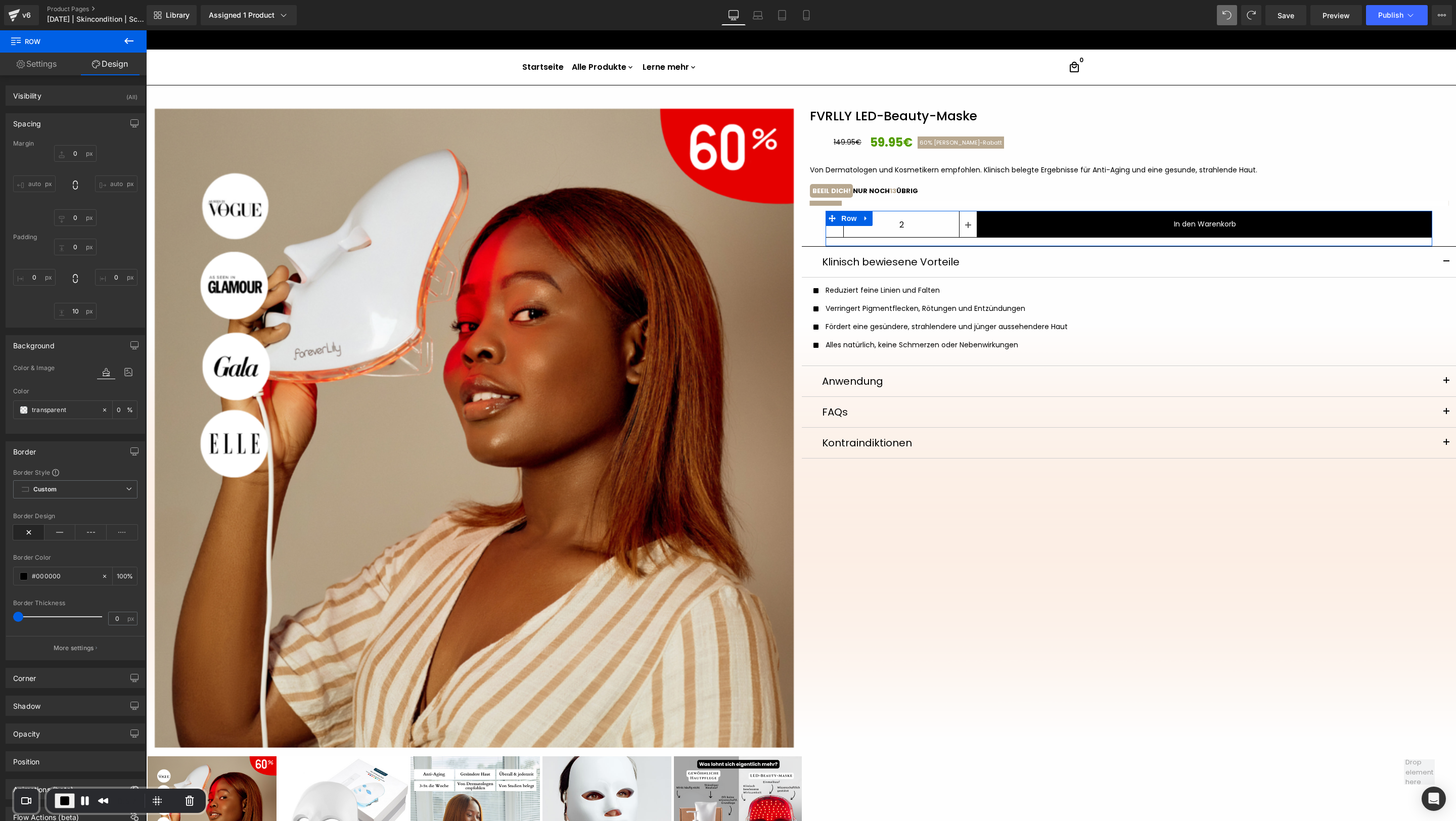
scroll to position [43, 0]
click at [68, 547] on div "Corner" at bounding box center [75, 651] width 138 height 19
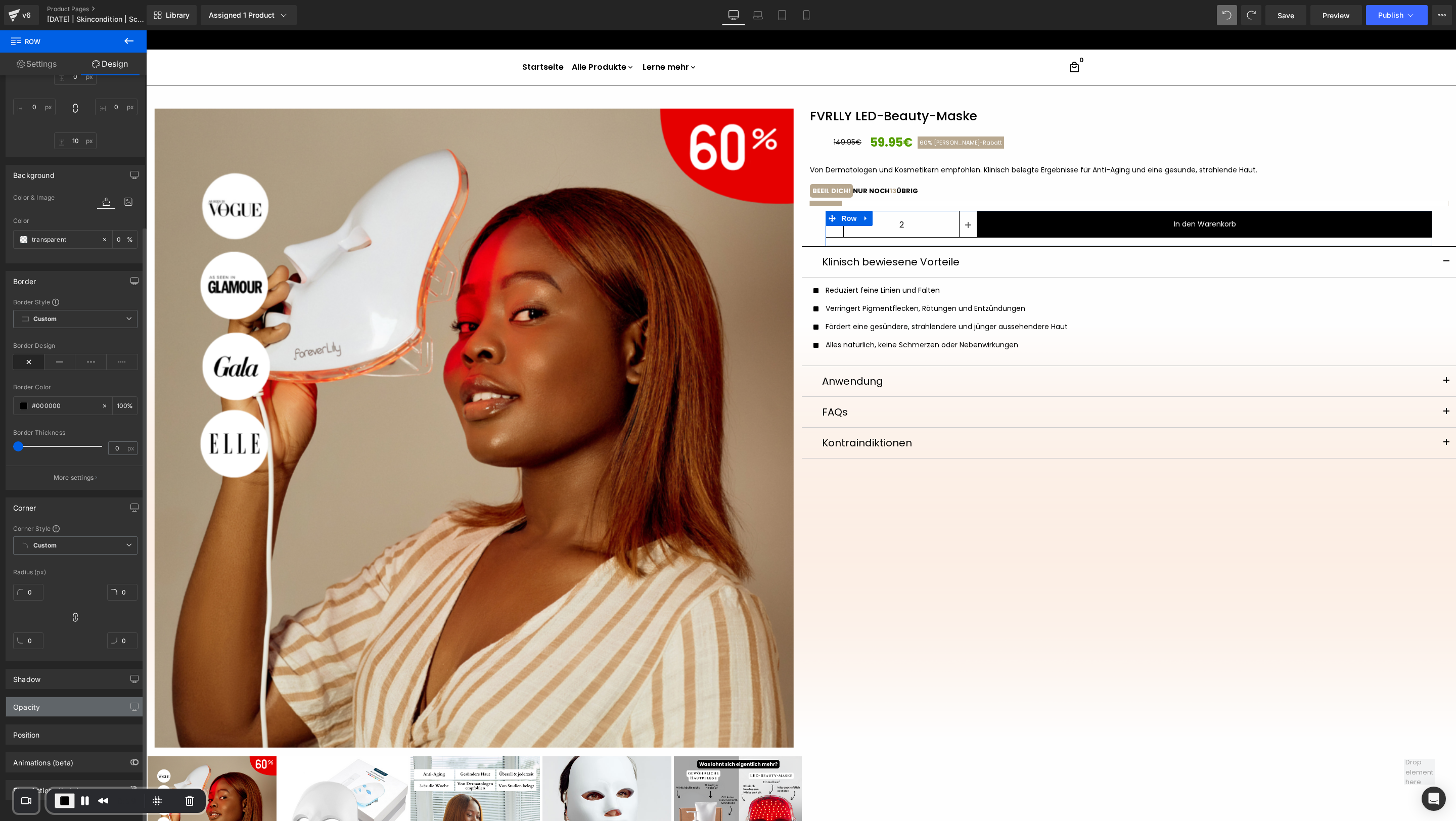
click at [79, 547] on div "Opacity" at bounding box center [75, 706] width 138 height 19
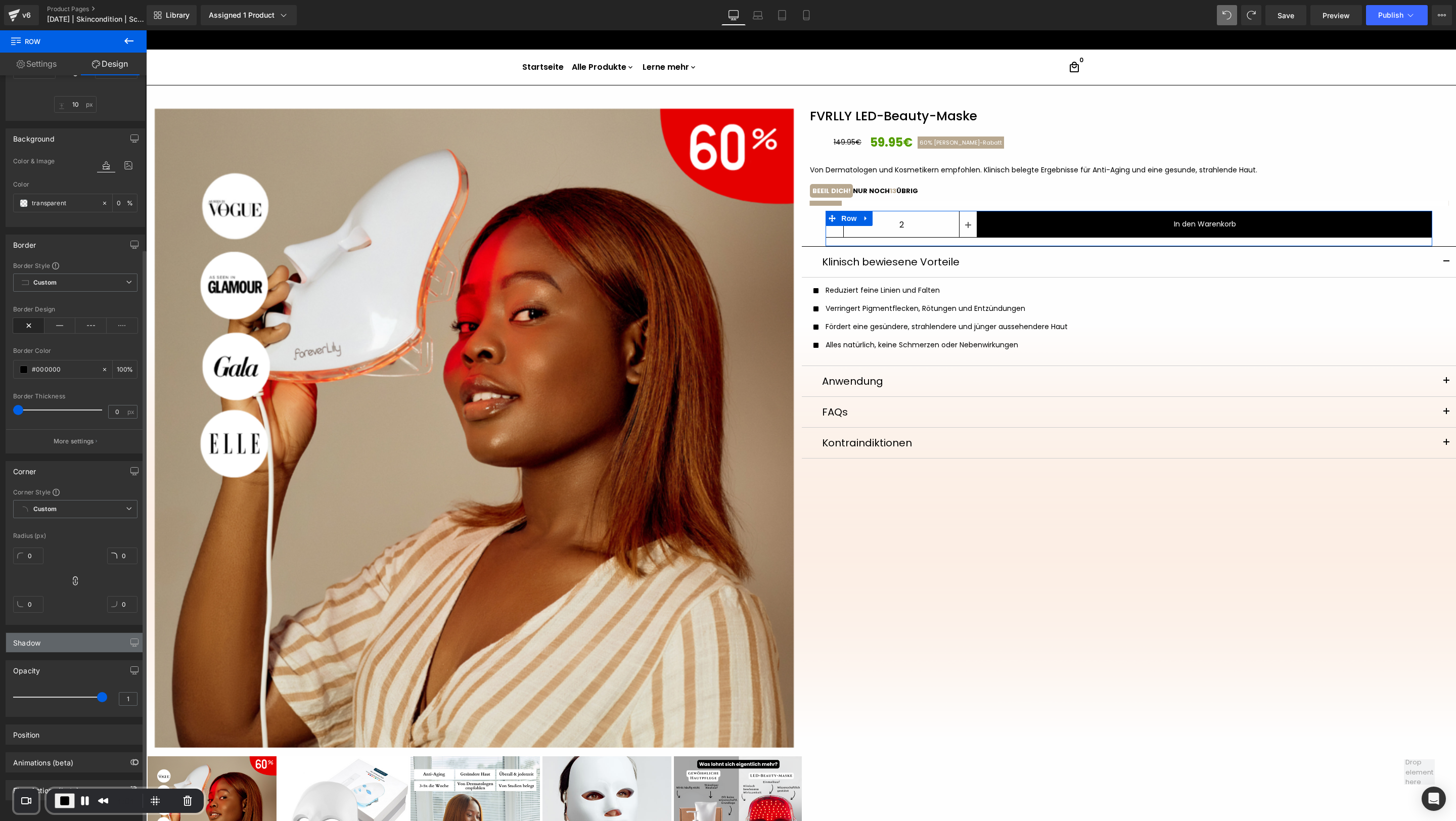
click at [88, 547] on div "Shadow" at bounding box center [75, 642] width 138 height 19
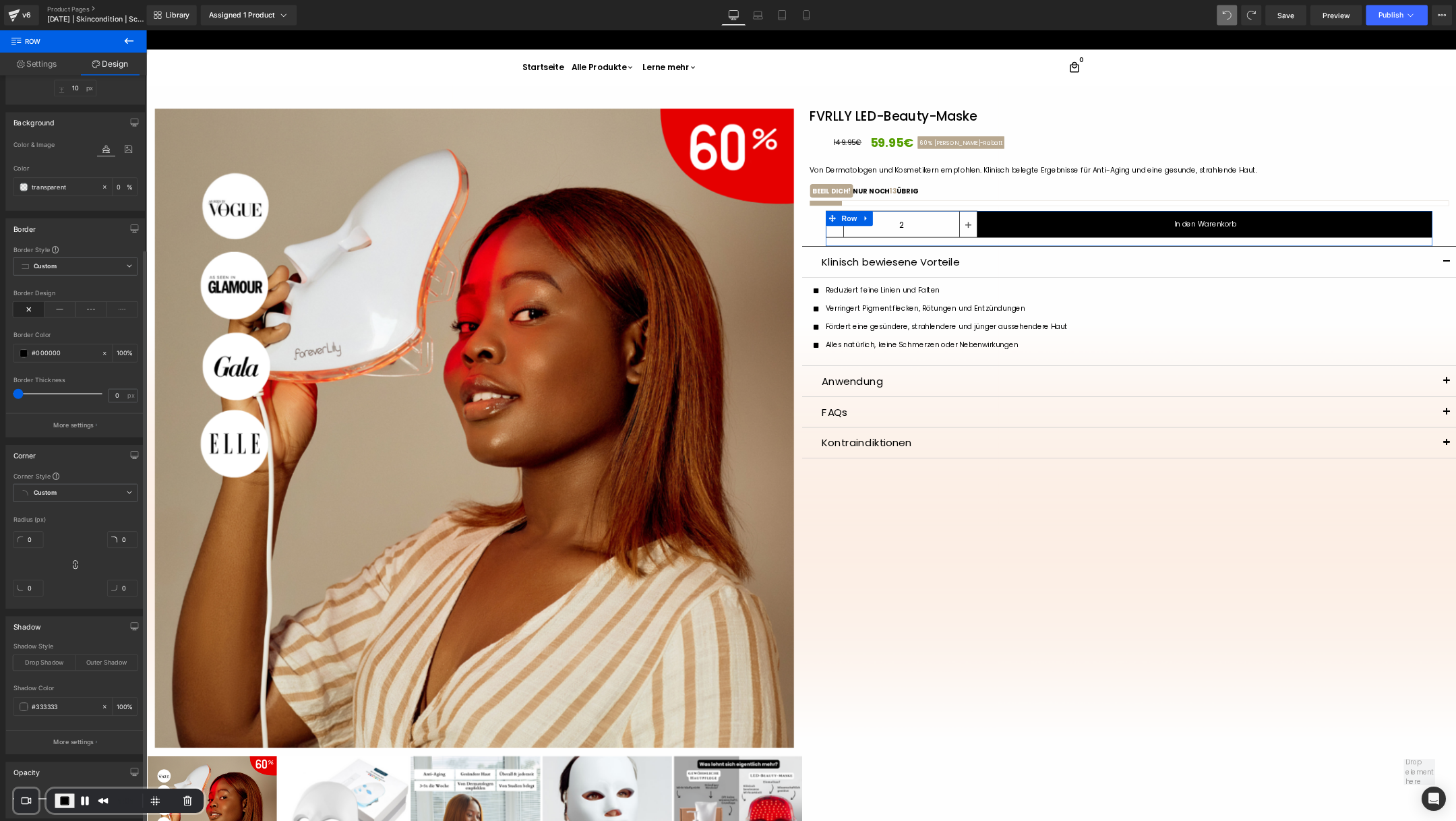
scroll to position [455, 0]
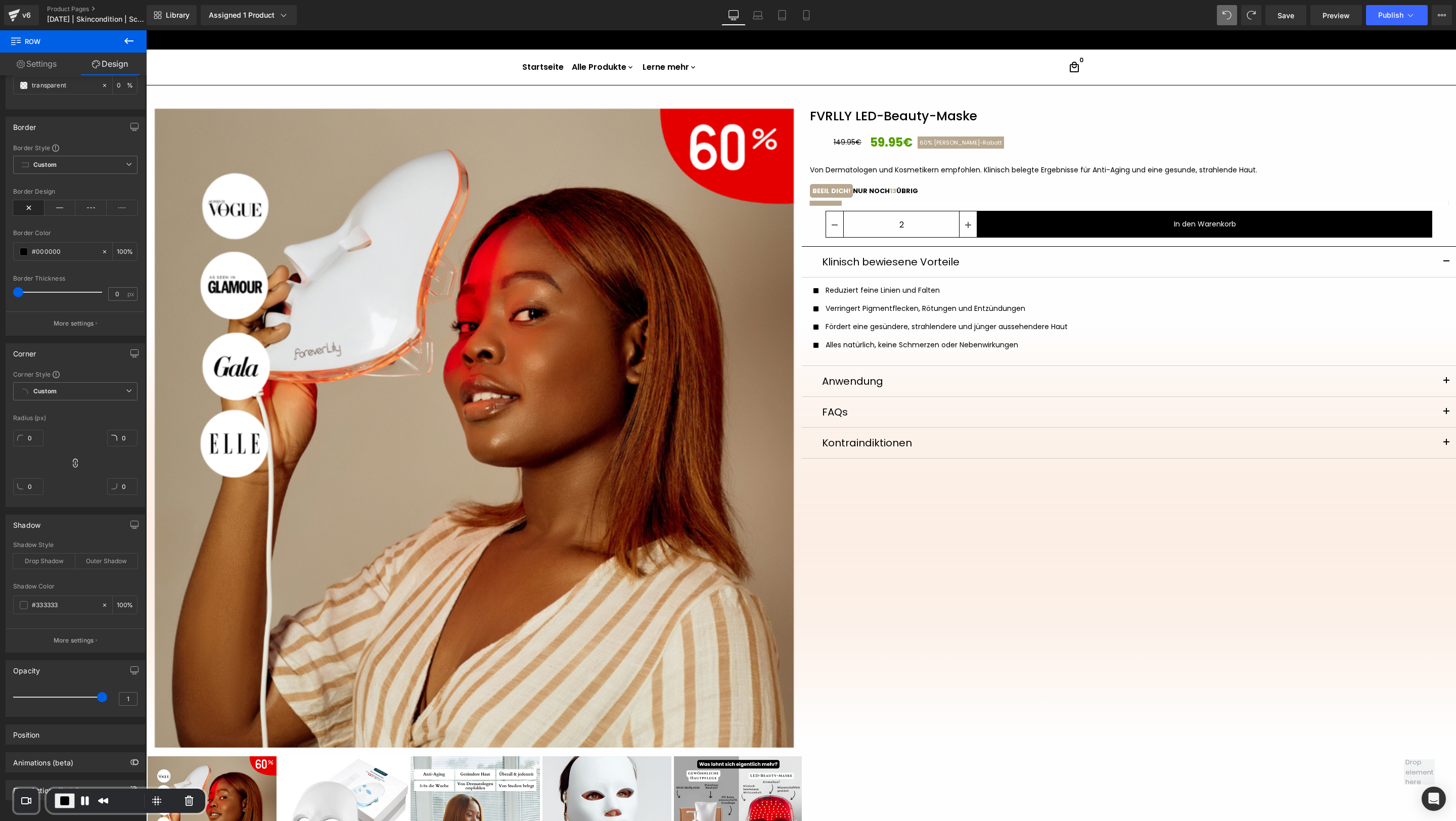
click at [193, 547] on div "1:02" at bounding box center [125, 800] width 159 height 24
click at [187, 547] on button "Cancel Recording" at bounding box center [189, 800] width 16 height 16
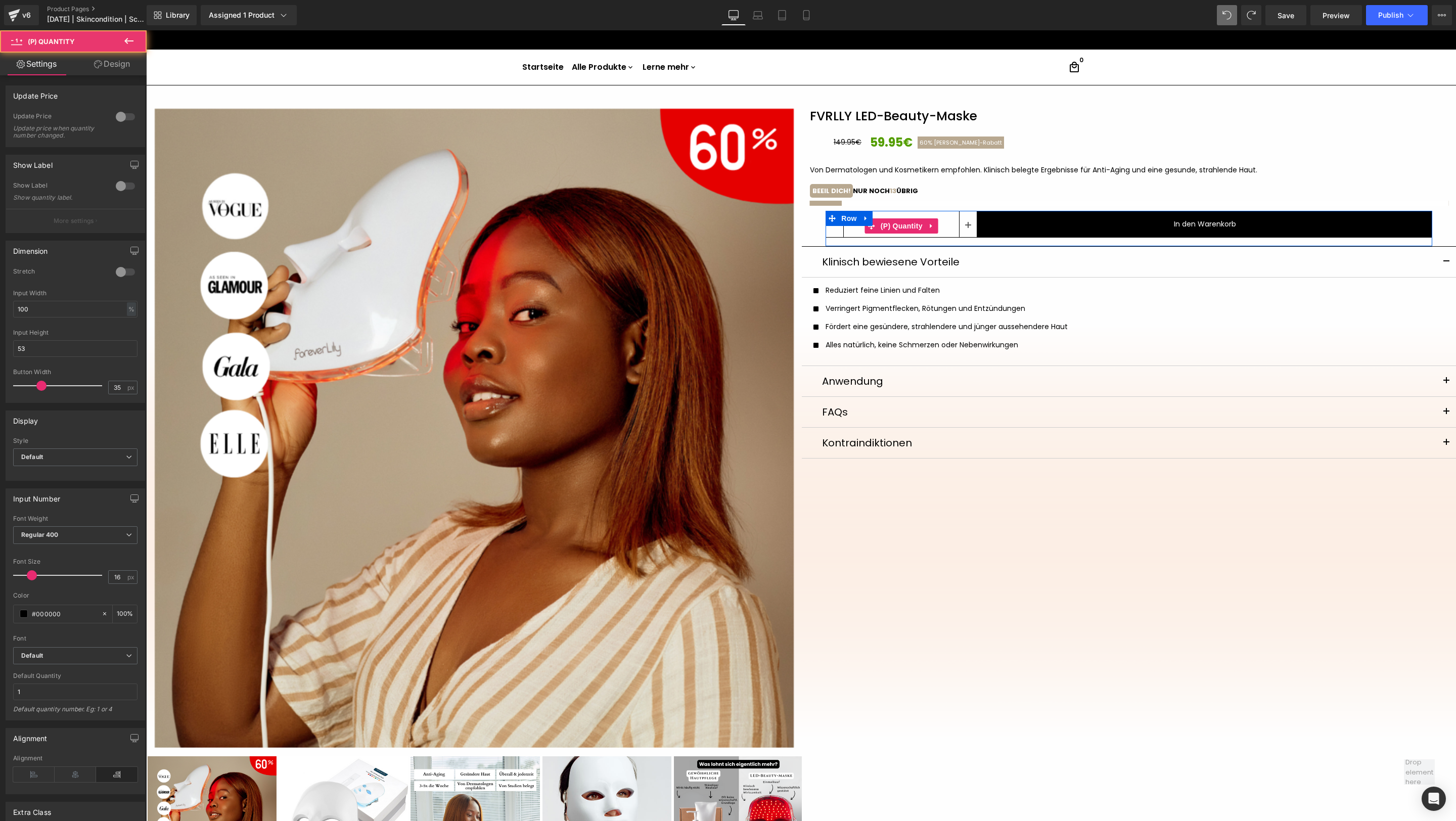
click at [849, 228] on div "2" at bounding box center [902, 226] width 151 height 31
click at [96, 60] on icon at bounding box center [98, 64] width 8 height 8
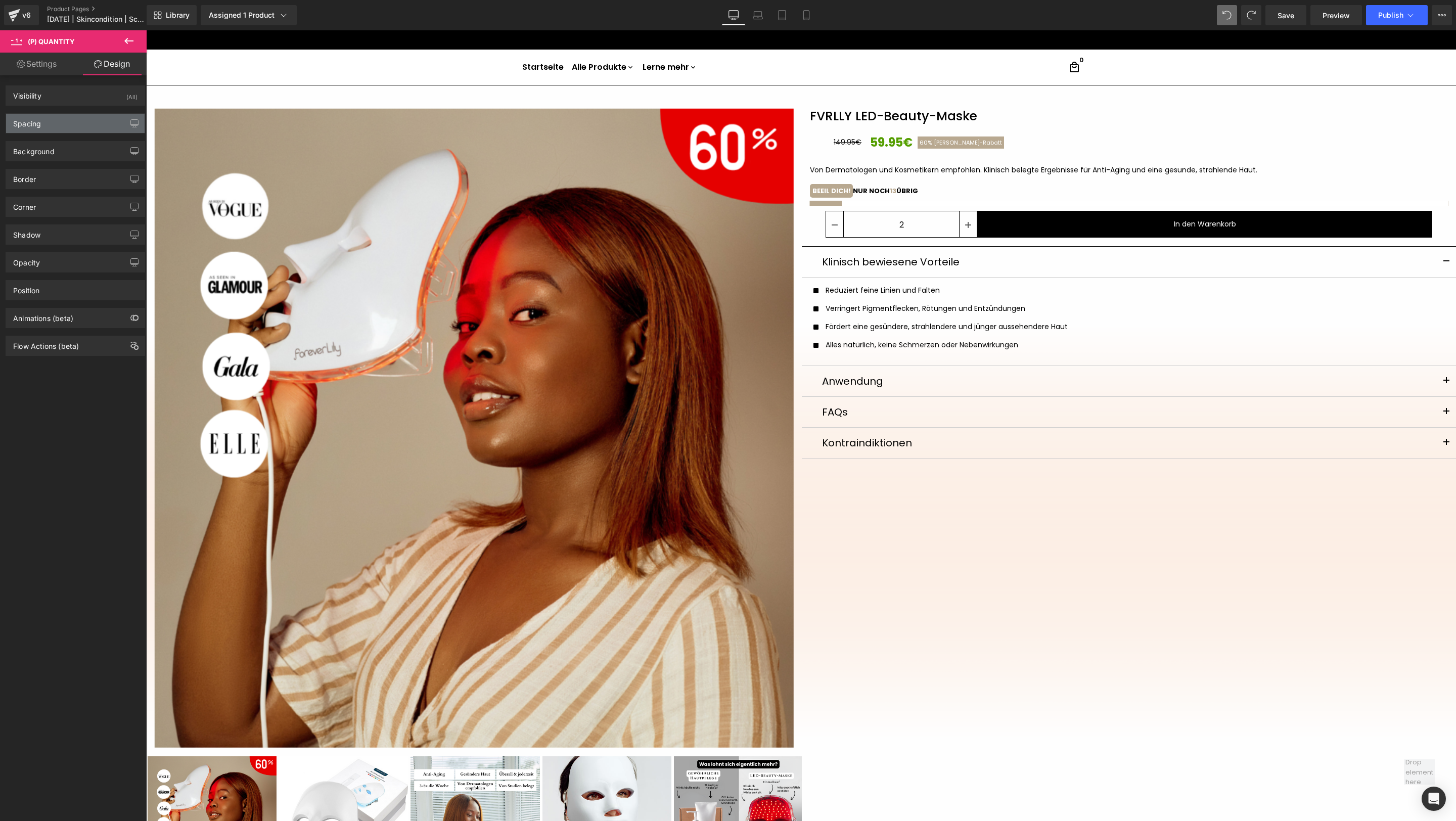
click at [52, 125] on div "Spacing" at bounding box center [75, 123] width 138 height 19
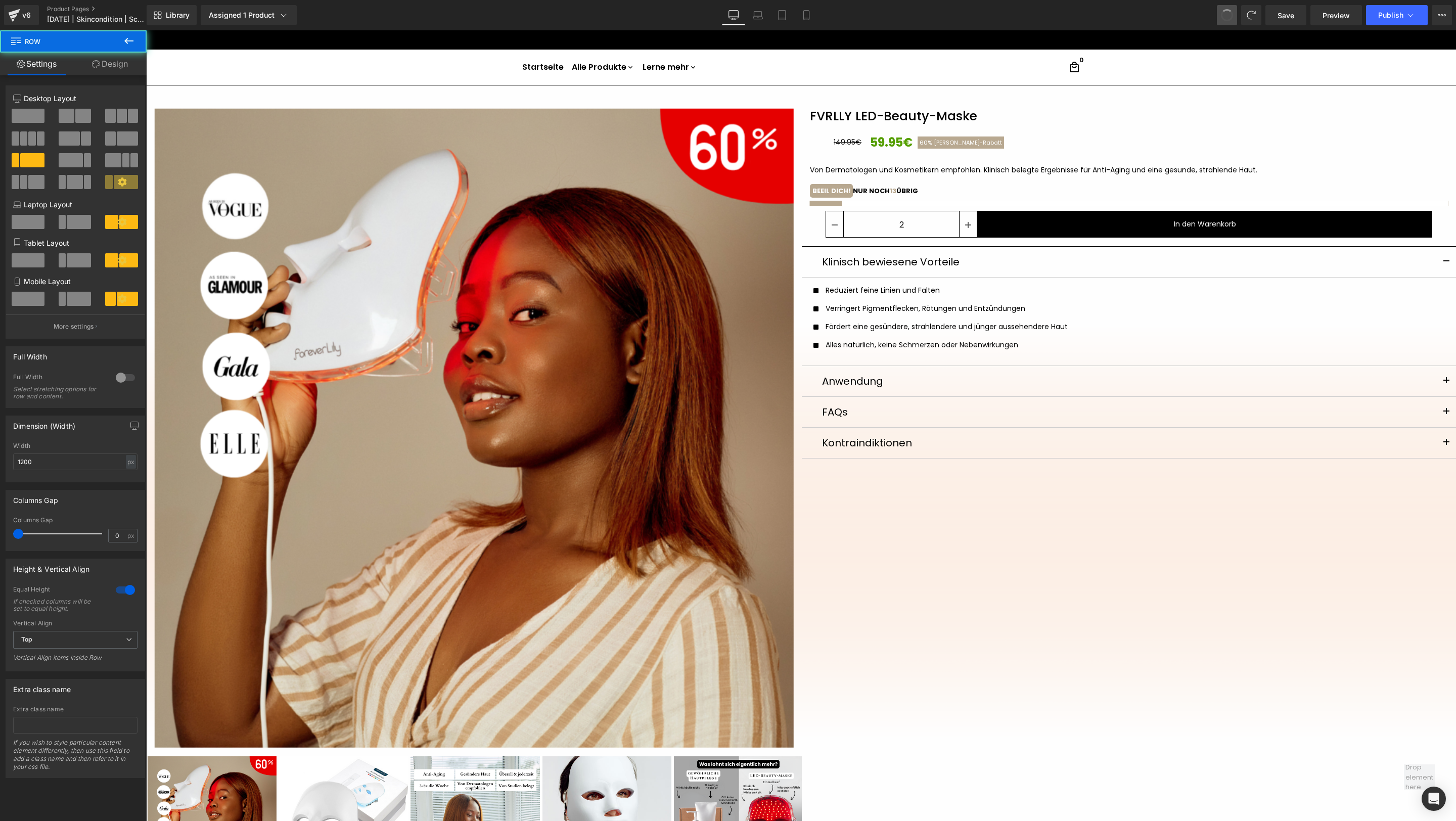
click at [970, 19] on button at bounding box center [1227, 15] width 20 height 20
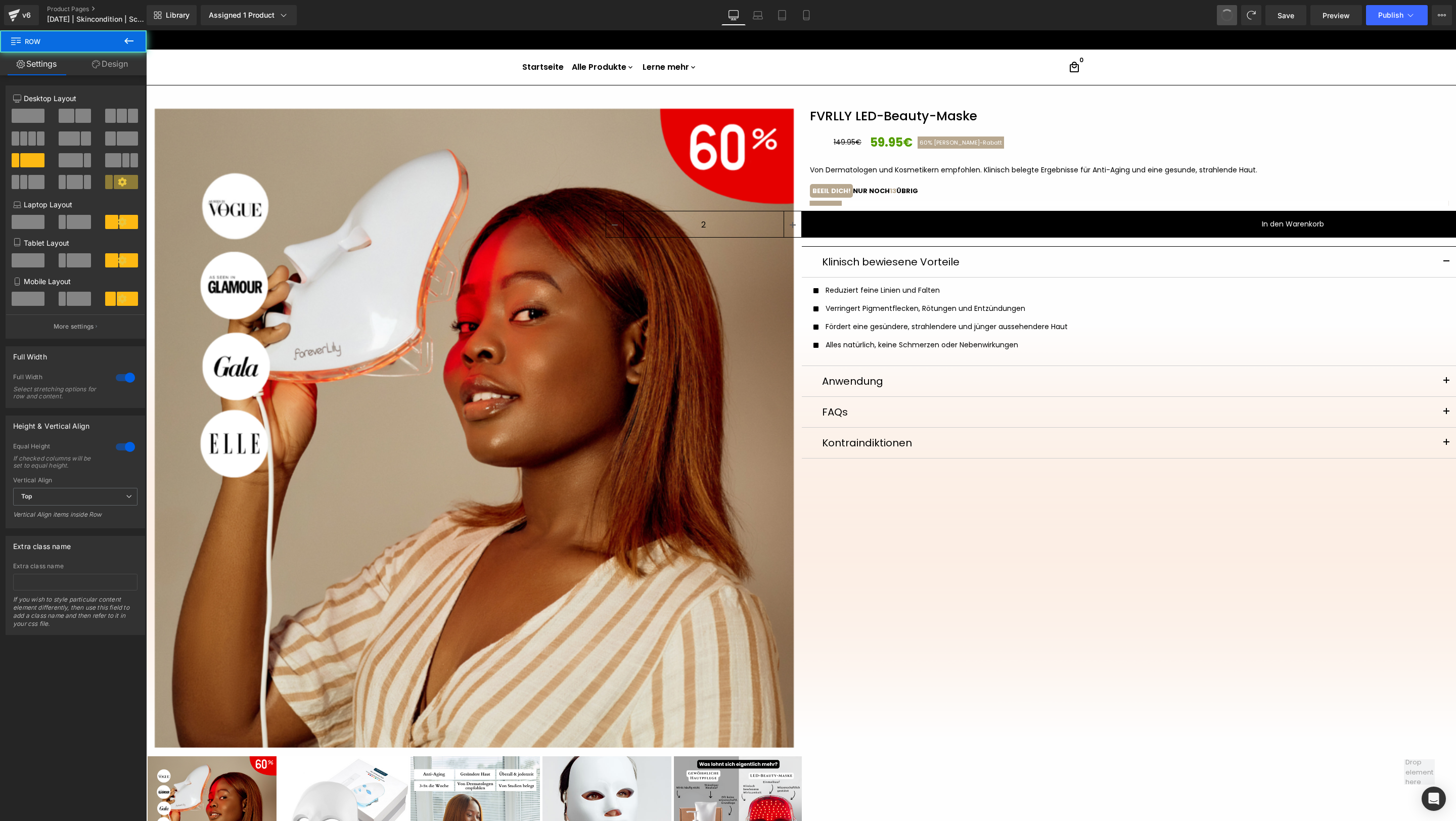
click at [970, 19] on button at bounding box center [1227, 15] width 20 height 20
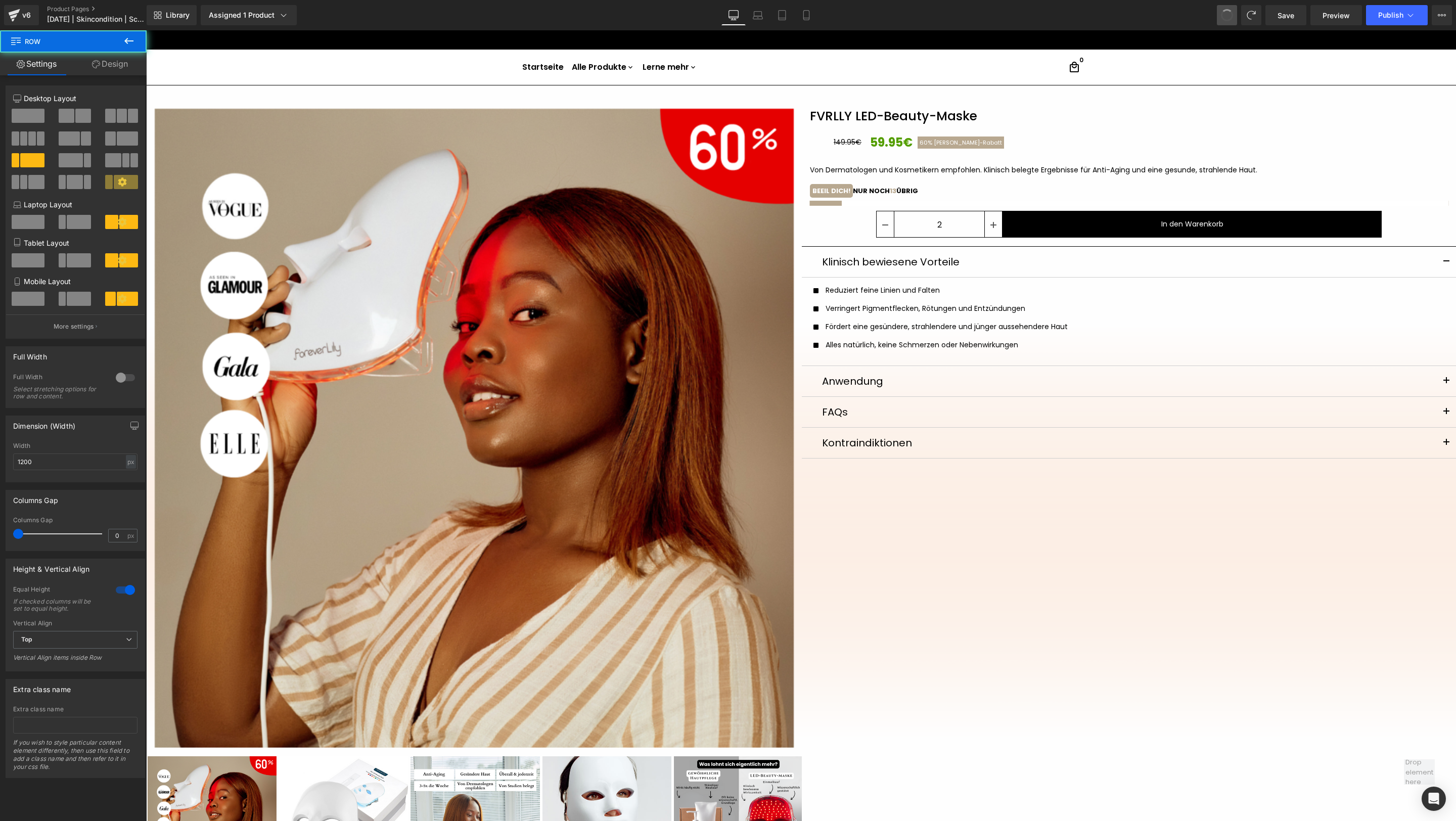
click at [970, 19] on button at bounding box center [1227, 15] width 20 height 20
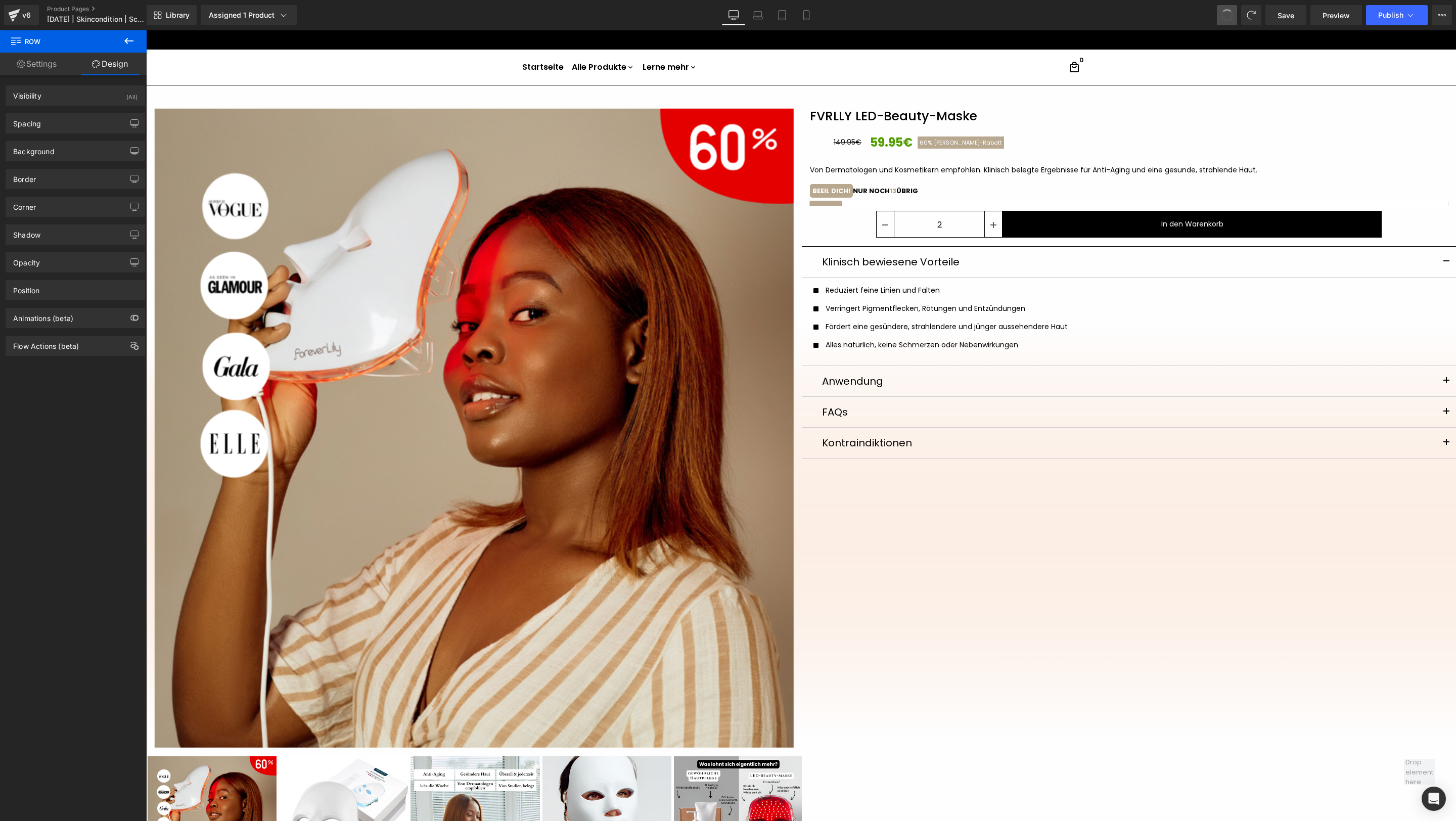
click at [970, 19] on button at bounding box center [1227, 15] width 20 height 20
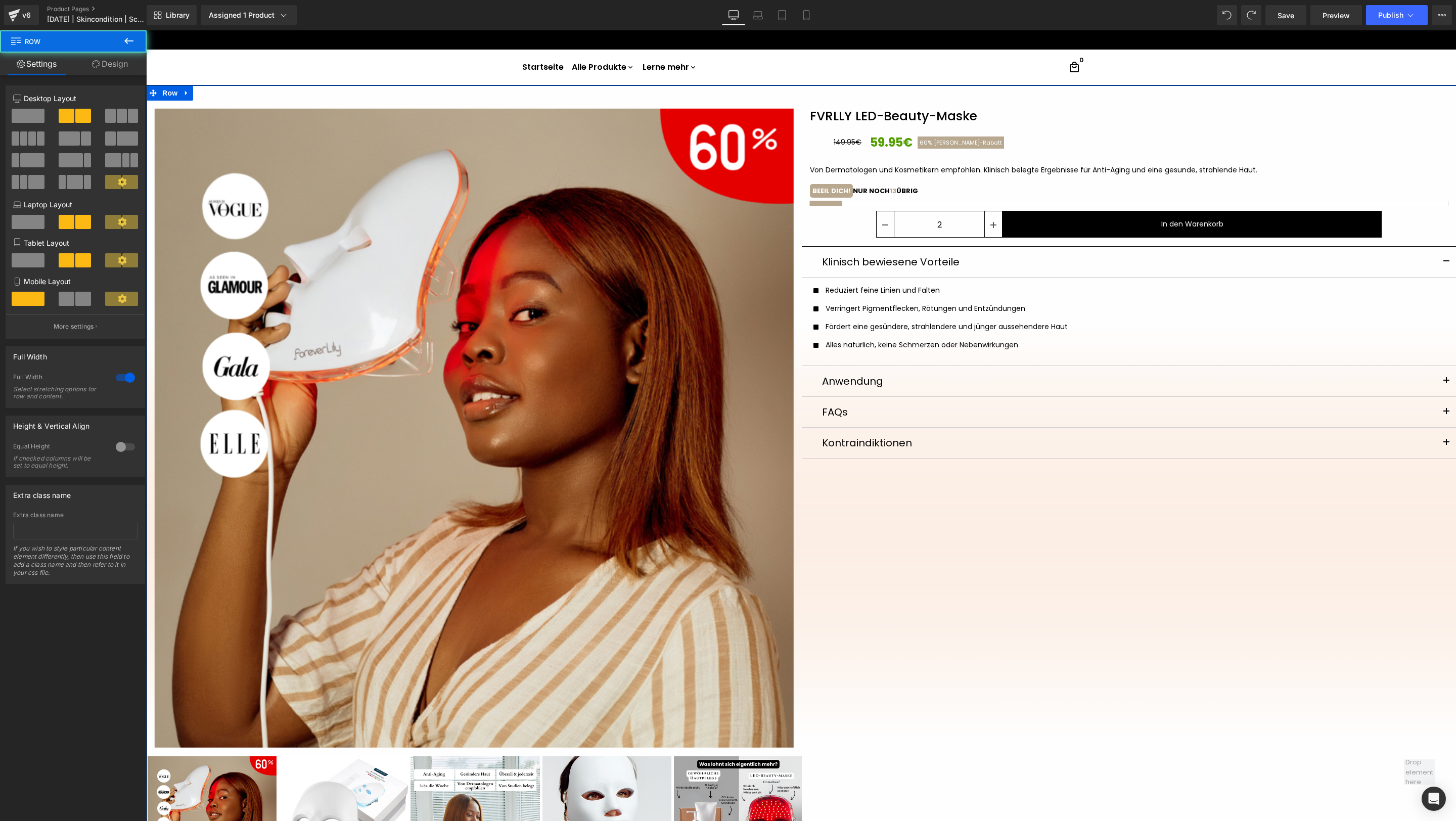
click at [870, 223] on div "FVRLLY LED-Beauty-Maske (P) Title 149.95€ 59.95€ 60% [PERSON_NAME]-[GEOGRAPHIC_…" at bounding box center [1129, 280] width 655 height 360
click at [872, 223] on div "FVRLLY LED-Beauty-Maske (P) Title 149.95€ 59.95€ 60% [PERSON_NAME]-[GEOGRAPHIC_…" at bounding box center [1129, 280] width 655 height 360
click at [893, 235] on link at bounding box center [885, 224] width 18 height 26
type input "1"
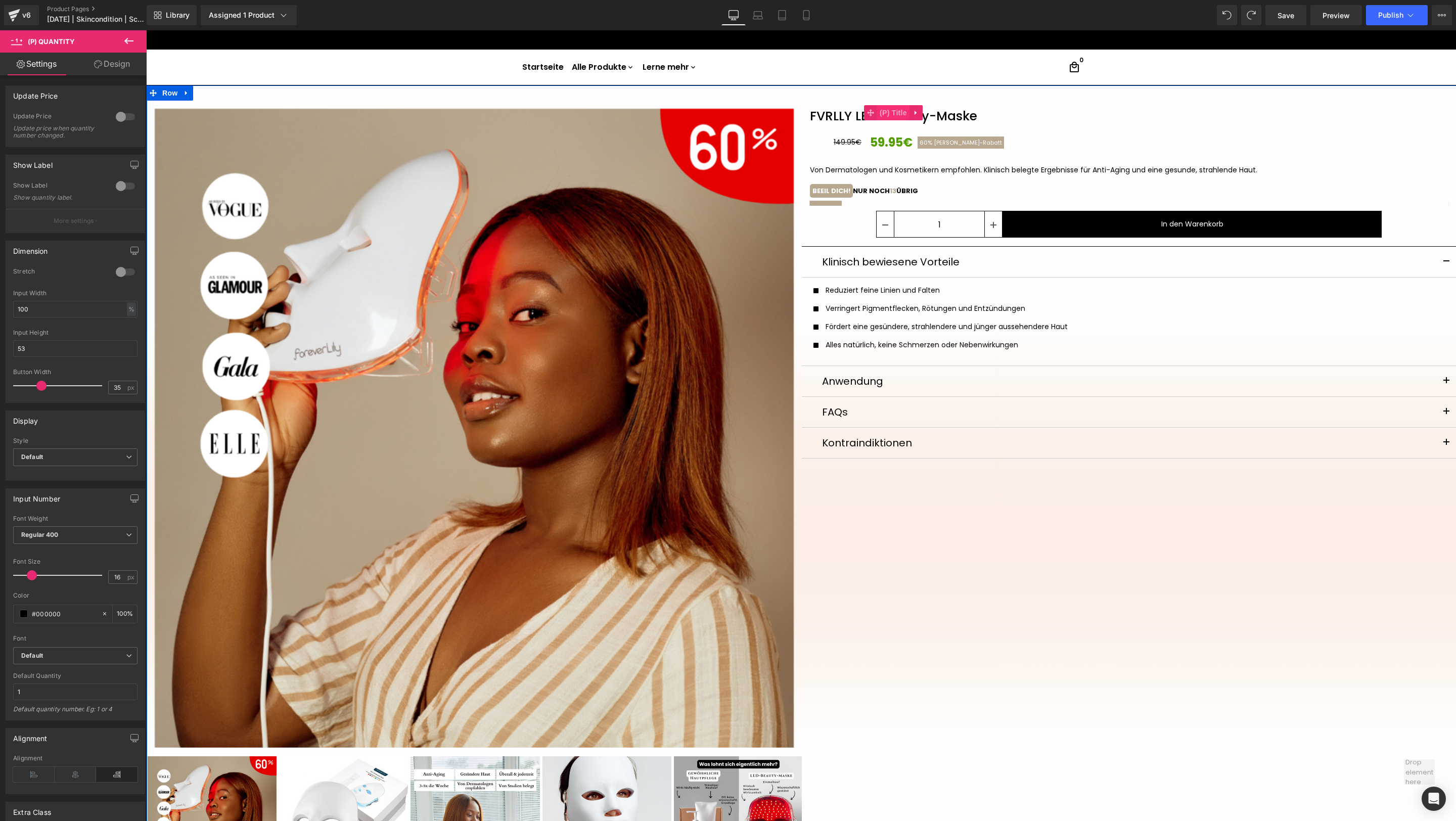
click at [884, 114] on span "(P) Title" at bounding box center [893, 112] width 32 height 15
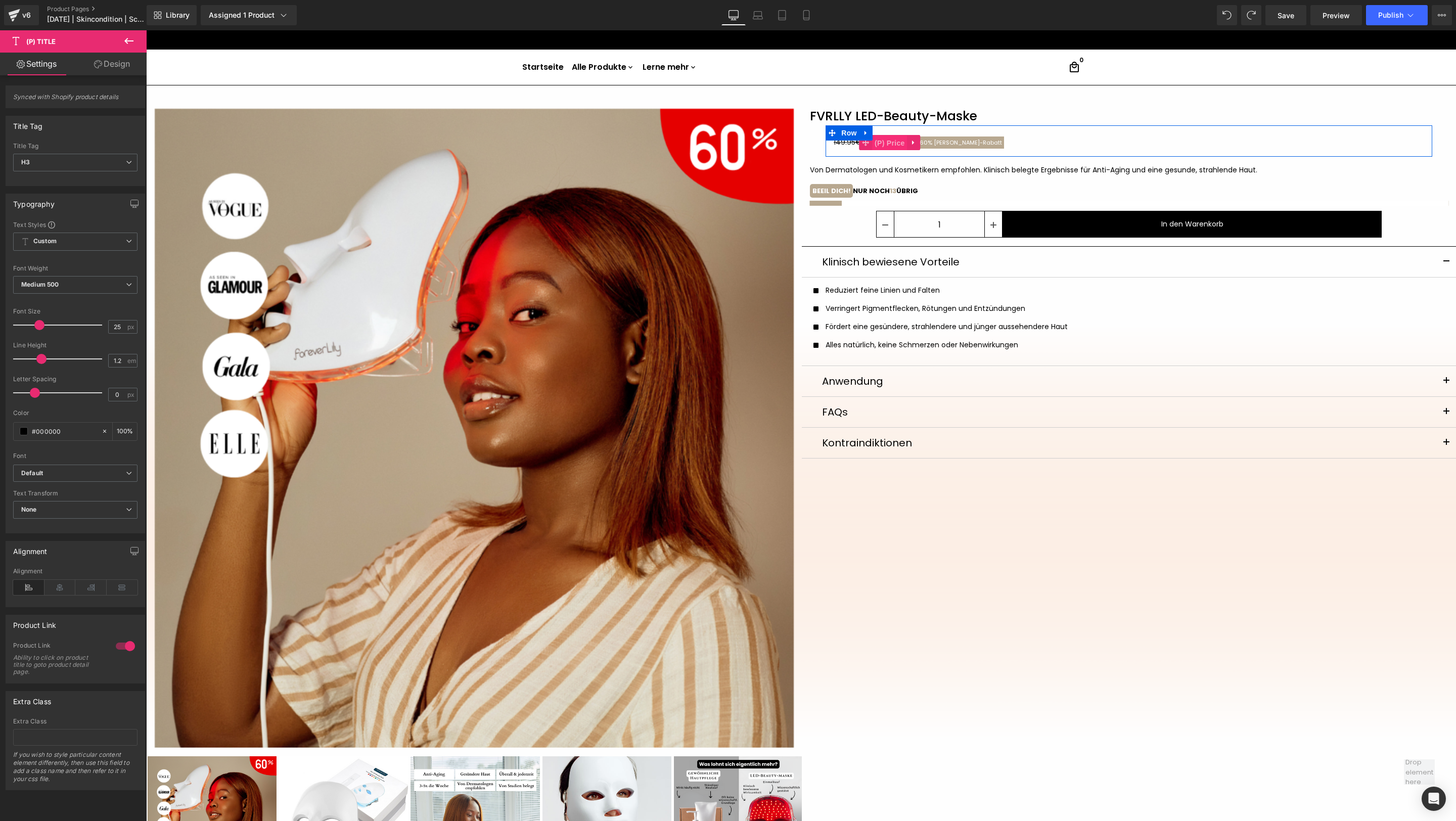
click at [899, 142] on span "(P) Price" at bounding box center [890, 143] width 36 height 15
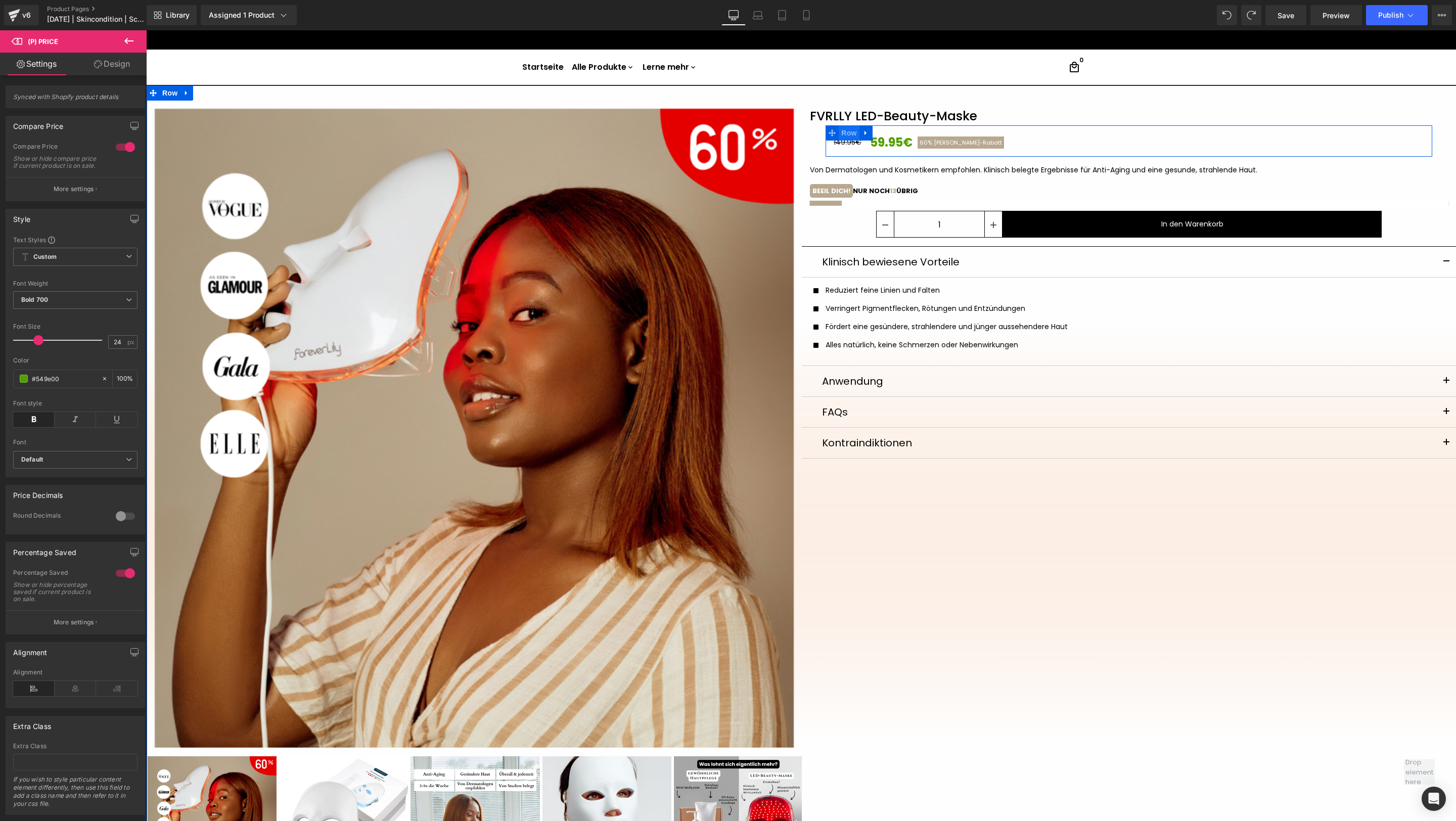
click at [839, 134] on span "Row" at bounding box center [849, 133] width 20 height 15
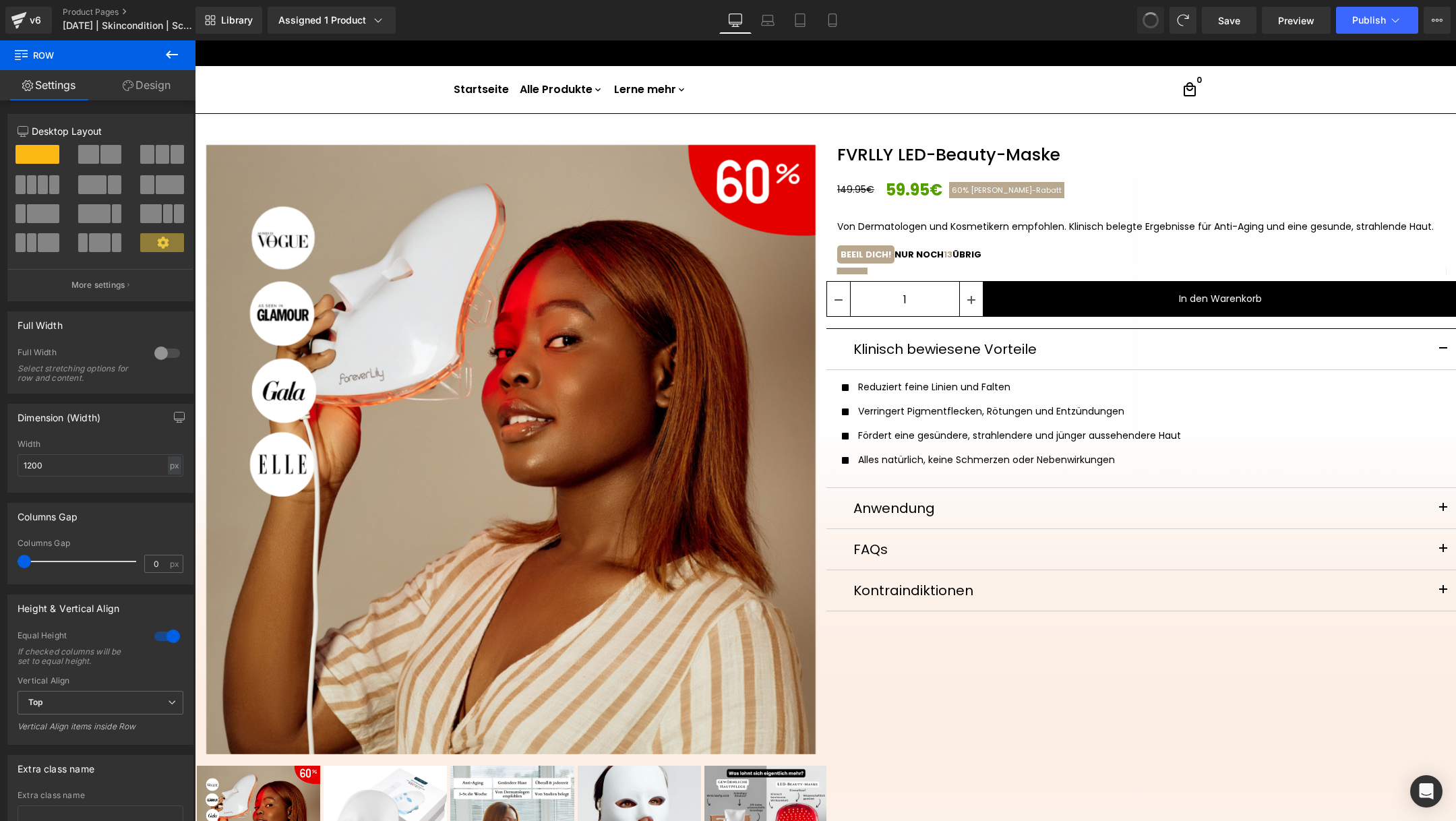
click at [1146, 18] on span at bounding box center [1150, 20] width 20 height 20
click at [1146, 18] on span at bounding box center [1150, 20] width 19 height 19
click at [1146, 18] on span at bounding box center [1151, 20] width 23 height 23
click at [1146, 18] on span at bounding box center [1152, 21] width 23 height 23
click at [1146, 18] on span at bounding box center [1151, 20] width 23 height 23
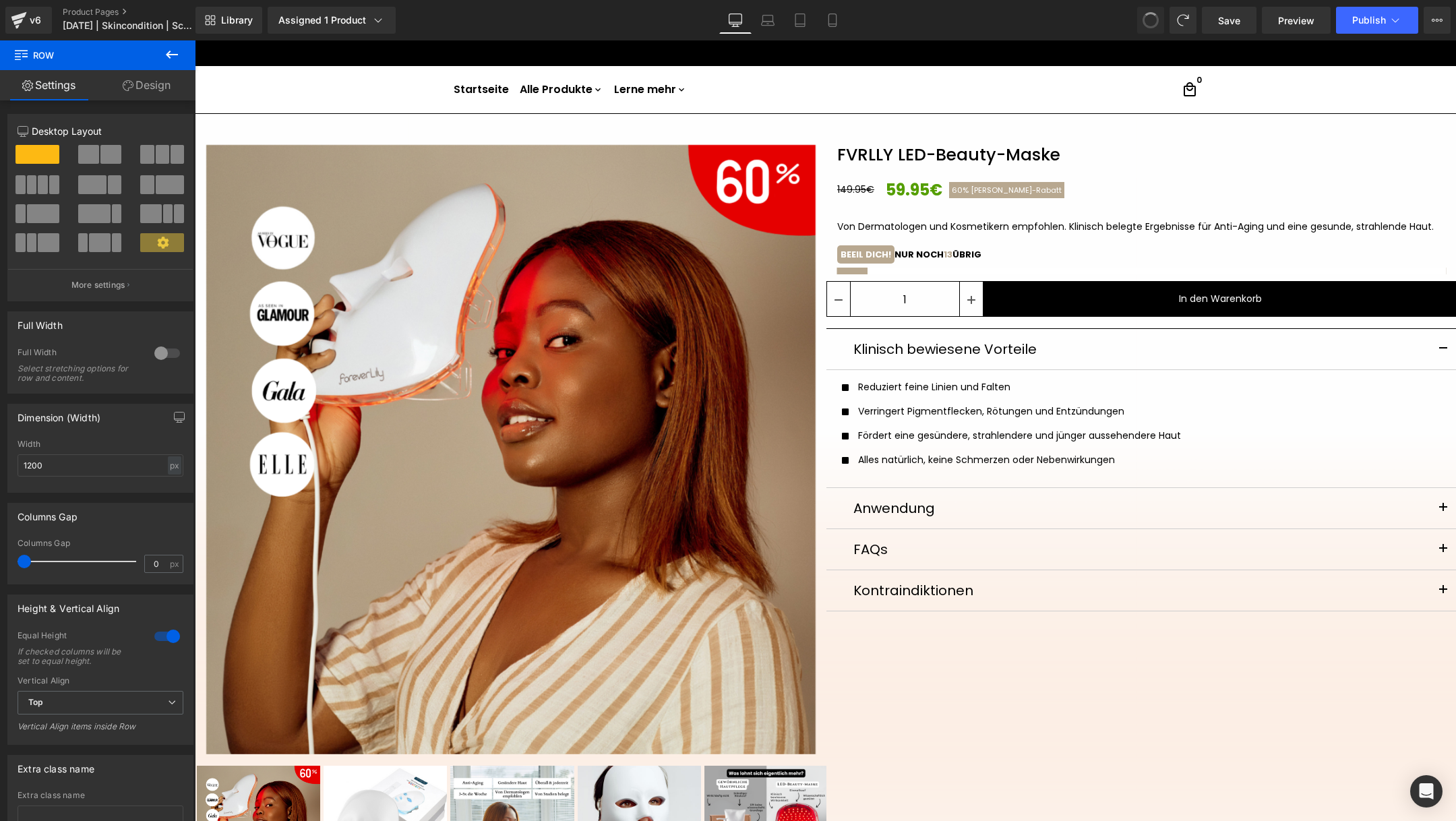
click at [1146, 18] on span at bounding box center [1151, 20] width 22 height 22
click at [1146, 18] on span at bounding box center [1151, 20] width 23 height 23
click at [1146, 18] on span at bounding box center [1151, 20] width 22 height 22
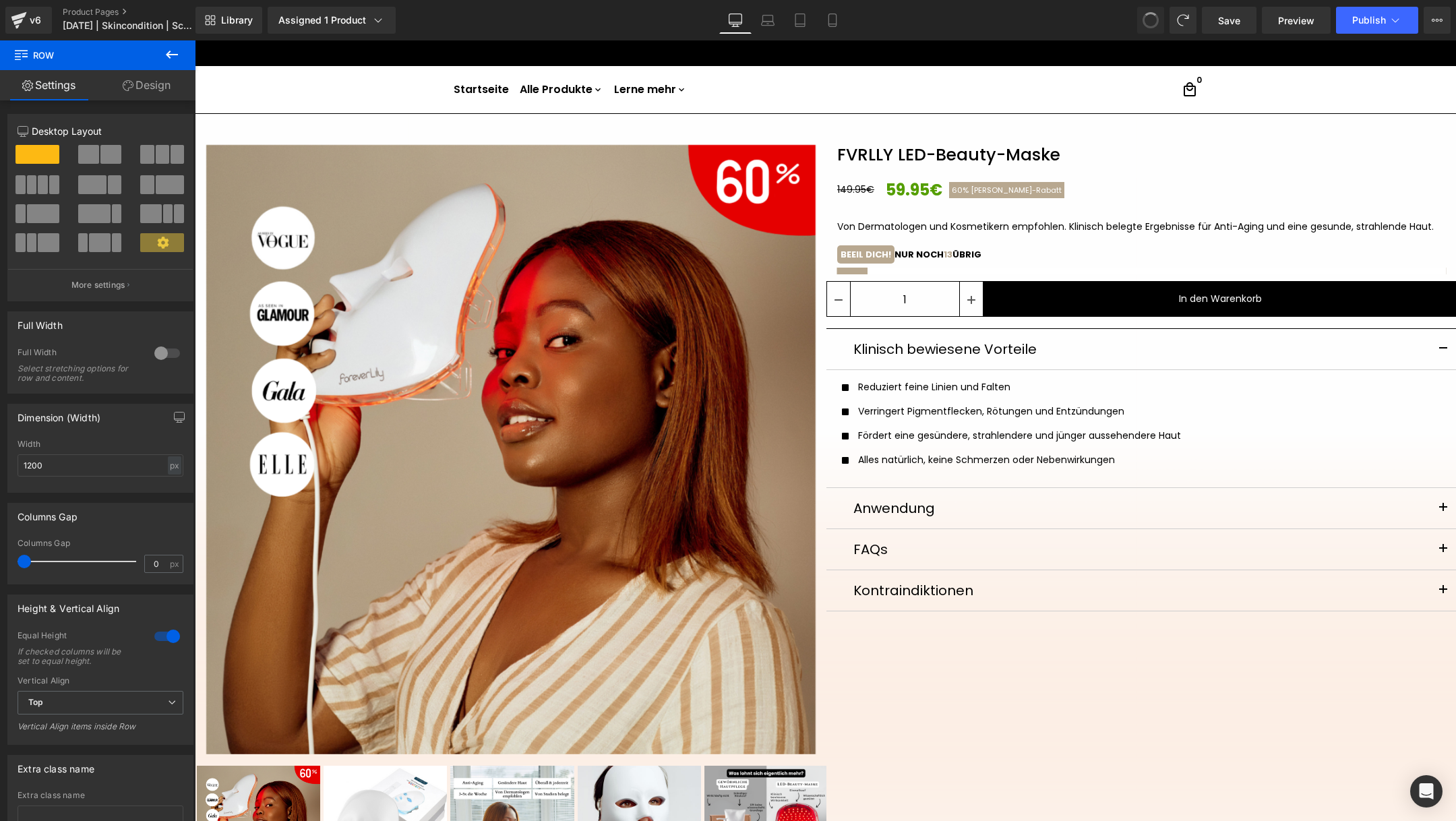
click at [1146, 18] on span at bounding box center [1151, 20] width 22 height 22
click at [1146, 18] on span at bounding box center [1151, 20] width 23 height 23
click at [1146, 18] on span at bounding box center [1152, 21] width 23 height 23
click at [1146, 18] on span at bounding box center [1151, 20] width 23 height 23
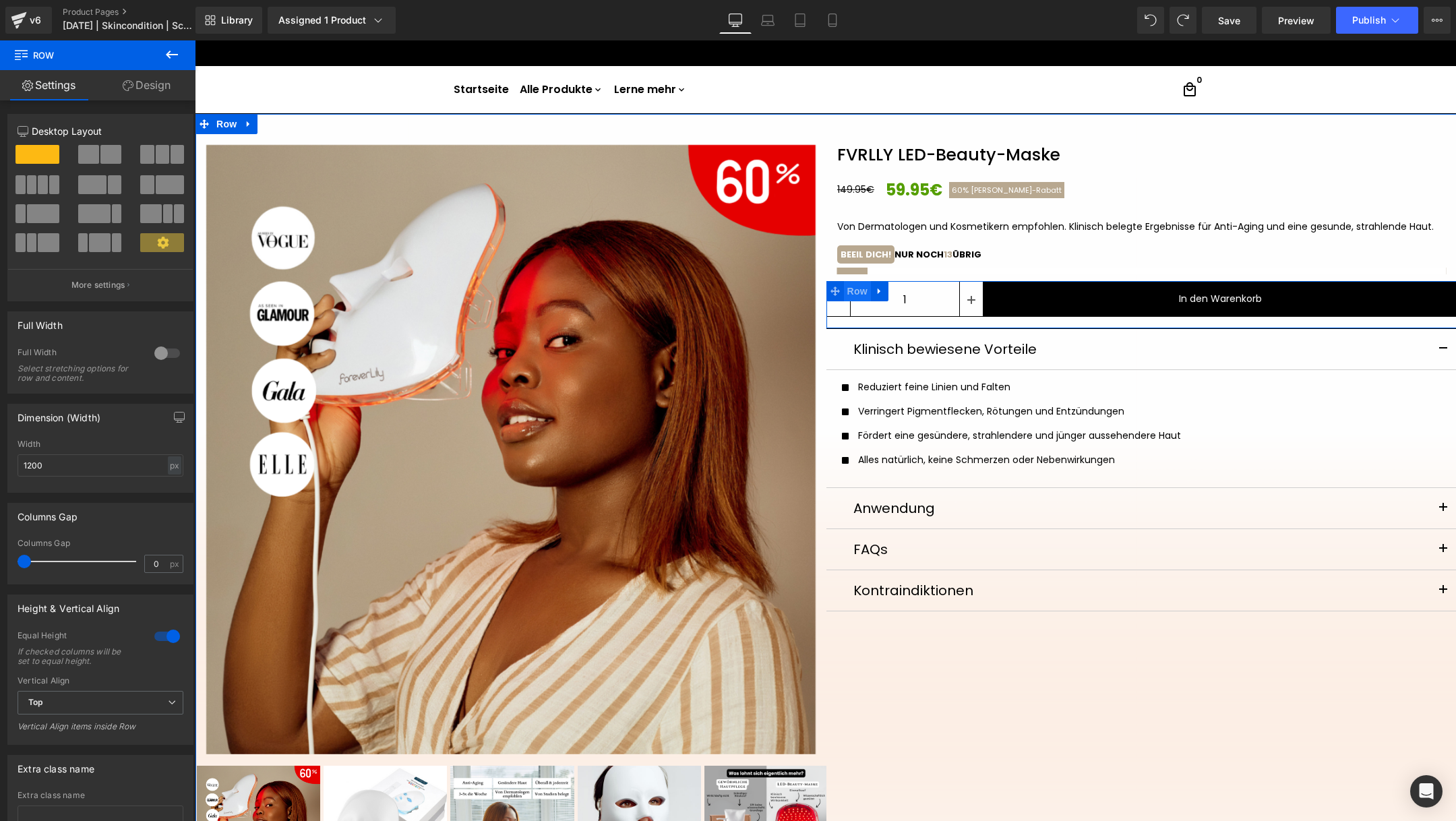
click at [861, 292] on span "Row" at bounding box center [858, 291] width 27 height 20
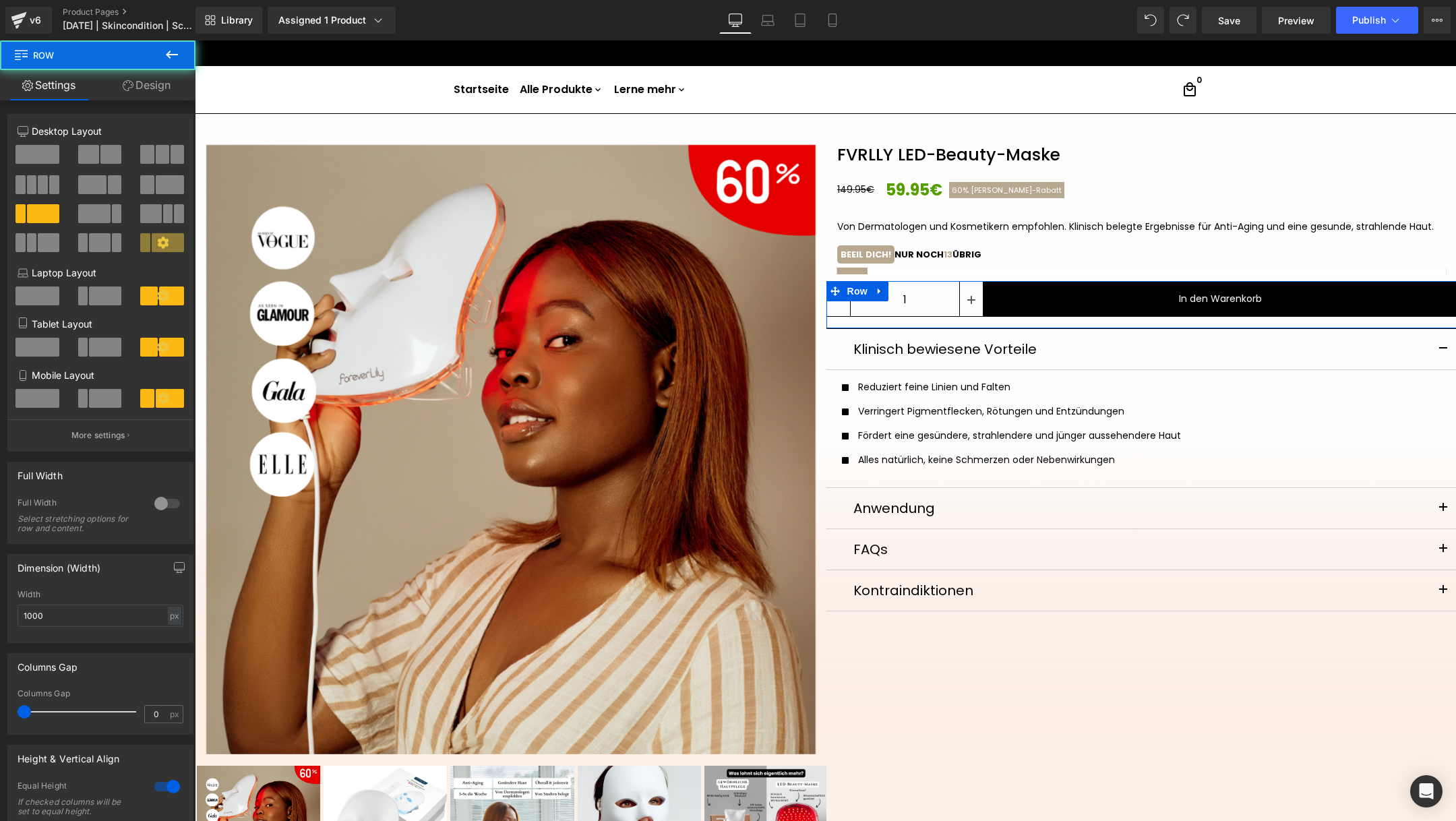
click at [137, 87] on link "Design" at bounding box center [147, 85] width 98 height 30
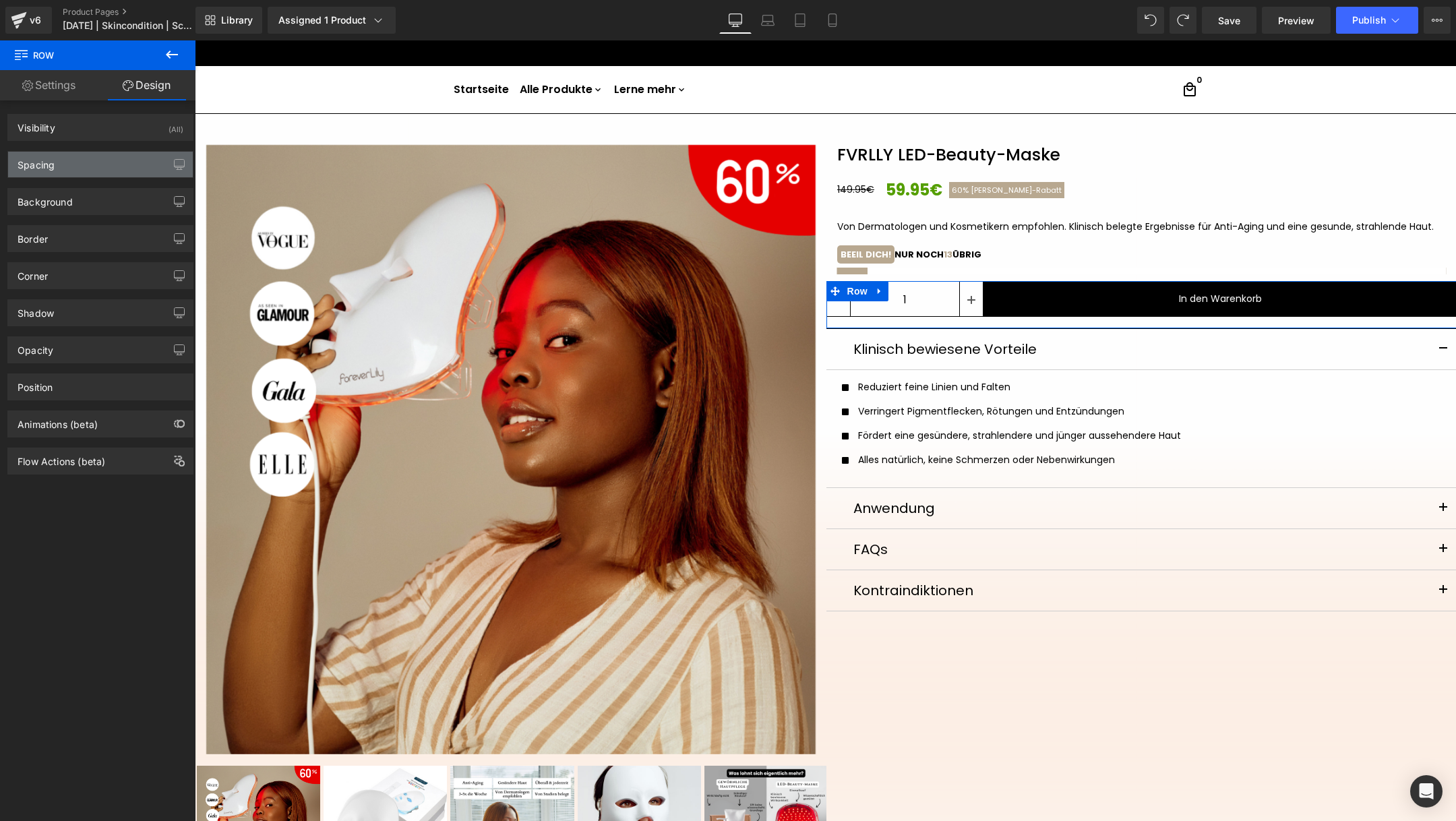
click at [88, 166] on div "Spacing" at bounding box center [100, 164] width 185 height 26
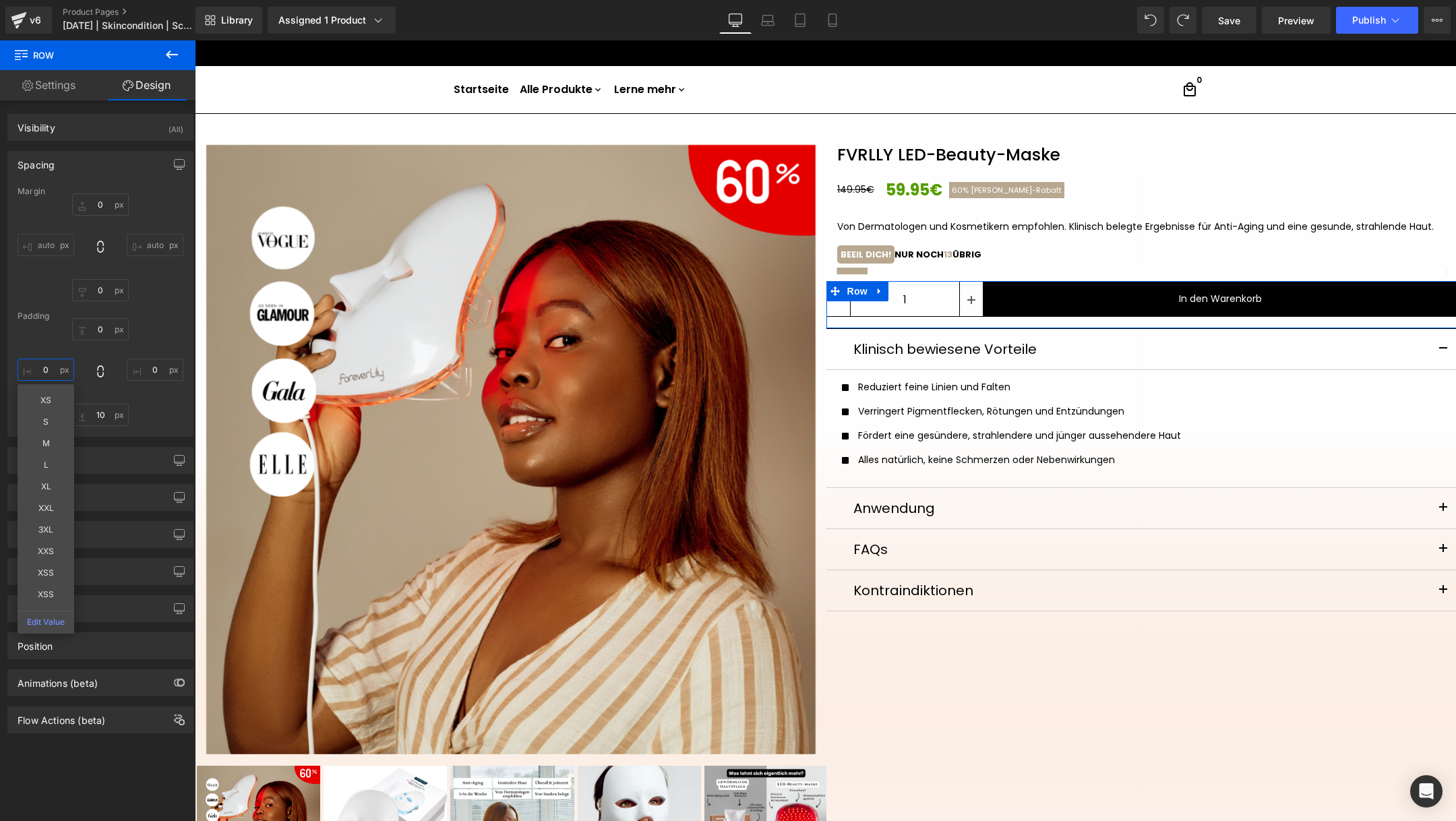
click at [51, 363] on input "0" at bounding box center [45, 370] width 57 height 23
click at [147, 367] on input "0" at bounding box center [154, 370] width 57 height 23
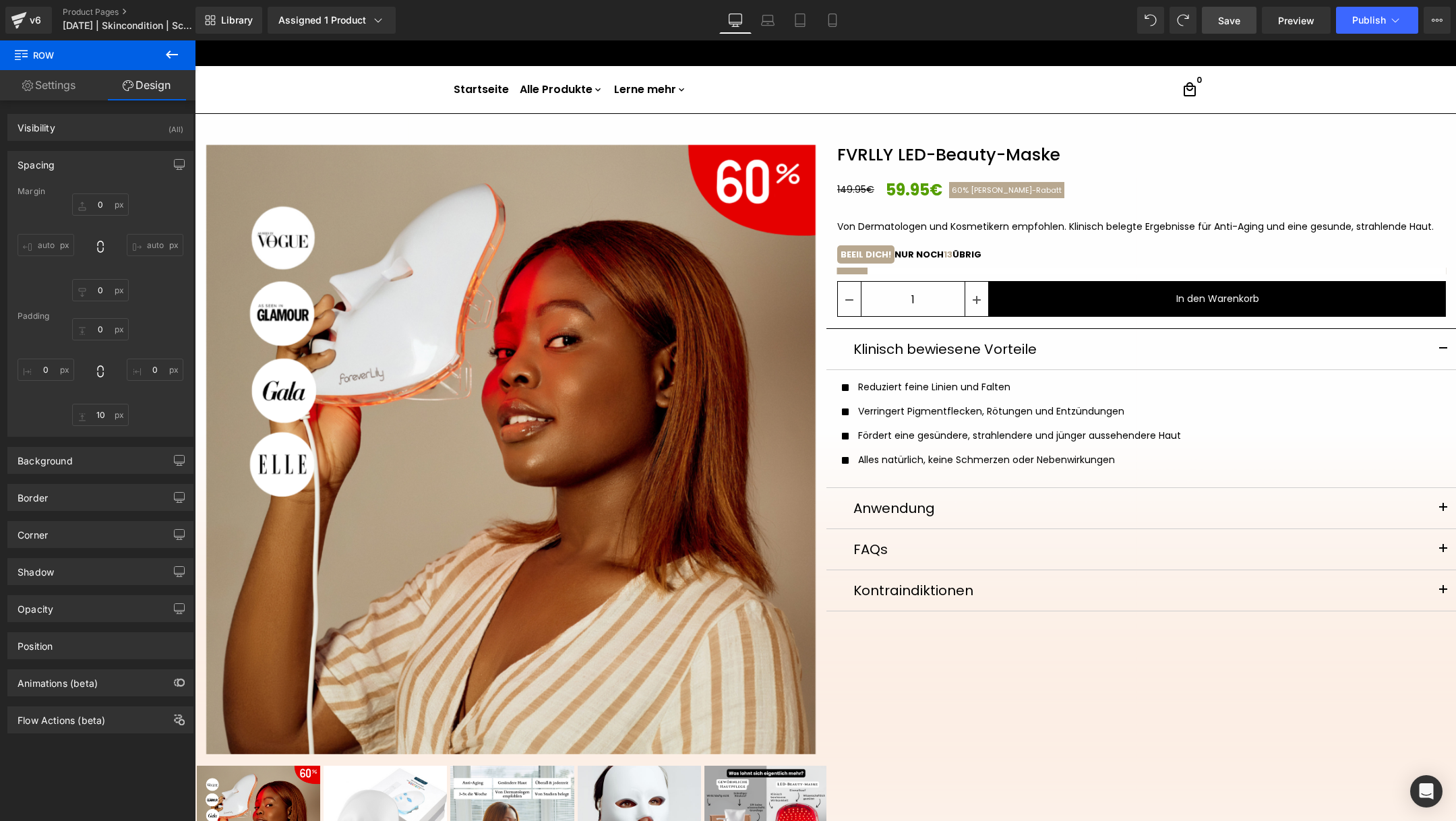
click at [1236, 14] on span "Save" at bounding box center [1229, 20] width 23 height 14
click at [1293, 24] on span "Preview" at bounding box center [1296, 20] width 36 height 14
